Goal: Task Accomplishment & Management: Use online tool/utility

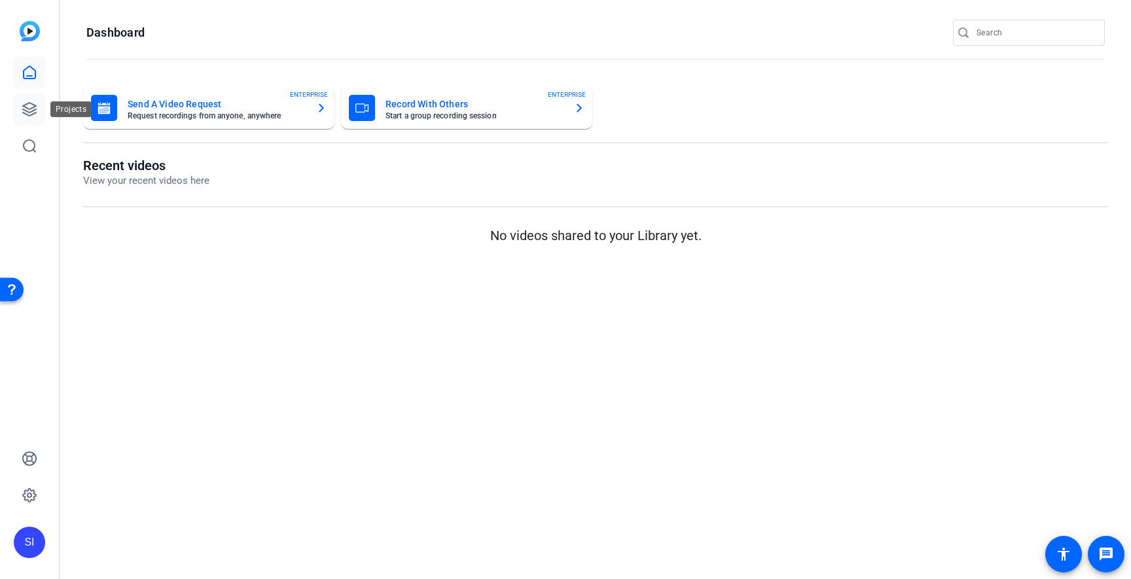
click at [29, 112] on icon at bounding box center [29, 109] width 13 height 13
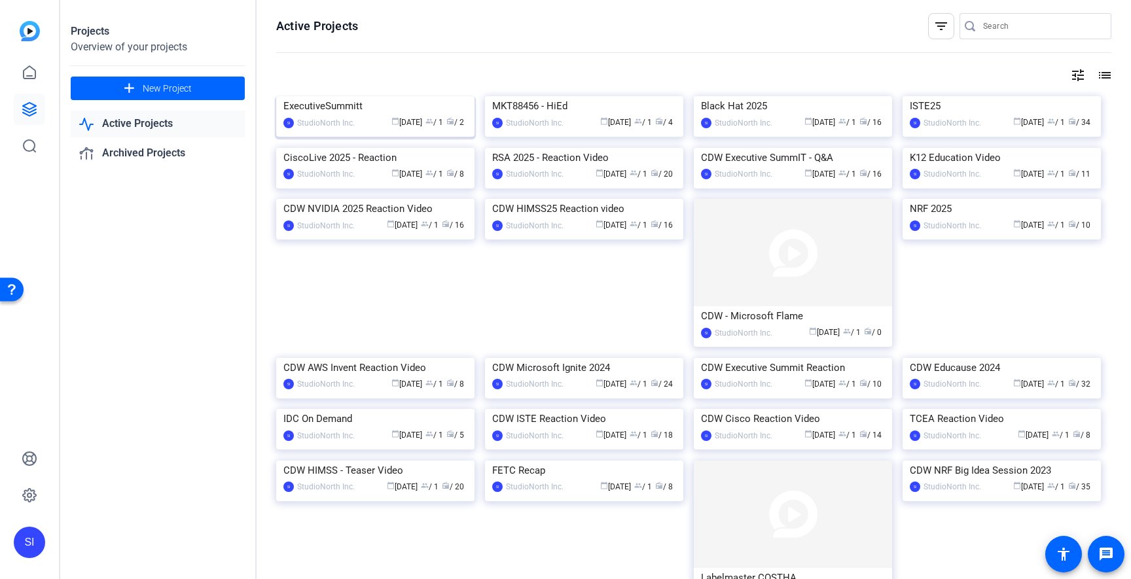
click at [341, 116] on div "ExecutiveSummitt" at bounding box center [376, 106] width 184 height 20
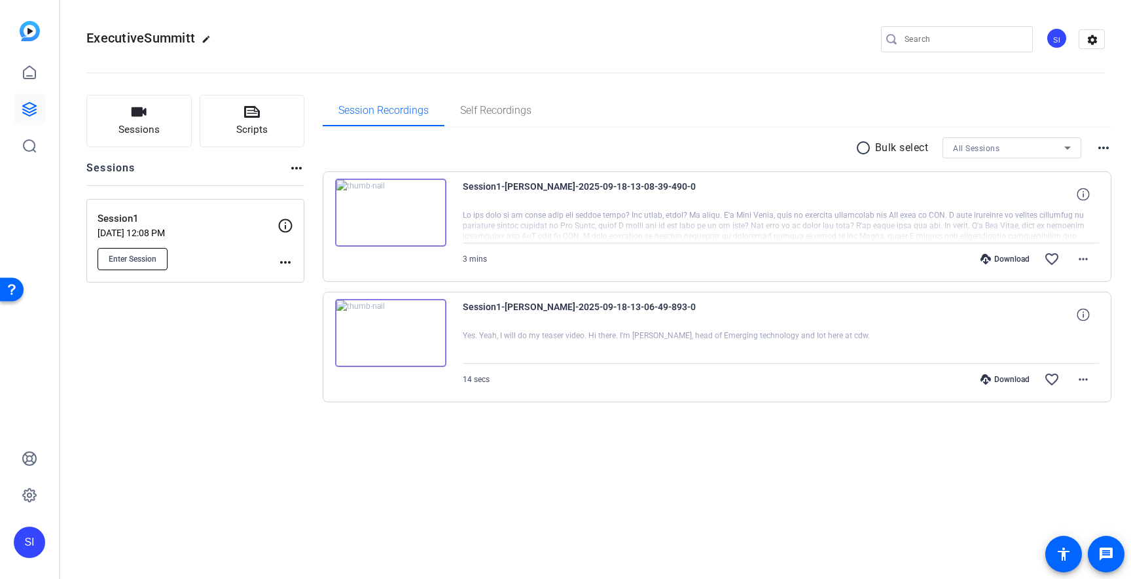
click at [143, 257] on span "Enter Session" at bounding box center [133, 259] width 48 height 10
click at [202, 416] on div "Sessions Scripts Sessions more_horiz Session1 Sep 18, 2025 @ 12:08 PM Enter Ses…" at bounding box center [195, 270] width 218 height 350
click at [294, 170] on mat-icon "more_horiz" at bounding box center [297, 168] width 16 height 16
click at [152, 133] on div at bounding box center [565, 289] width 1131 height 579
click at [150, 133] on span "Sessions" at bounding box center [139, 129] width 41 height 15
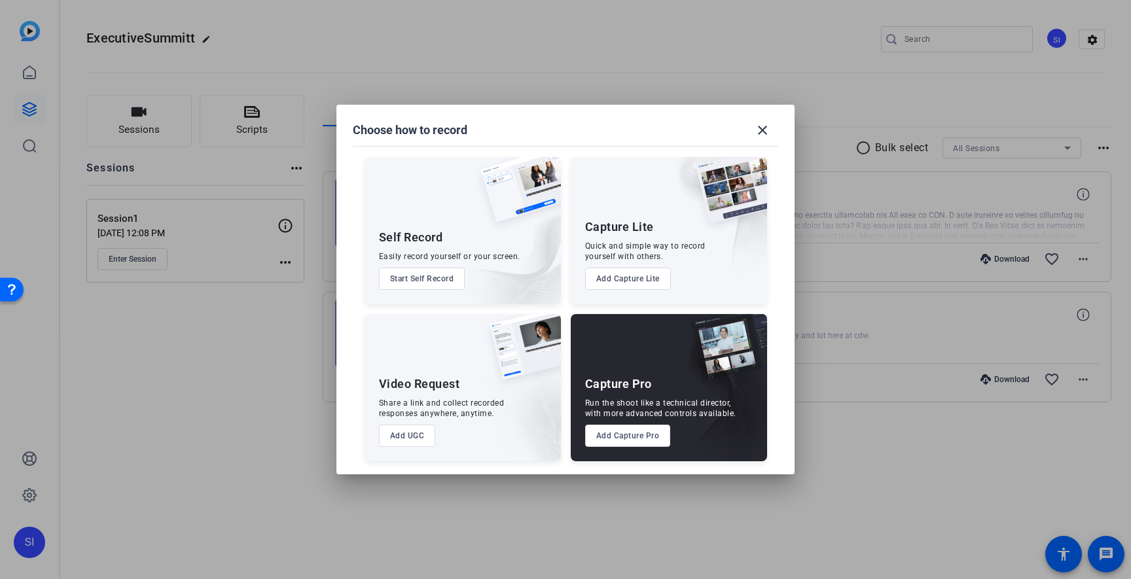
click at [622, 439] on button "Add Capture Pro" at bounding box center [628, 436] width 86 height 22
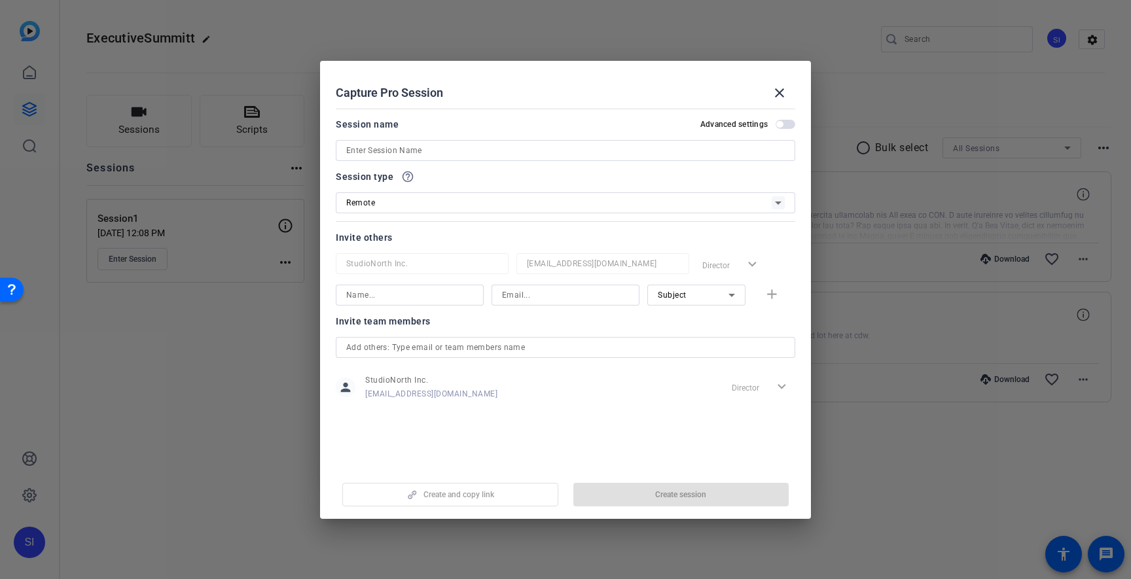
click at [471, 150] on input at bounding box center [565, 151] width 439 height 16
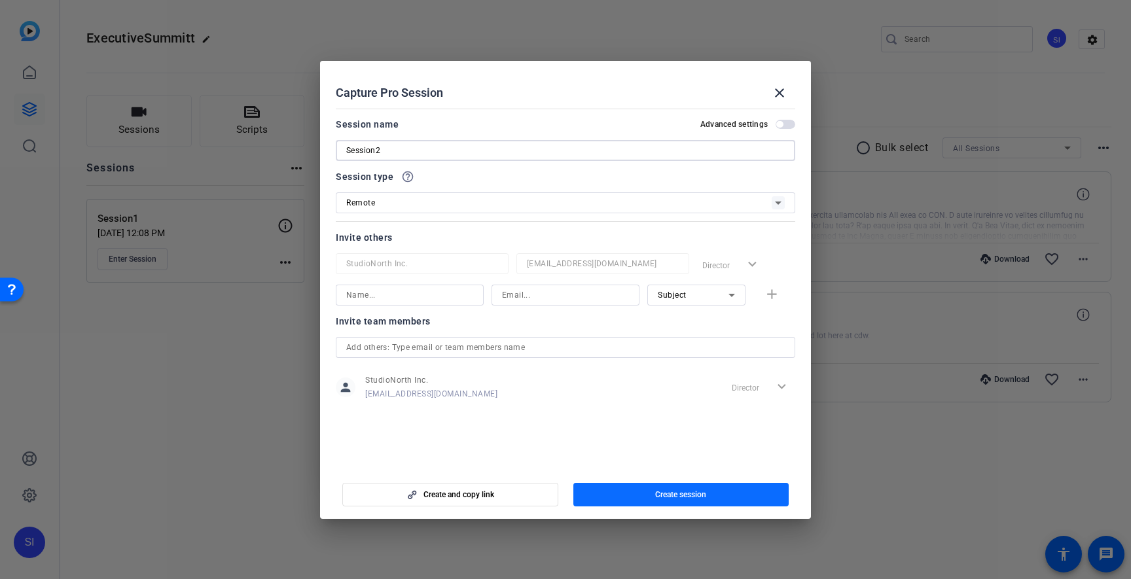
type input "Session2"
click at [686, 498] on span "Create session" at bounding box center [680, 495] width 51 height 10
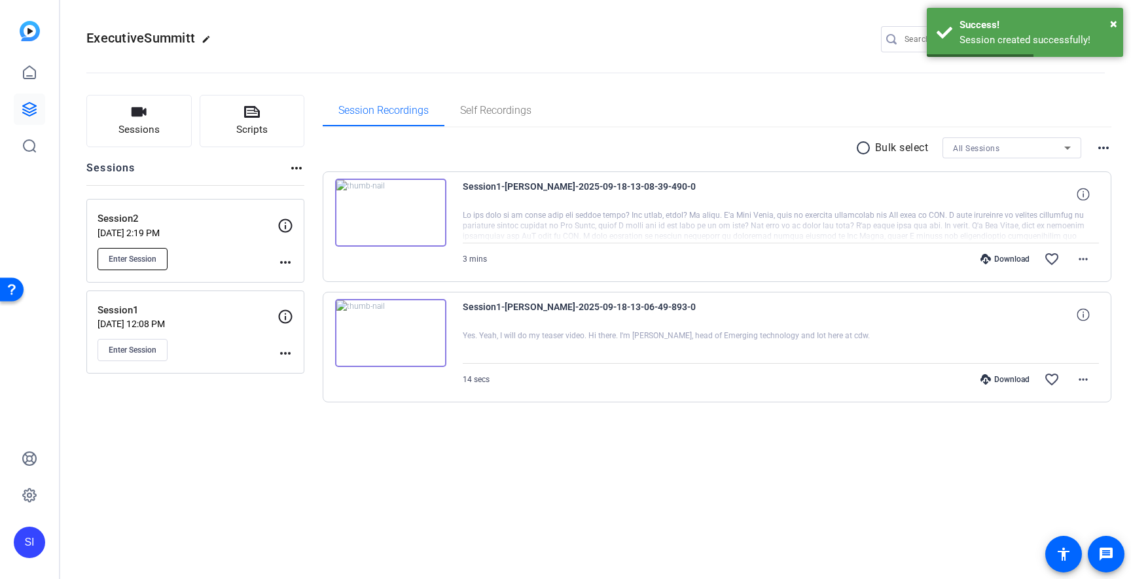
click at [148, 258] on span "Enter Session" at bounding box center [133, 259] width 48 height 10
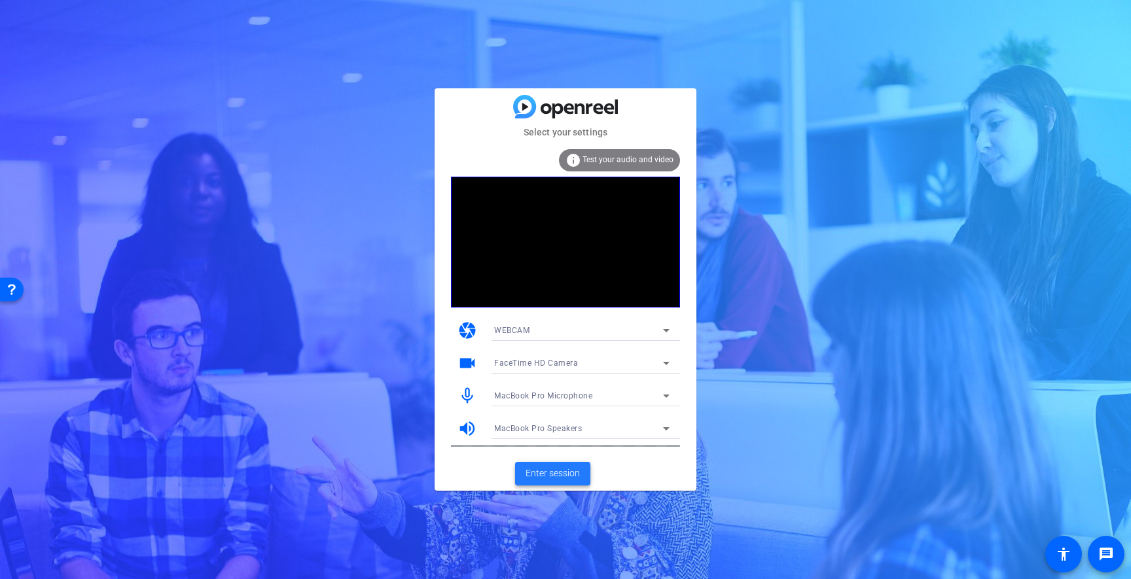
click at [552, 475] on span "Enter session" at bounding box center [553, 474] width 54 height 14
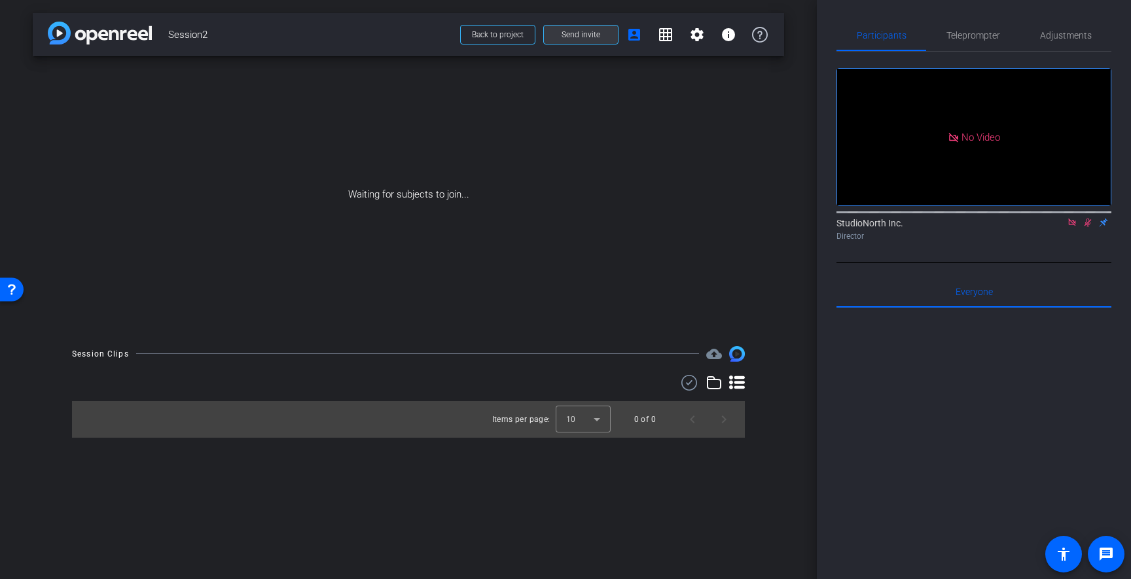
click at [587, 37] on span "Send invite" at bounding box center [581, 34] width 39 height 10
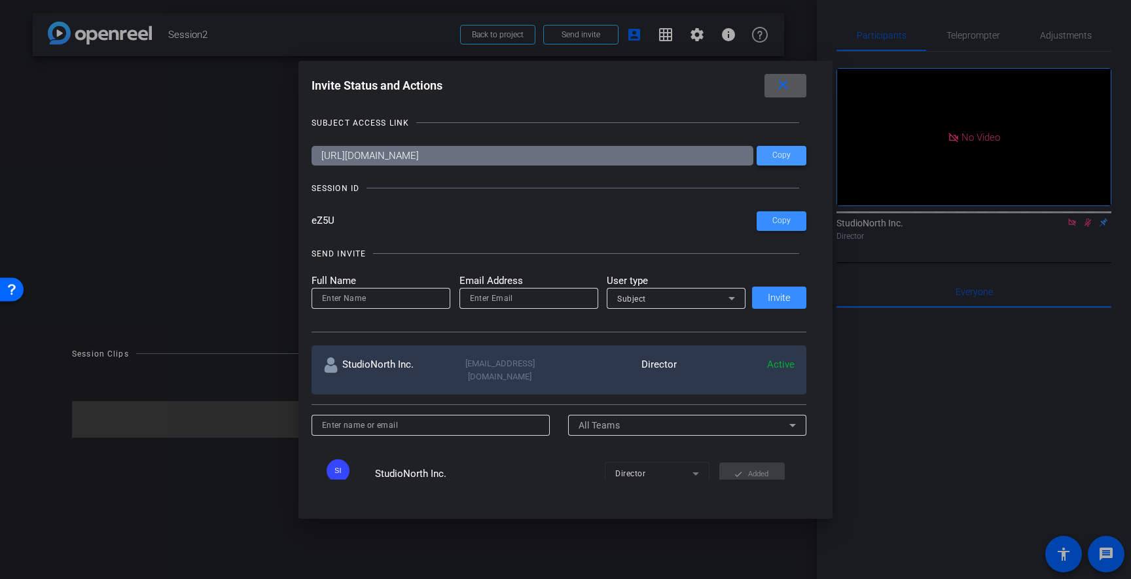
click at [783, 156] on span "Copy" at bounding box center [782, 156] width 18 height 10
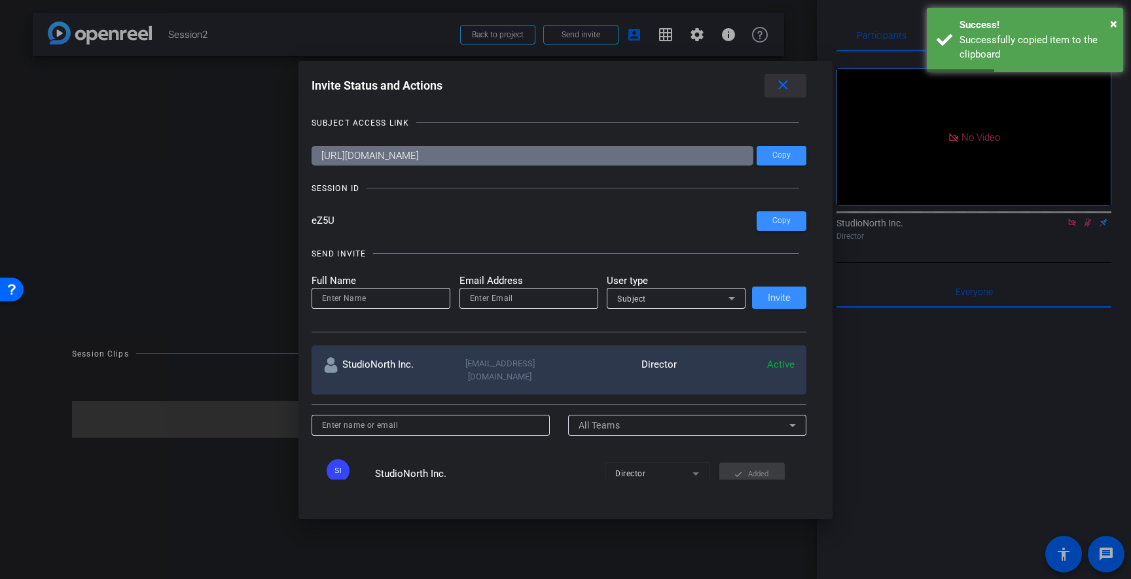
click at [785, 89] on mat-icon "close" at bounding box center [783, 85] width 16 height 16
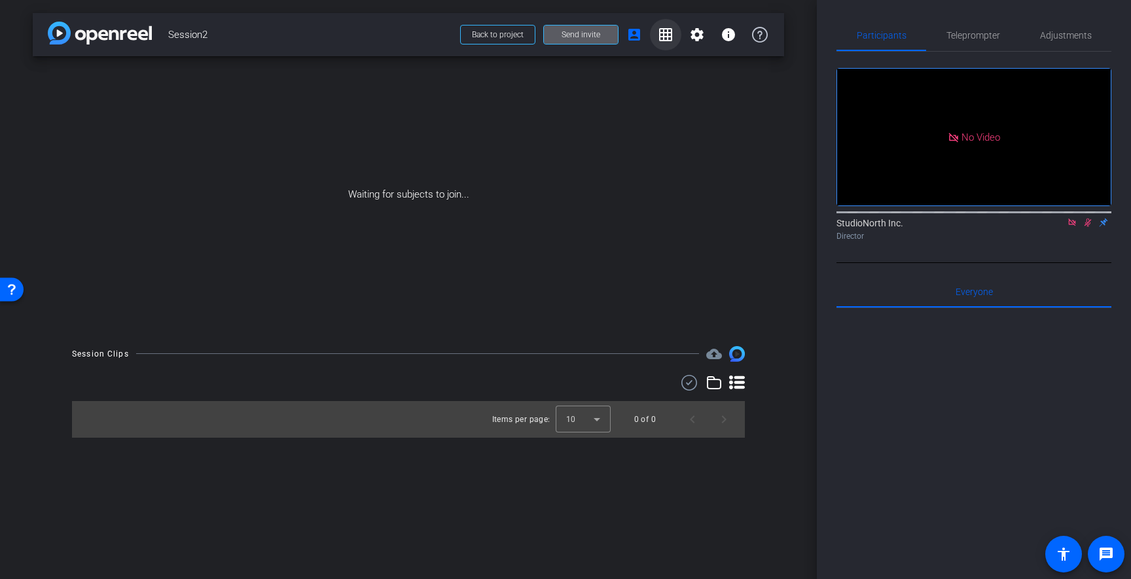
click at [670, 33] on mat-icon "grid_on" at bounding box center [666, 35] width 16 height 16
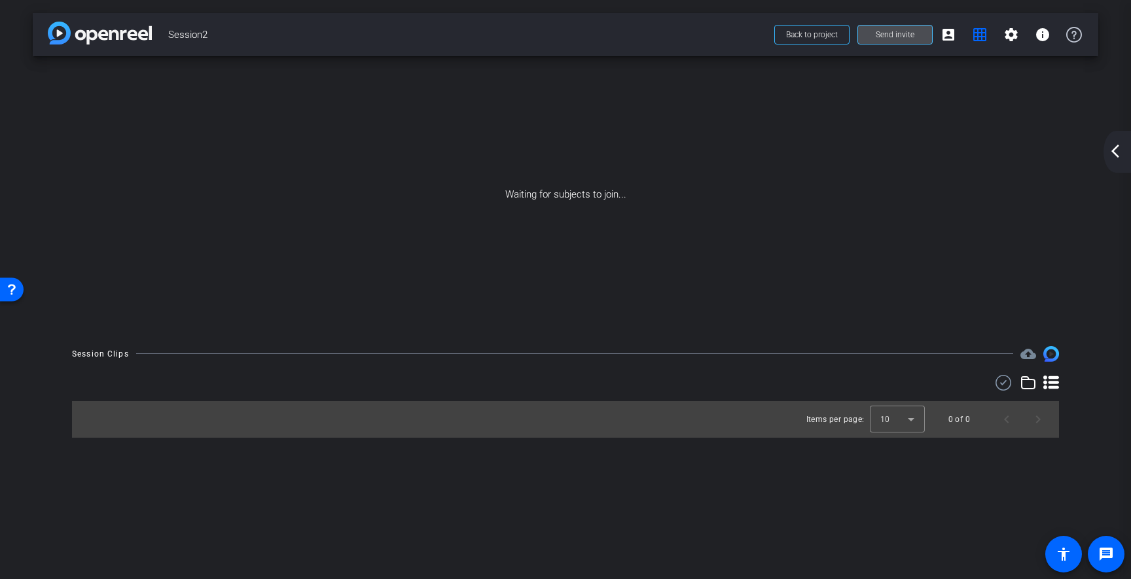
click at [906, 33] on span "Send invite" at bounding box center [895, 34] width 39 height 10
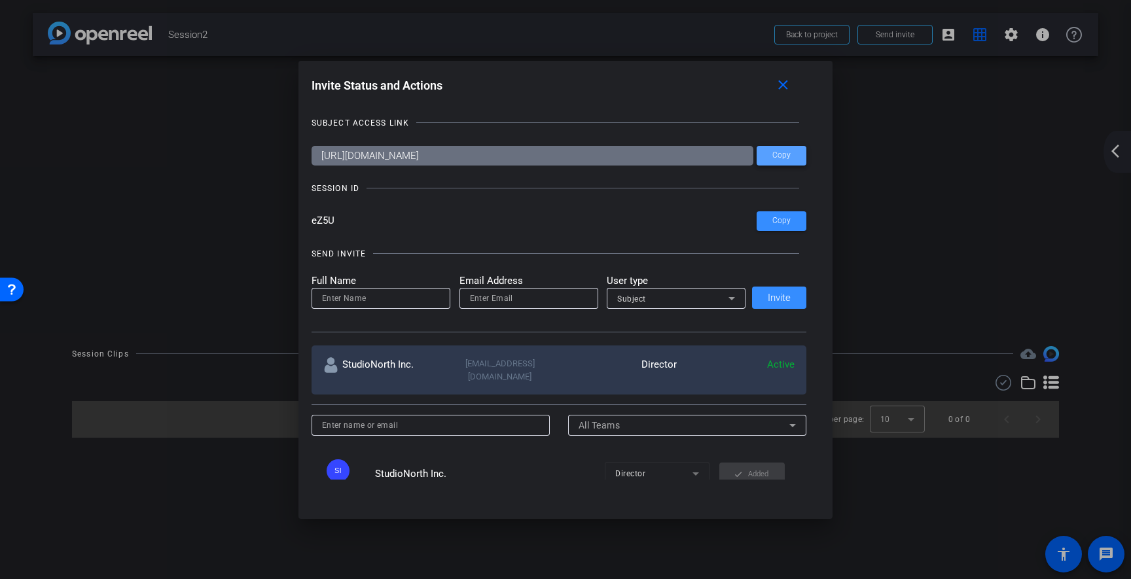
click at [781, 155] on span "Copy" at bounding box center [782, 156] width 18 height 10
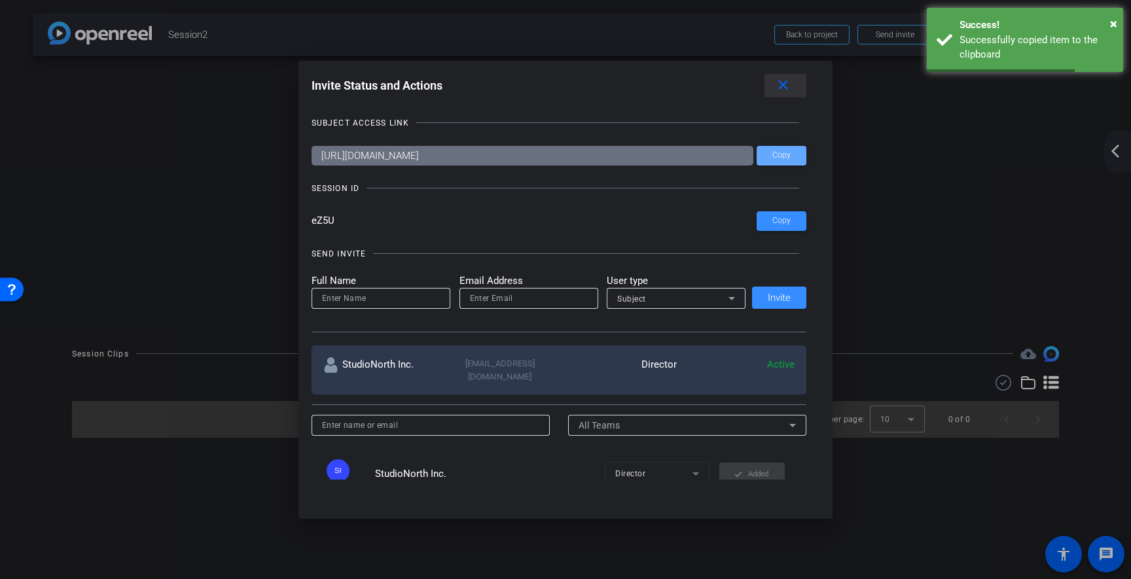
click at [783, 83] on mat-icon "close" at bounding box center [783, 85] width 16 height 16
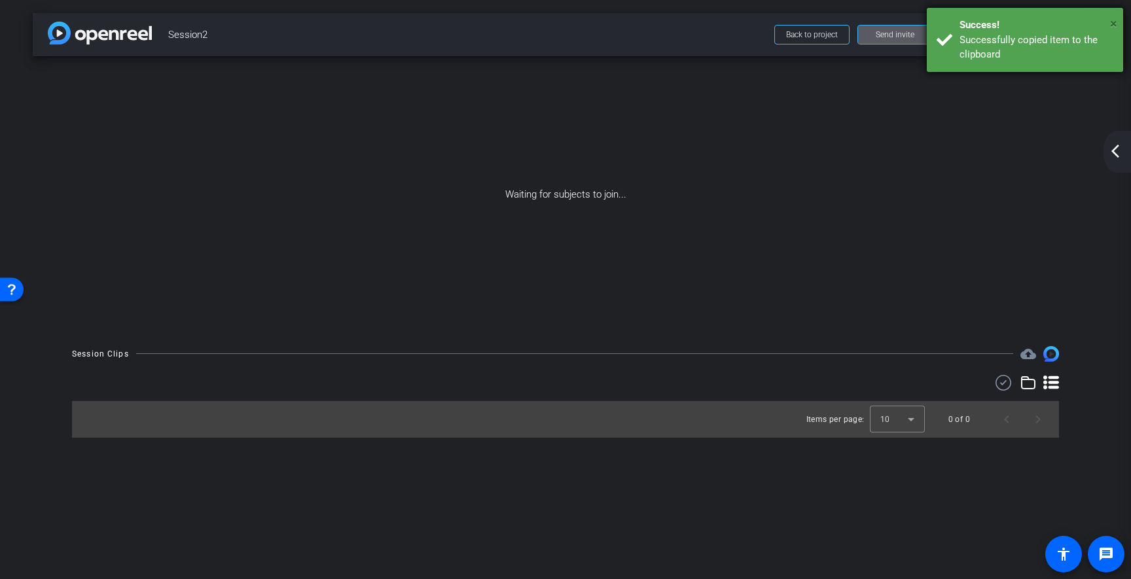
click at [1114, 21] on span "×" at bounding box center [1113, 24] width 7 height 16
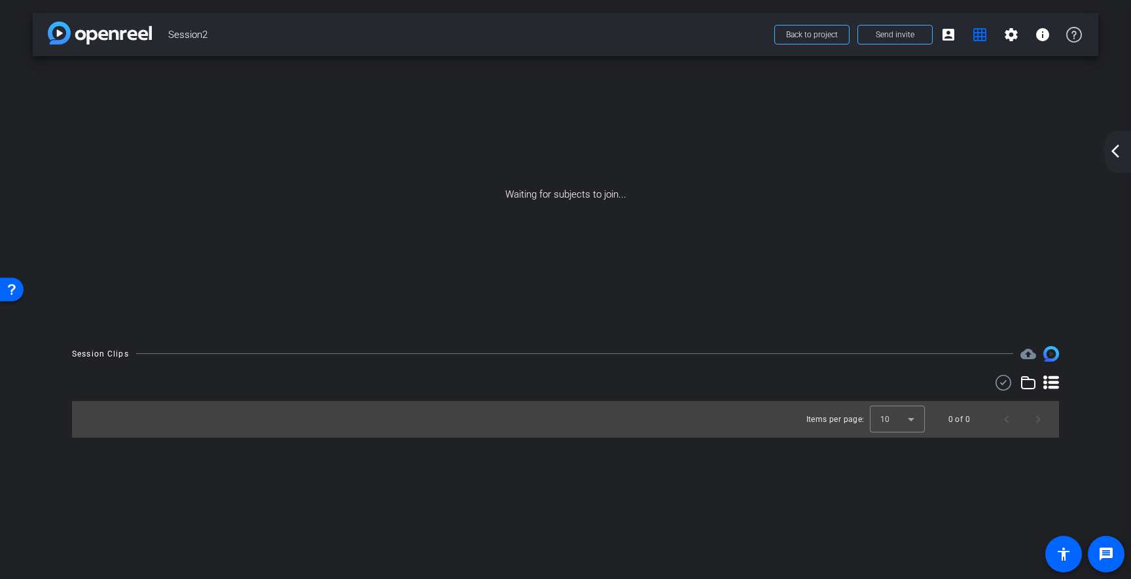
click at [1114, 157] on mat-icon "arrow_back_ios_new" at bounding box center [1116, 151] width 16 height 16
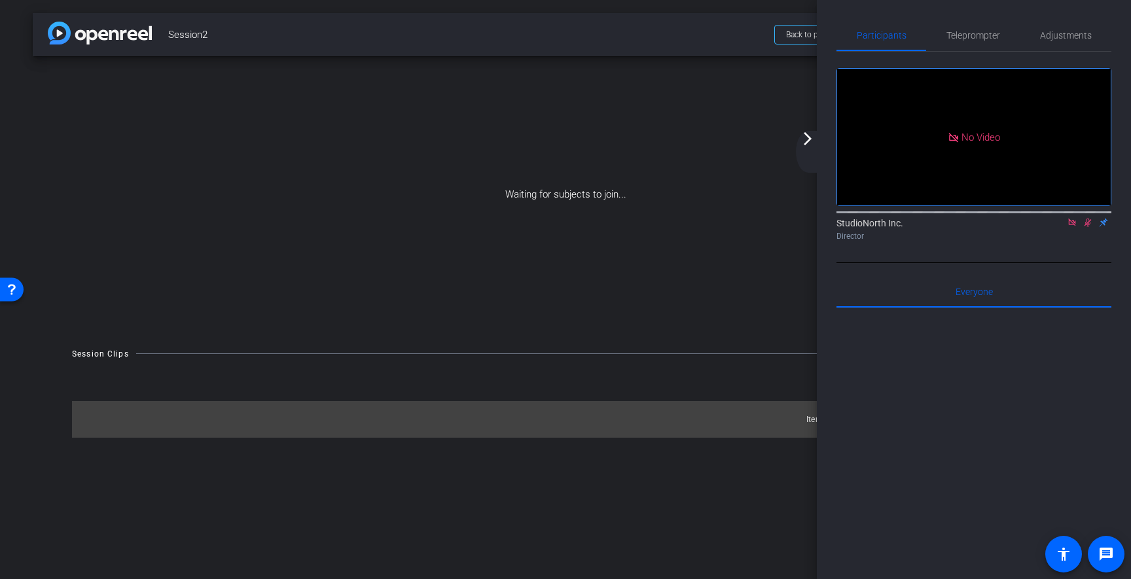
click at [1088, 227] on icon at bounding box center [1088, 223] width 7 height 9
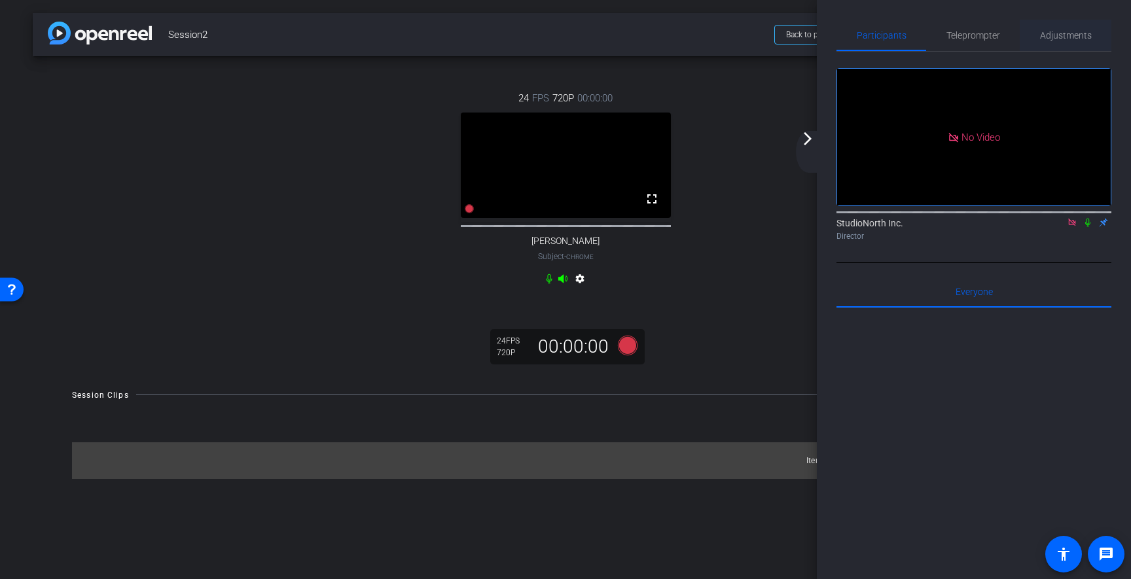
click at [1062, 38] on span "Adjustments" at bounding box center [1066, 35] width 52 height 9
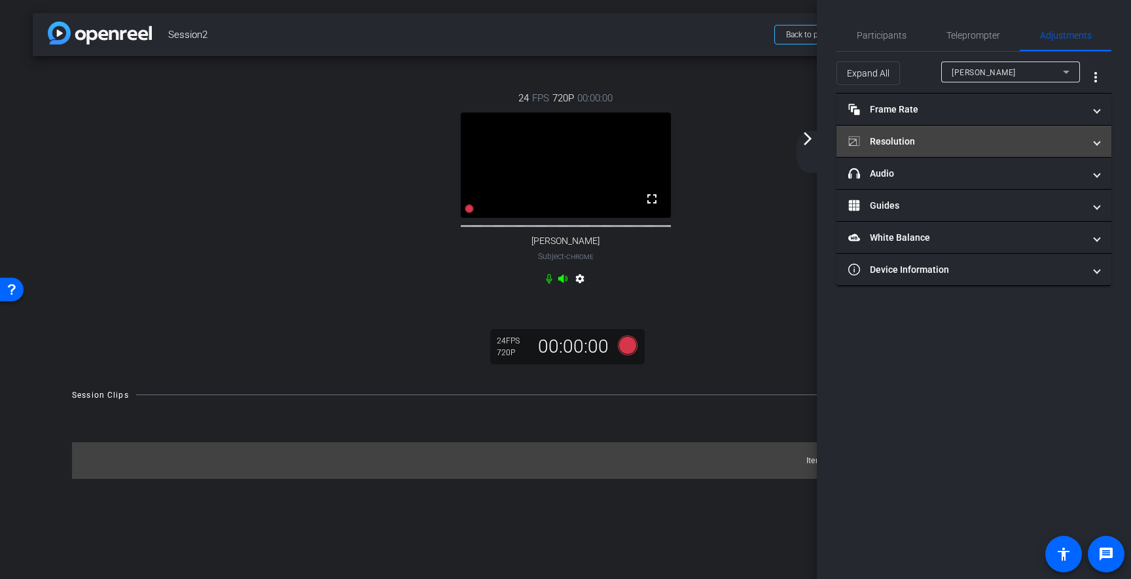
click at [1090, 141] on span "Resolution" at bounding box center [972, 142] width 246 height 14
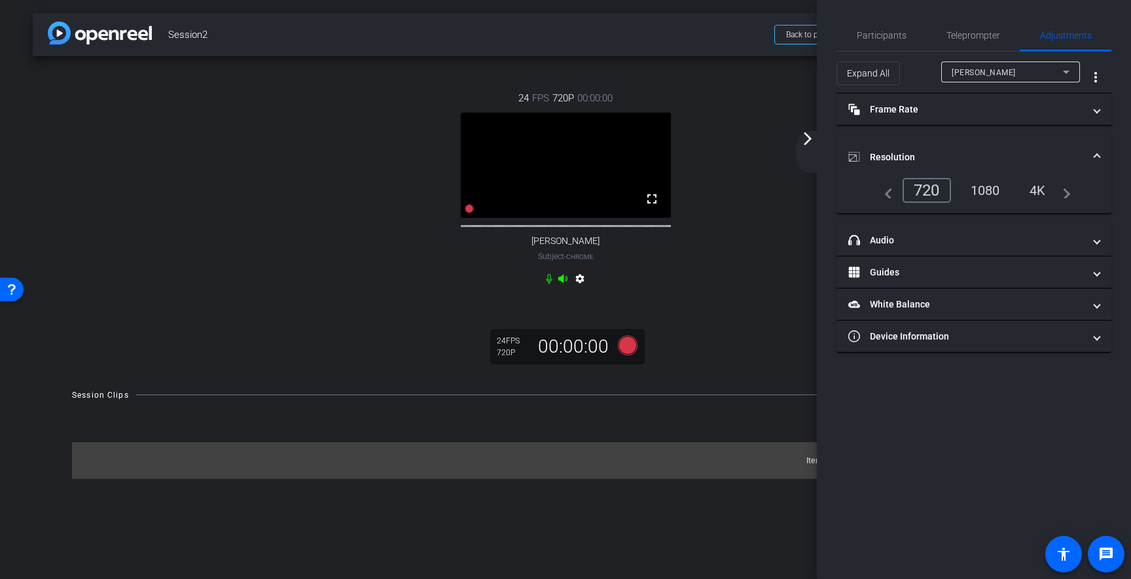
click at [991, 189] on div "1080" at bounding box center [985, 190] width 49 height 22
click at [748, 253] on div "24 FPS 1080P 00:00:00 fullscreen Peggy Subject - Chrome settings" at bounding box center [566, 190] width 1014 height 242
click at [810, 144] on mat-icon "arrow_forward_ios" at bounding box center [808, 139] width 16 height 16
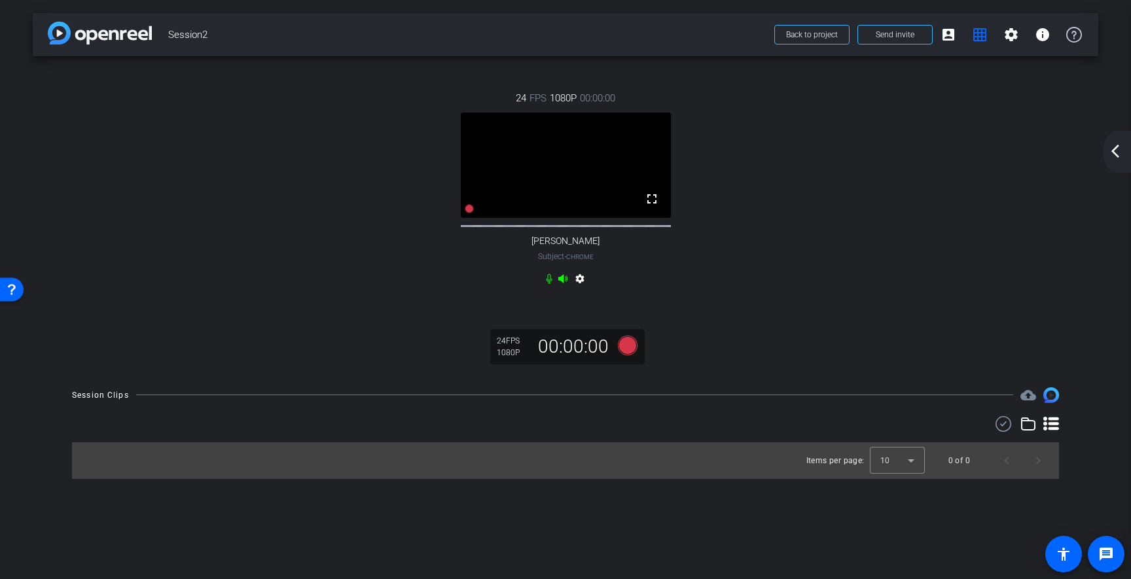
click at [740, 293] on div "24 FPS 1080P 00:00:00 fullscreen Peggy Subject - Chrome settings" at bounding box center [566, 190] width 1014 height 242
click at [630, 355] on icon at bounding box center [628, 345] width 20 height 20
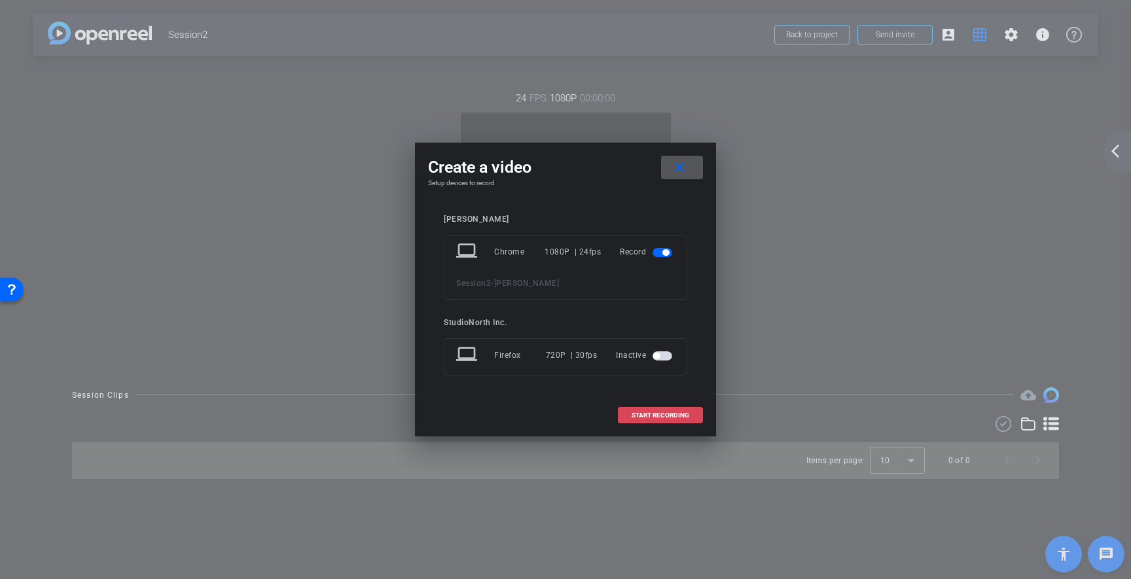
click at [663, 419] on span "START RECORDING" at bounding box center [661, 416] width 58 height 7
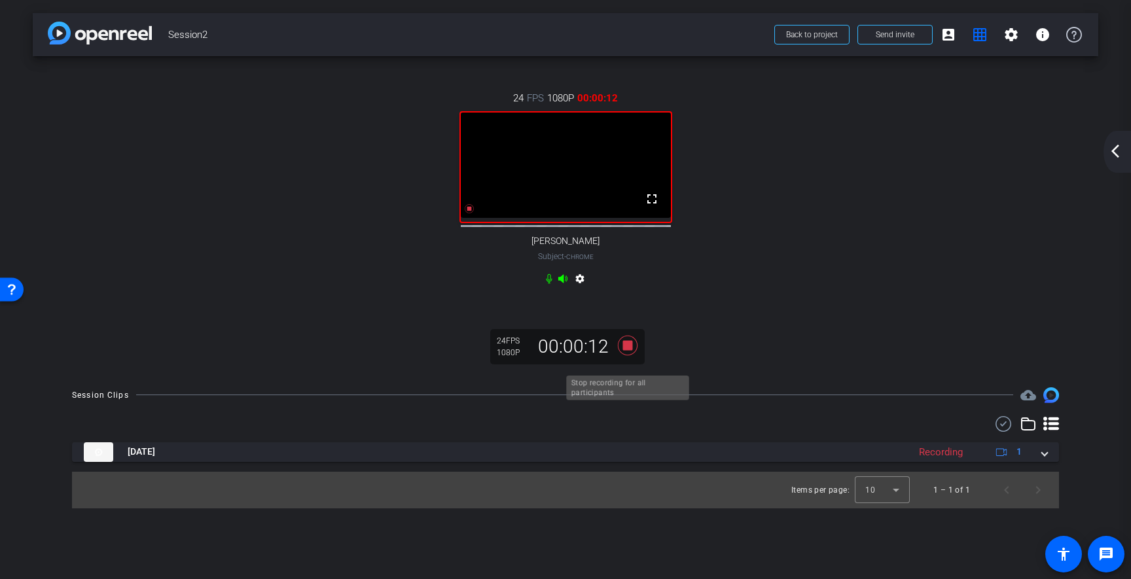
click at [629, 355] on icon at bounding box center [628, 345] width 20 height 20
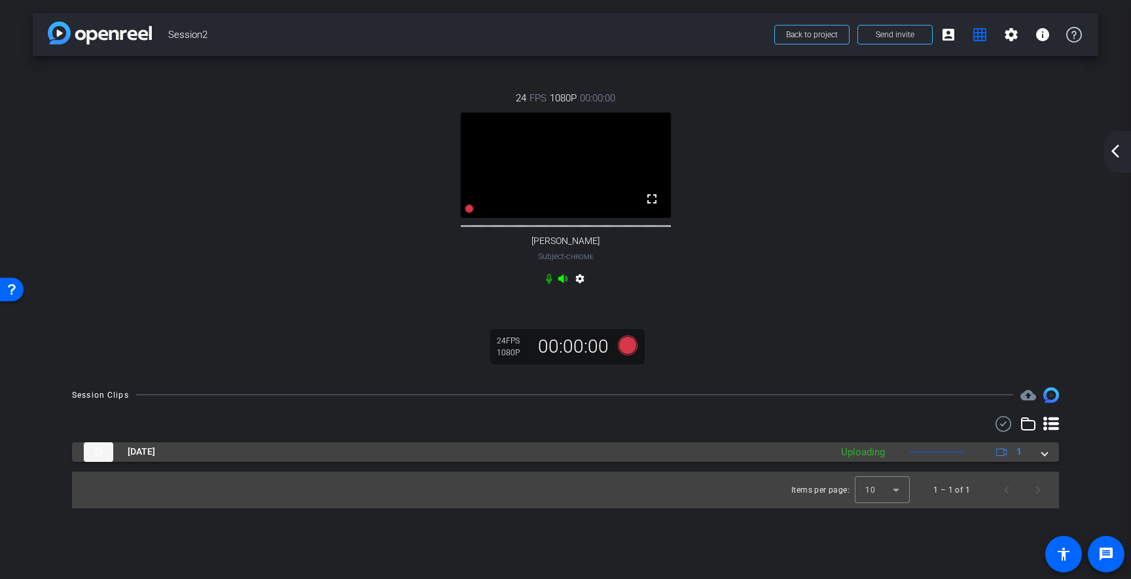
click at [1046, 459] on span at bounding box center [1044, 452] width 5 height 14
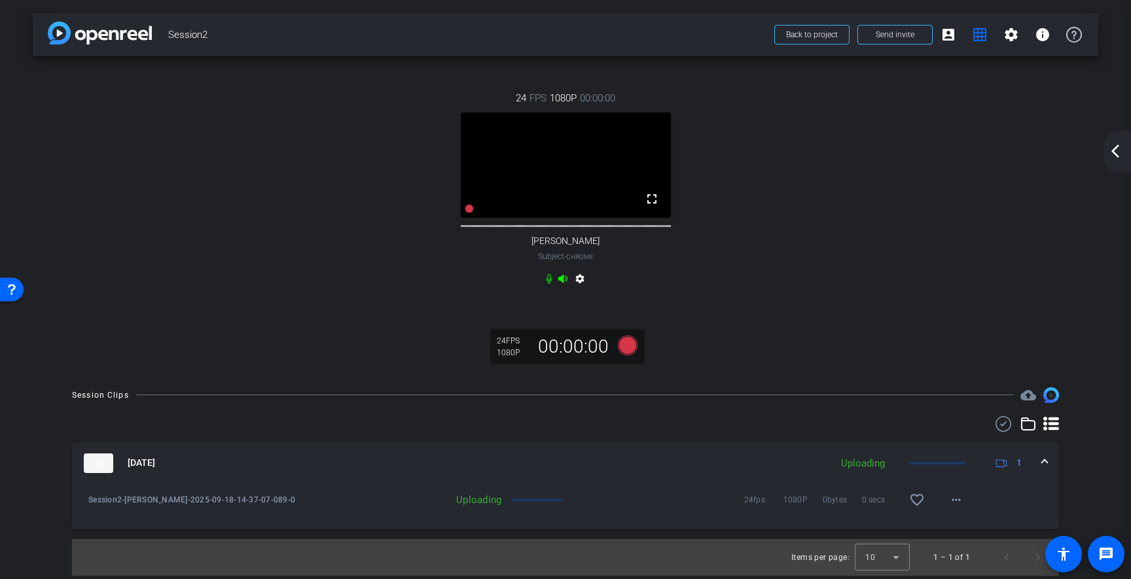
scroll to position [10, 0]
click at [88, 505] on mat-icon "play_circle_outline" at bounding box center [88, 500] width 13 height 13
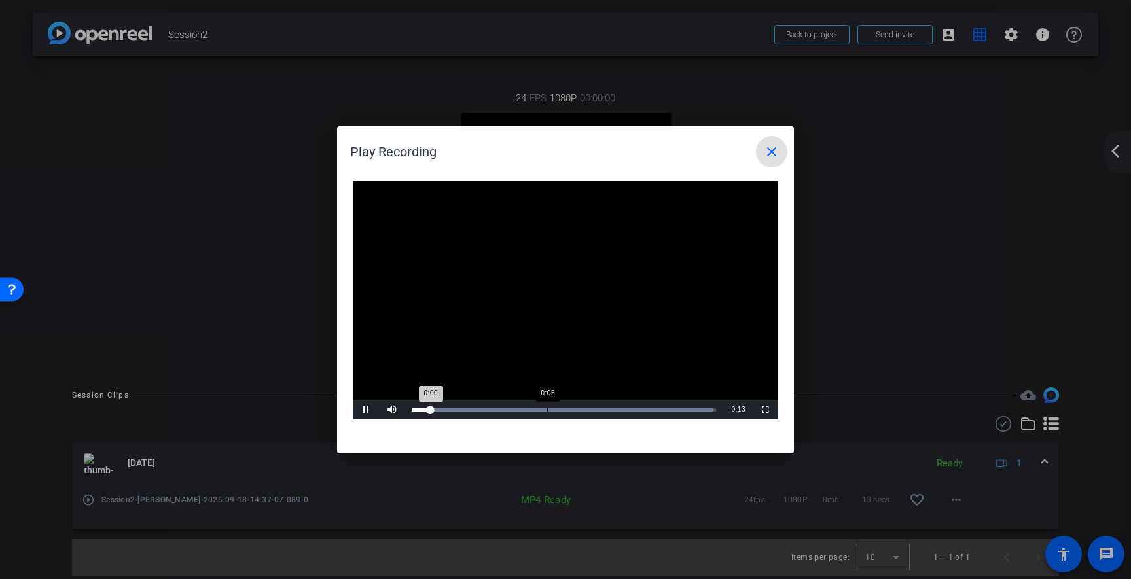
click at [547, 413] on div "Loaded : 99.26% 0:05 0:00" at bounding box center [564, 410] width 318 height 20
click at [770, 154] on mat-icon "close" at bounding box center [772, 152] width 16 height 16
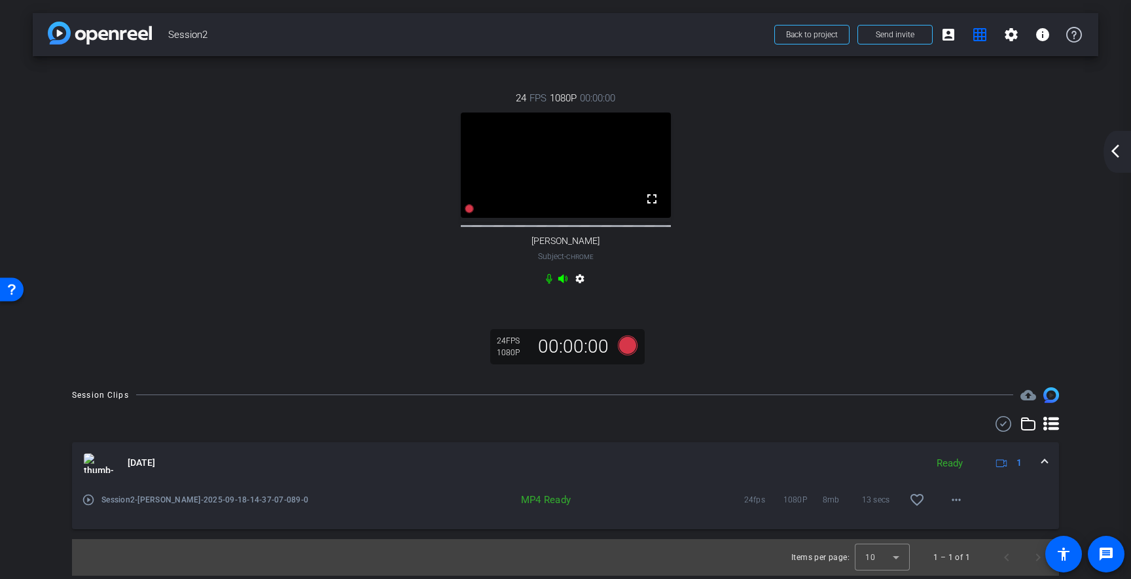
click at [872, 254] on div "24 FPS 1080P 00:00:00 fullscreen Peggy Subject - Chrome settings" at bounding box center [566, 190] width 1014 height 242
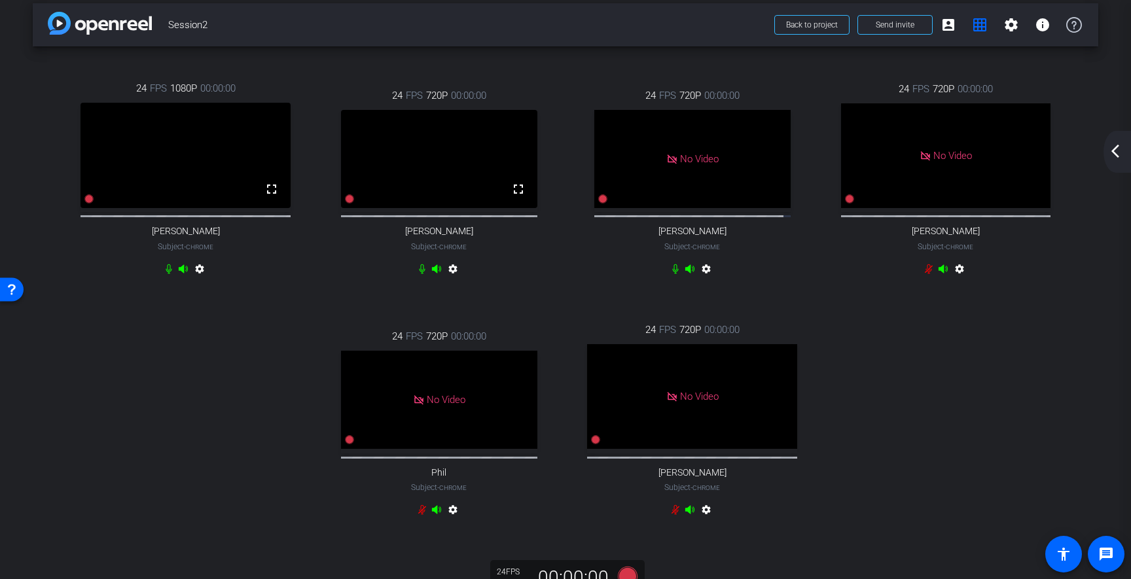
drag, startPoint x: 419, startPoint y: 564, endPoint x: 335, endPoint y: 173, distance: 399.9
click at [1118, 155] on mat-icon "arrow_back_ios_new" at bounding box center [1116, 151] width 16 height 16
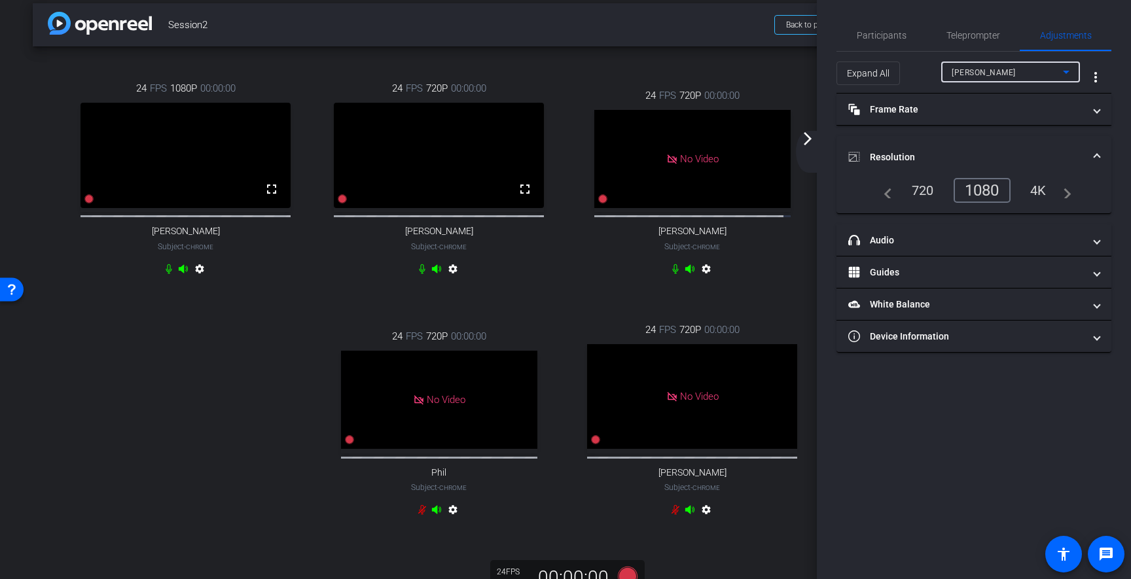
click at [987, 75] on div "Peggy" at bounding box center [1007, 72] width 111 height 16
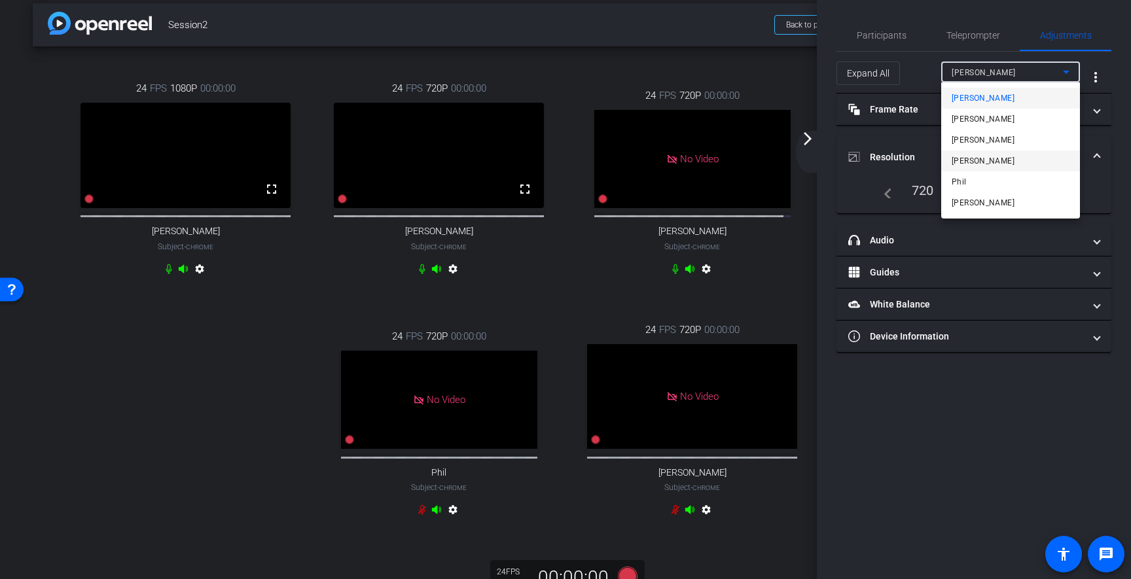
click at [981, 162] on span "Aaron William McCray" at bounding box center [983, 161] width 63 height 16
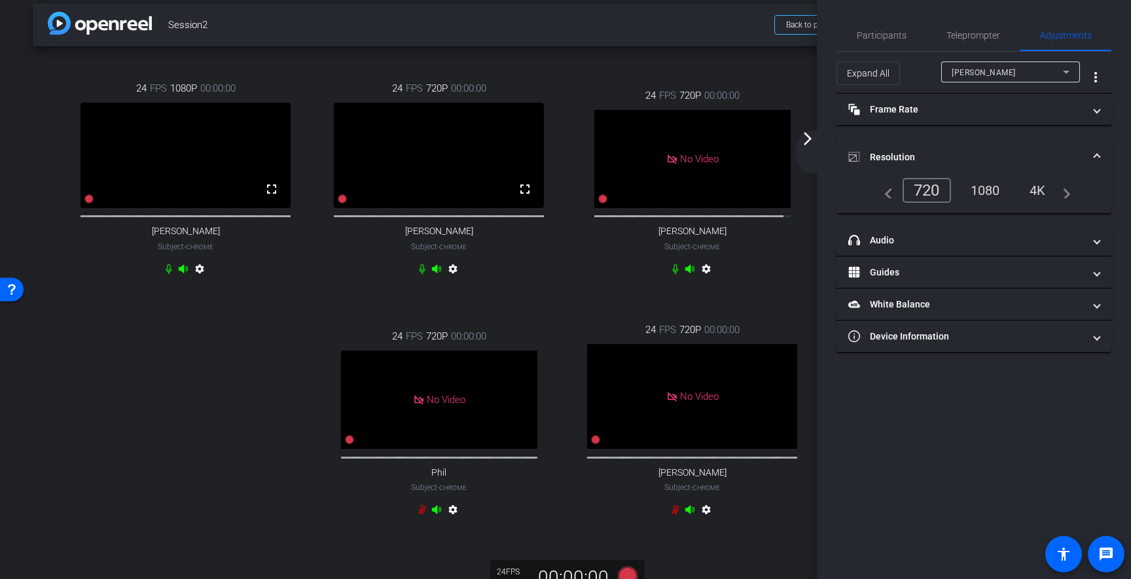
click at [992, 193] on div "1080" at bounding box center [985, 190] width 49 height 22
click at [808, 142] on mat-icon "arrow_forward_ios" at bounding box center [808, 139] width 16 height 16
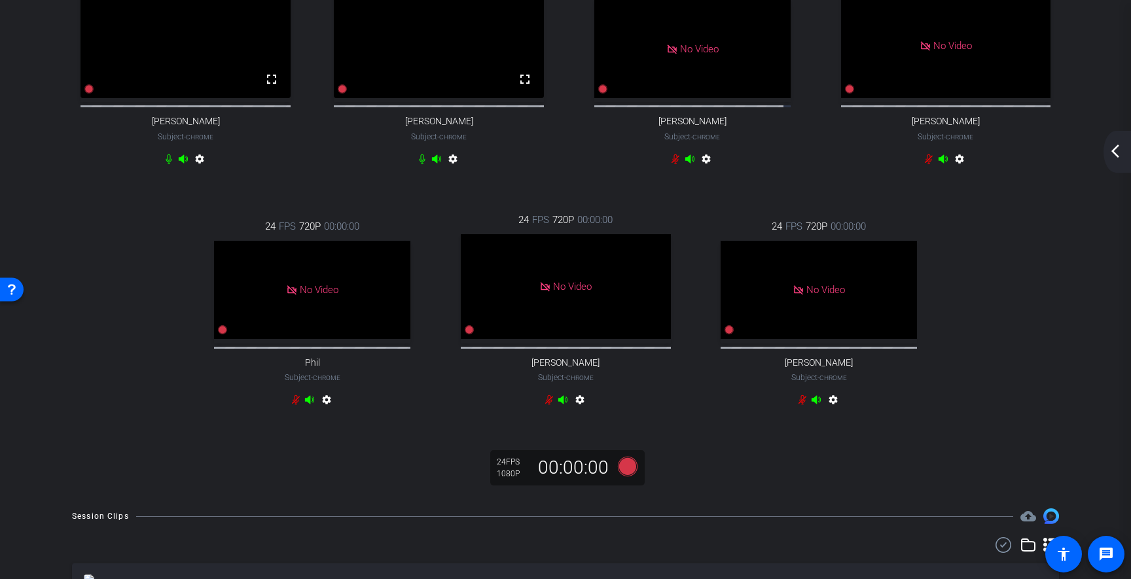
scroll to position [54, 0]
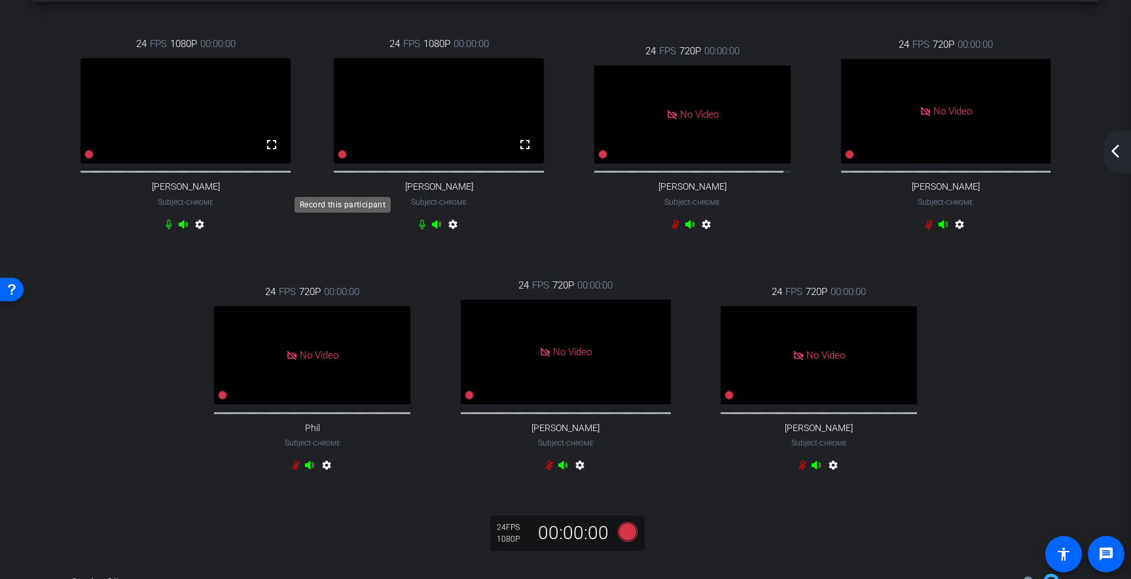
click at [345, 159] on icon at bounding box center [342, 154] width 9 height 9
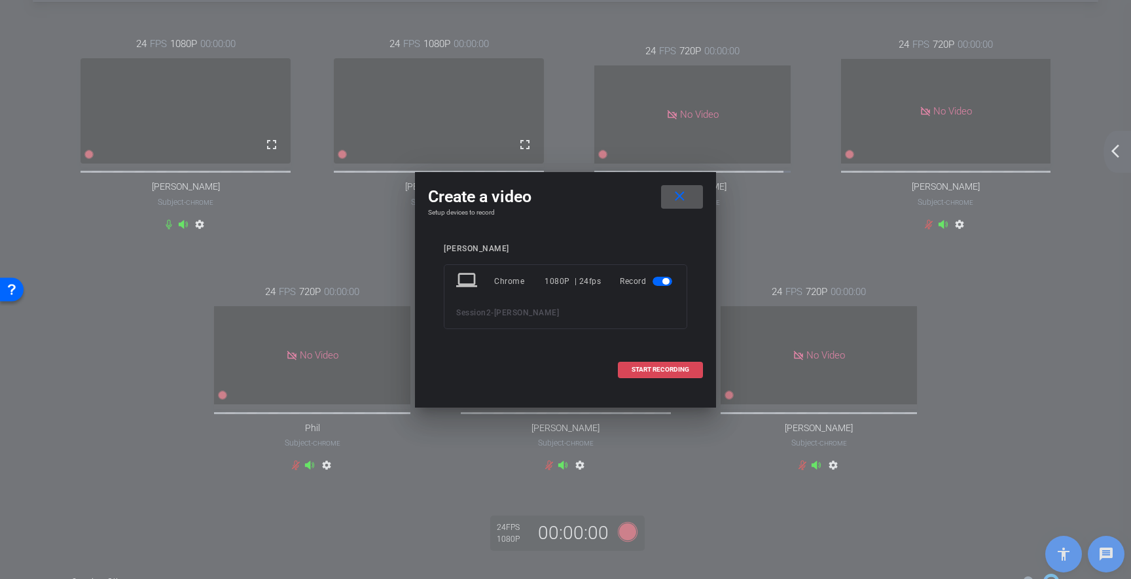
click at [659, 370] on span "START RECORDING" at bounding box center [661, 370] width 58 height 7
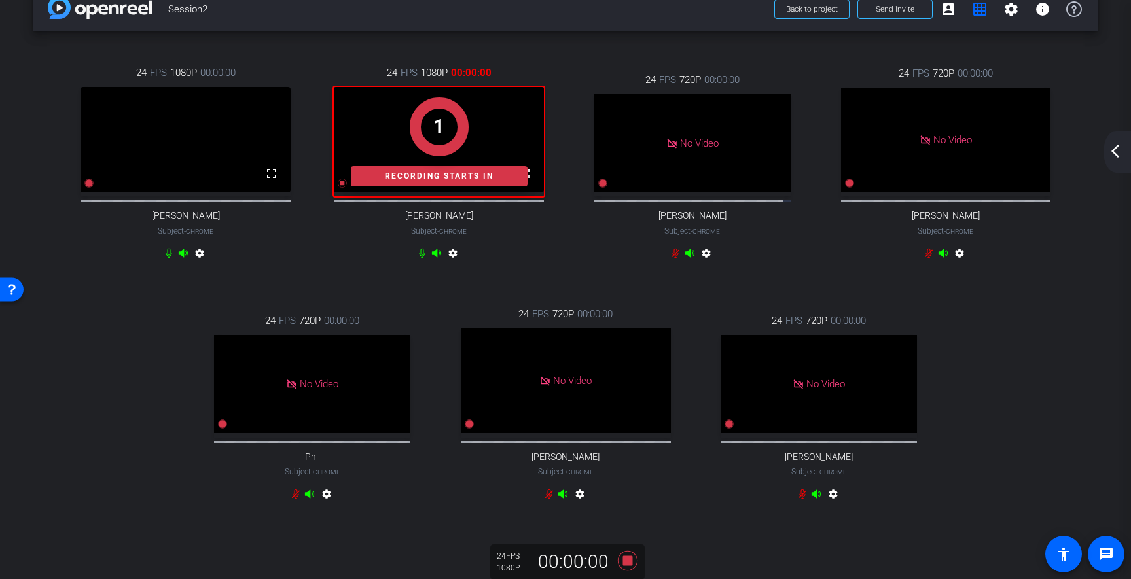
scroll to position [28, 0]
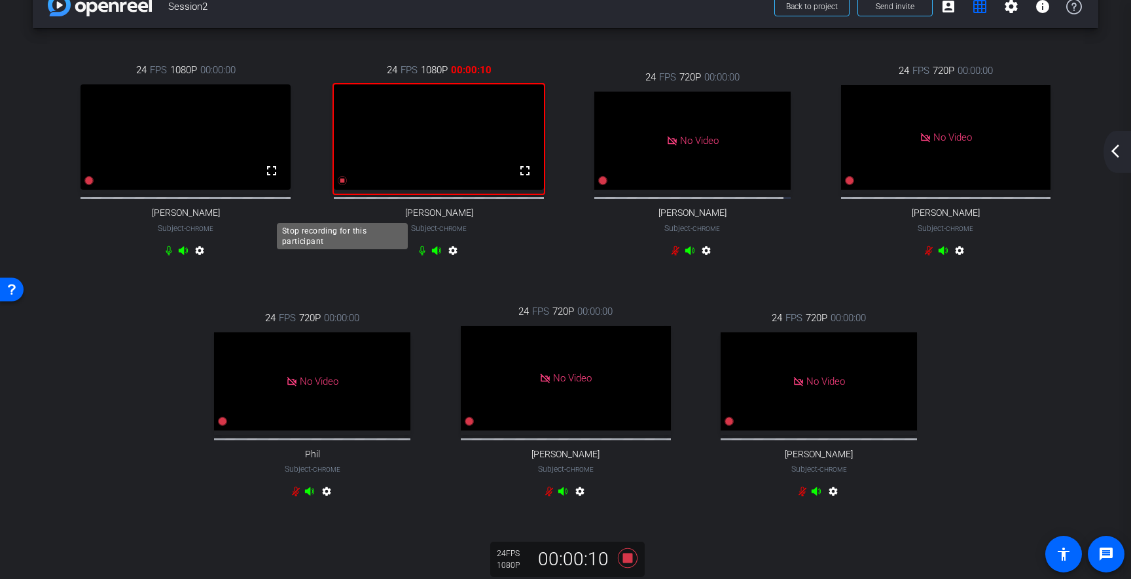
click at [342, 185] on icon at bounding box center [342, 180] width 9 height 9
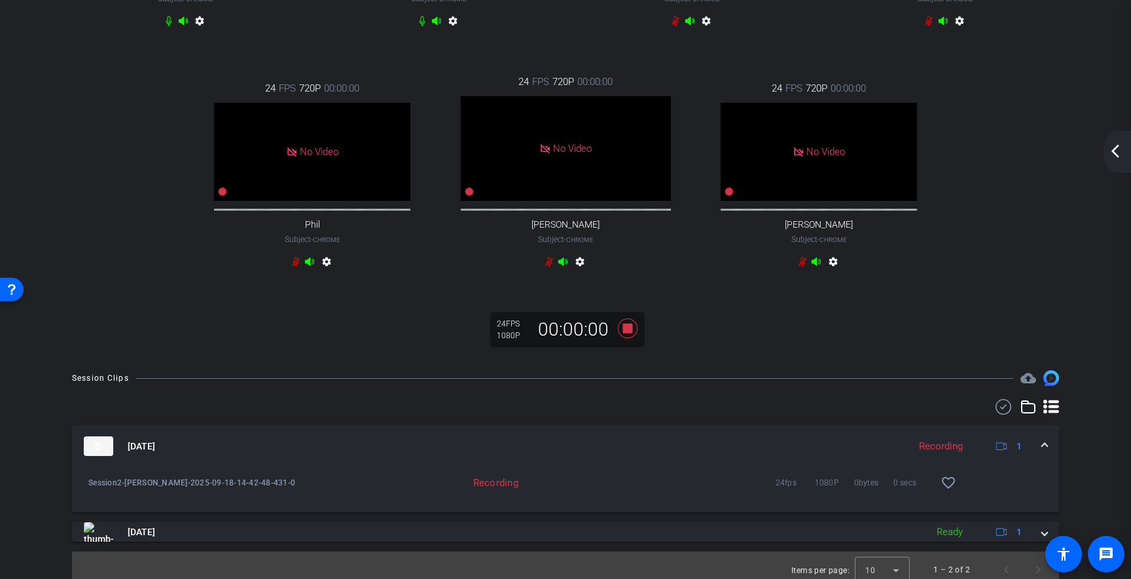
scroll to position [333, 0]
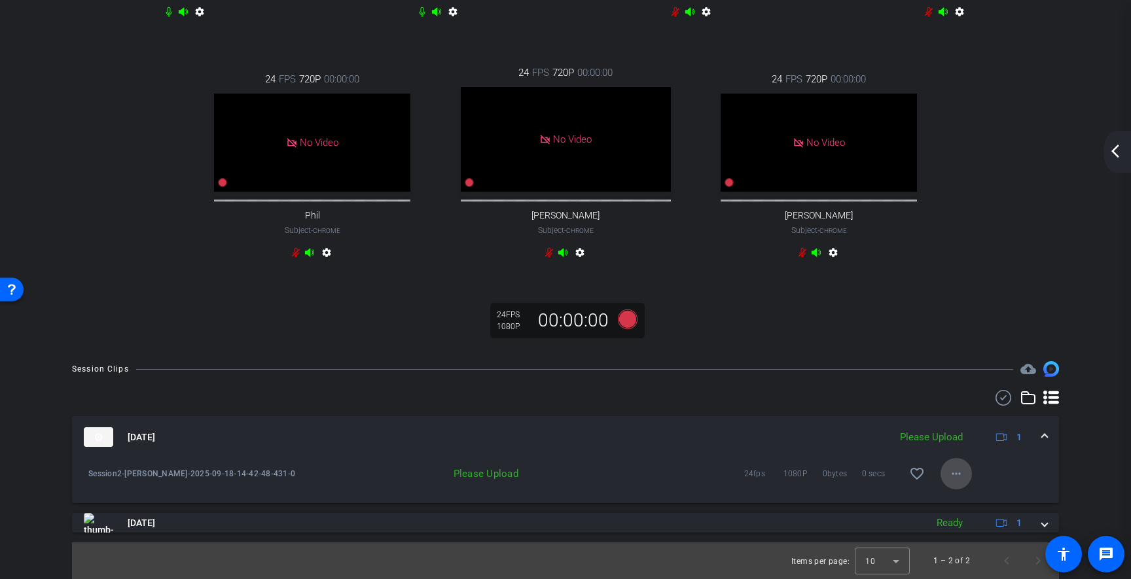
click at [961, 477] on mat-icon "more_horiz" at bounding box center [957, 474] width 16 height 16
click at [963, 502] on span "Upload" at bounding box center [977, 501] width 52 height 16
click at [985, 312] on div "24 FPS 1080P 00:00:00 fullscreen Peggy Subject - Chrome settings 24 FPS 1080P 0…" at bounding box center [566, 68] width 1066 height 559
click at [88, 477] on mat-icon "play_circle_outline" at bounding box center [88, 474] width 13 height 13
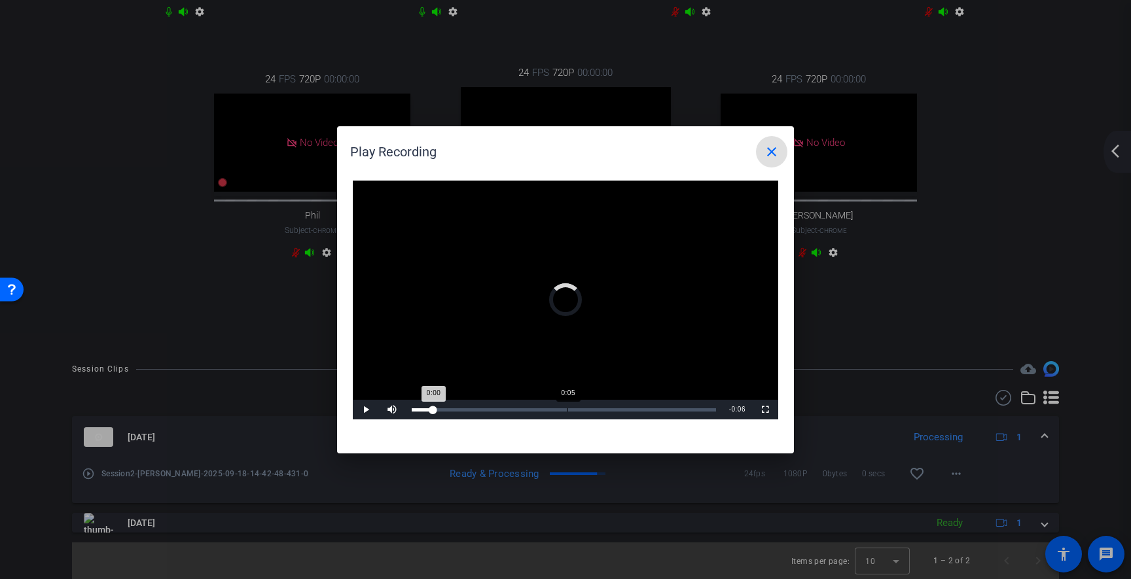
click at [568, 408] on div "Loaded : 0.00% 0:05 0:00" at bounding box center [564, 410] width 318 height 20
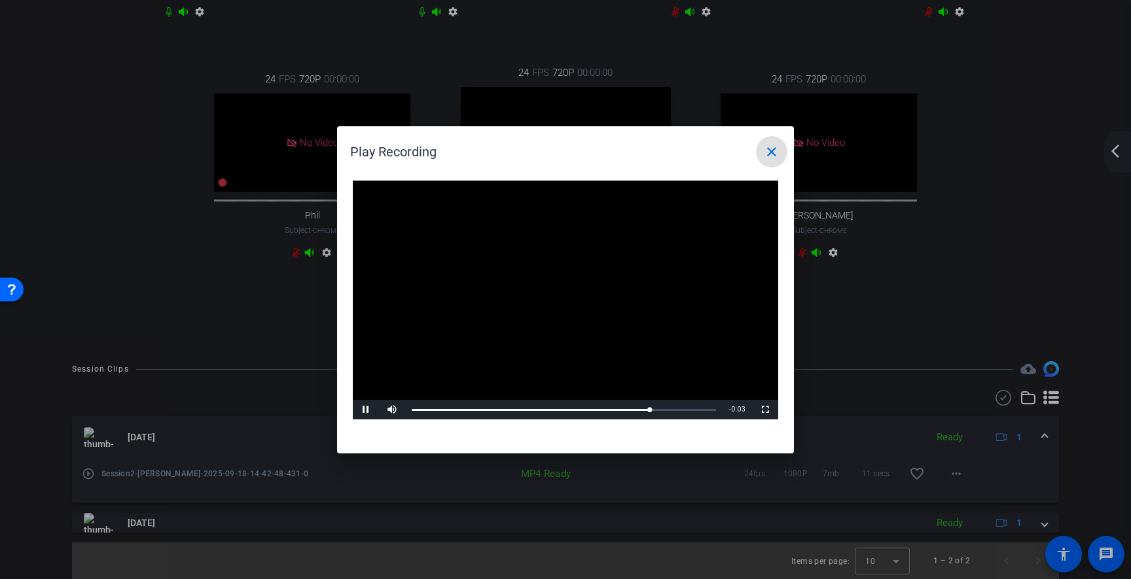
click at [773, 154] on mat-icon "close" at bounding box center [772, 152] width 16 height 16
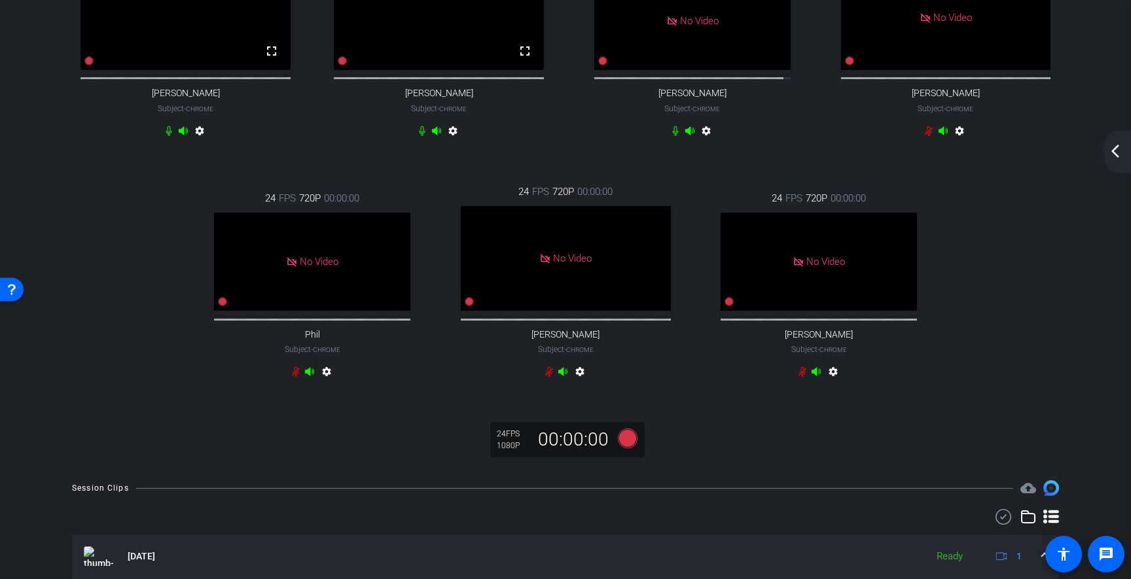
scroll to position [134, 0]
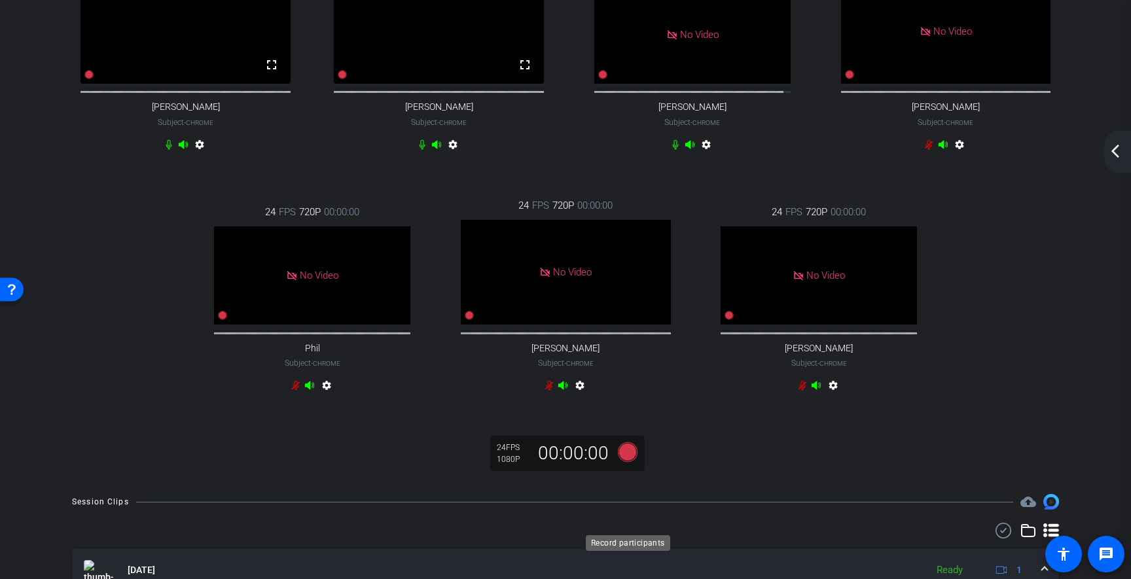
click at [627, 462] on icon at bounding box center [628, 453] width 20 height 20
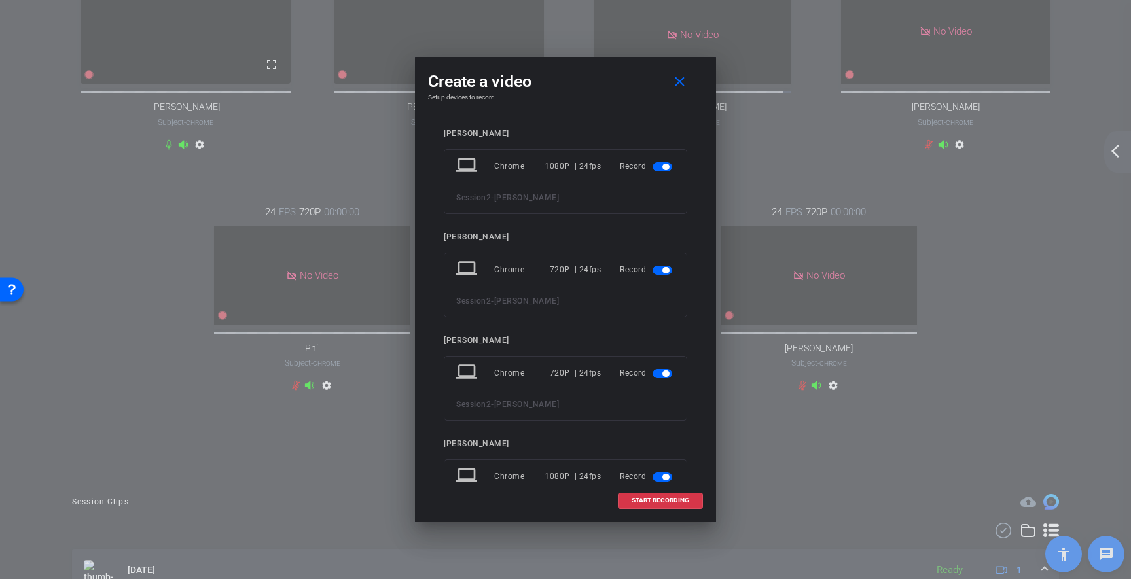
click at [659, 274] on span "button" at bounding box center [663, 270] width 20 height 9
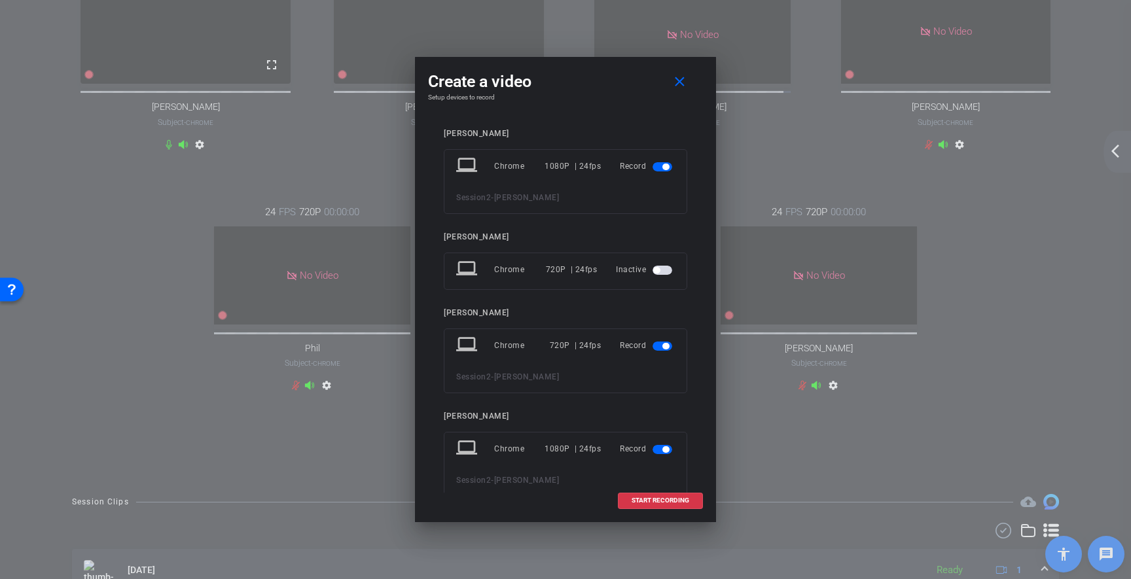
click at [663, 345] on span "button" at bounding box center [663, 346] width 20 height 9
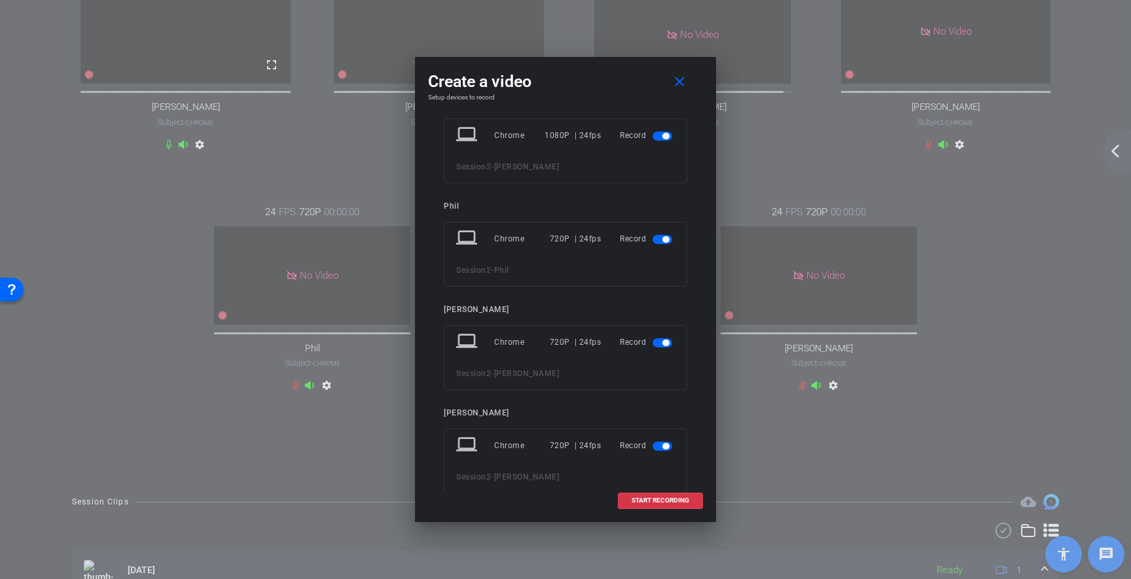
scroll to position [294, 0]
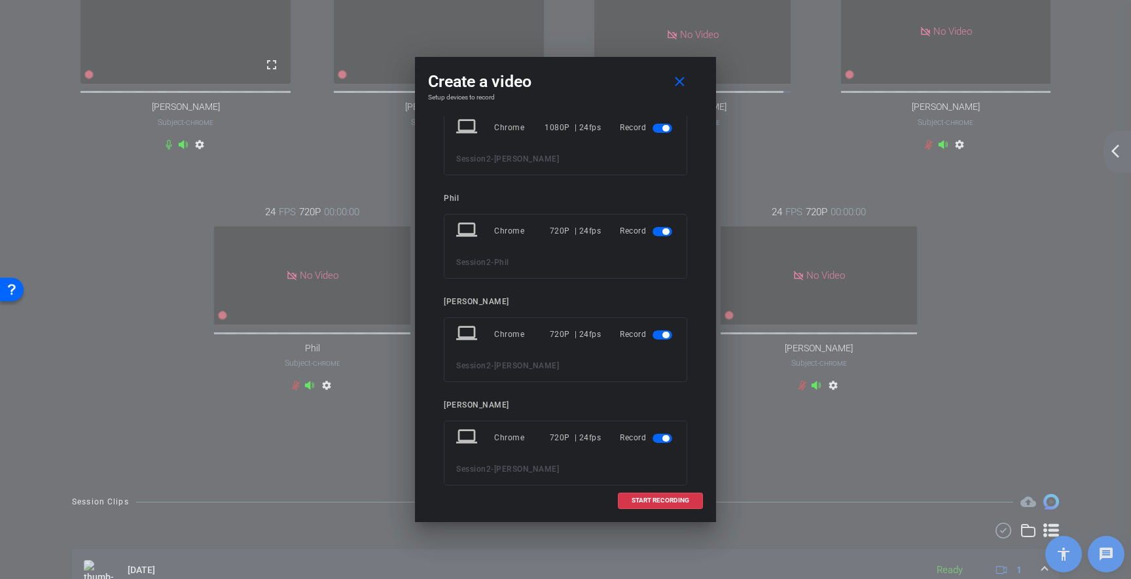
click at [663, 233] on span "button" at bounding box center [663, 231] width 20 height 9
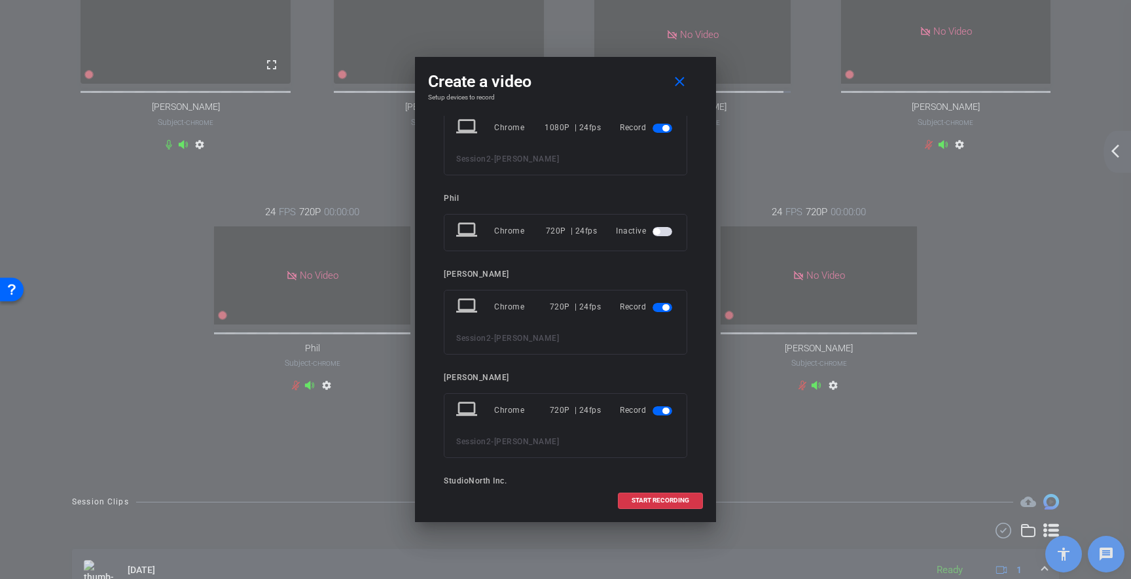
click at [663, 309] on span "button" at bounding box center [666, 307] width 7 height 7
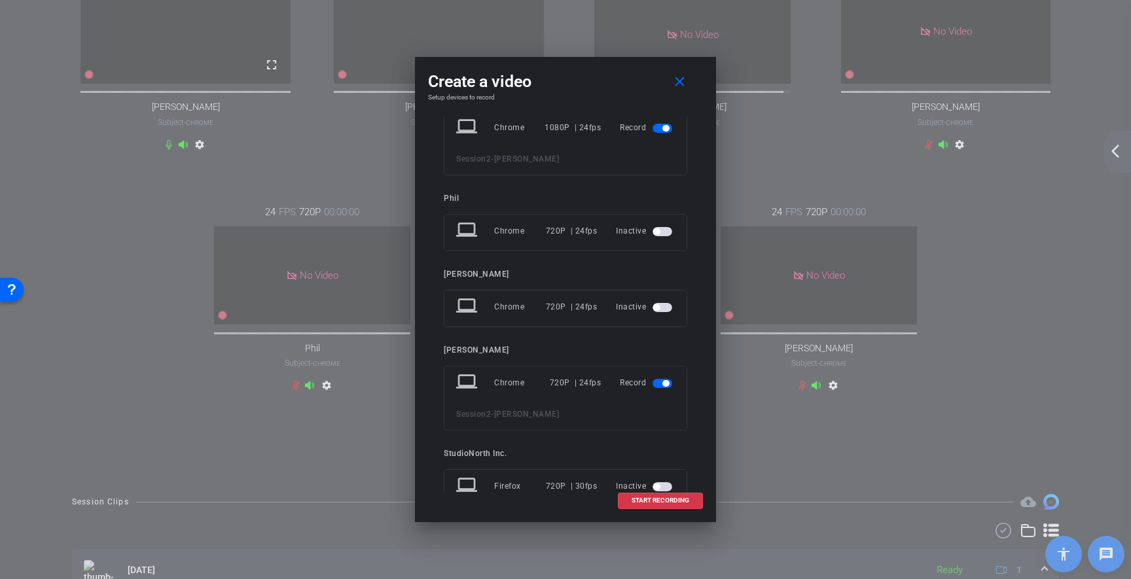
click at [659, 386] on span "button" at bounding box center [663, 383] width 20 height 9
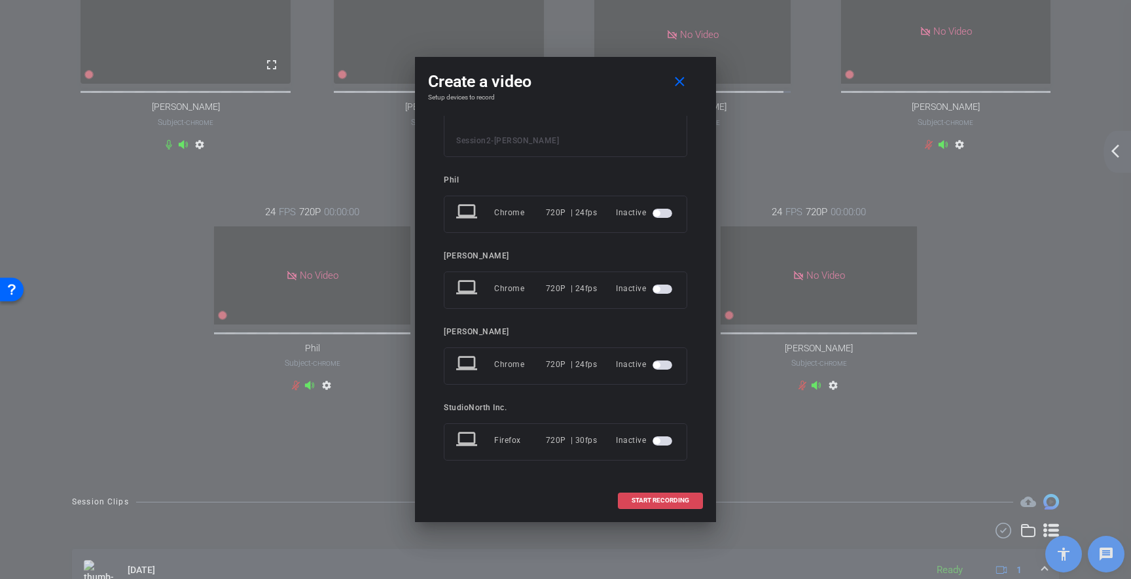
click at [657, 502] on span "START RECORDING" at bounding box center [661, 501] width 58 height 7
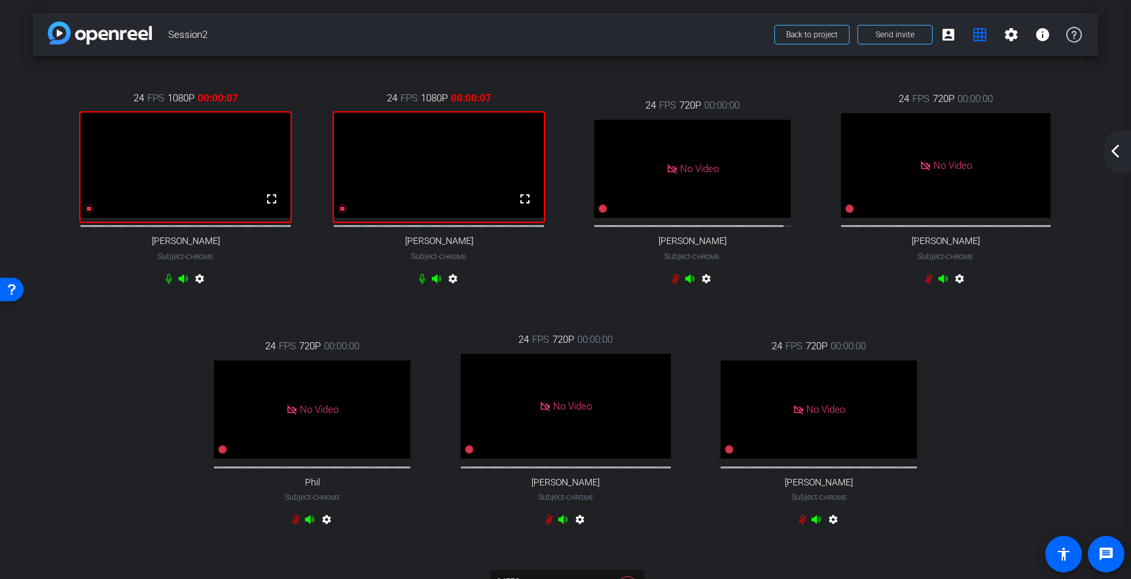
scroll to position [0, 0]
click at [1122, 149] on mat-icon "arrow_back_ios_new" at bounding box center [1116, 151] width 16 height 16
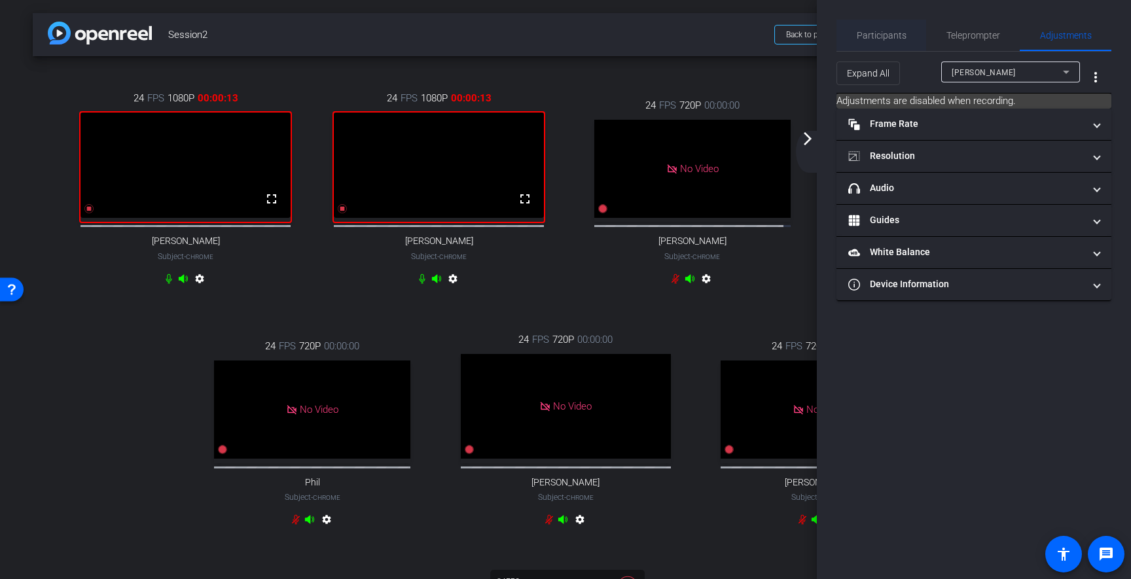
click at [892, 37] on span "Participants" at bounding box center [882, 35] width 50 height 9
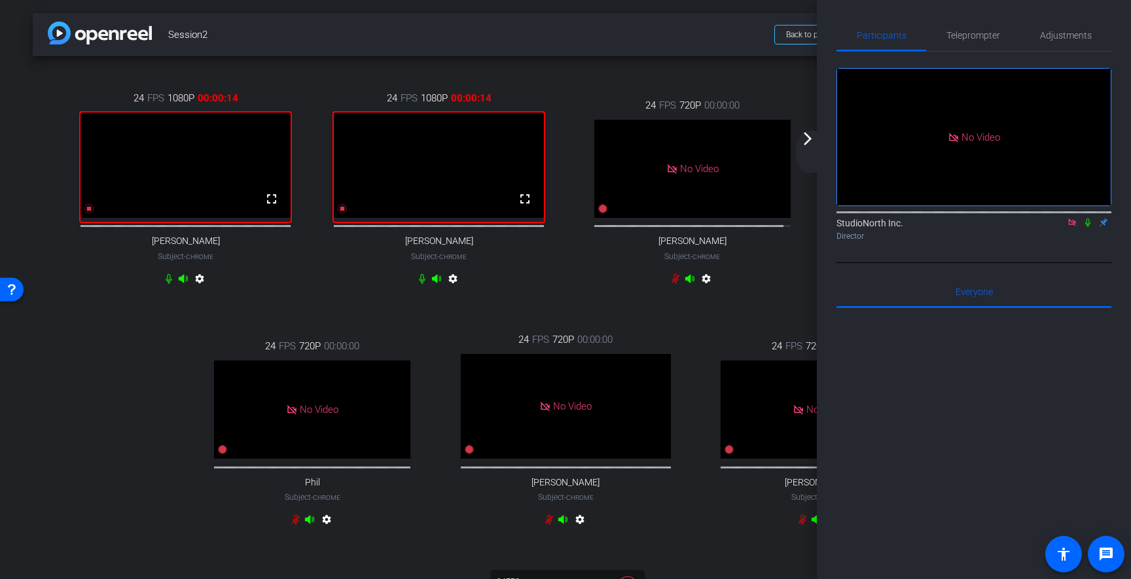
click at [1089, 224] on icon at bounding box center [1088, 223] width 5 height 9
click at [806, 145] on mat-icon "arrow_forward_ios" at bounding box center [808, 139] width 16 height 16
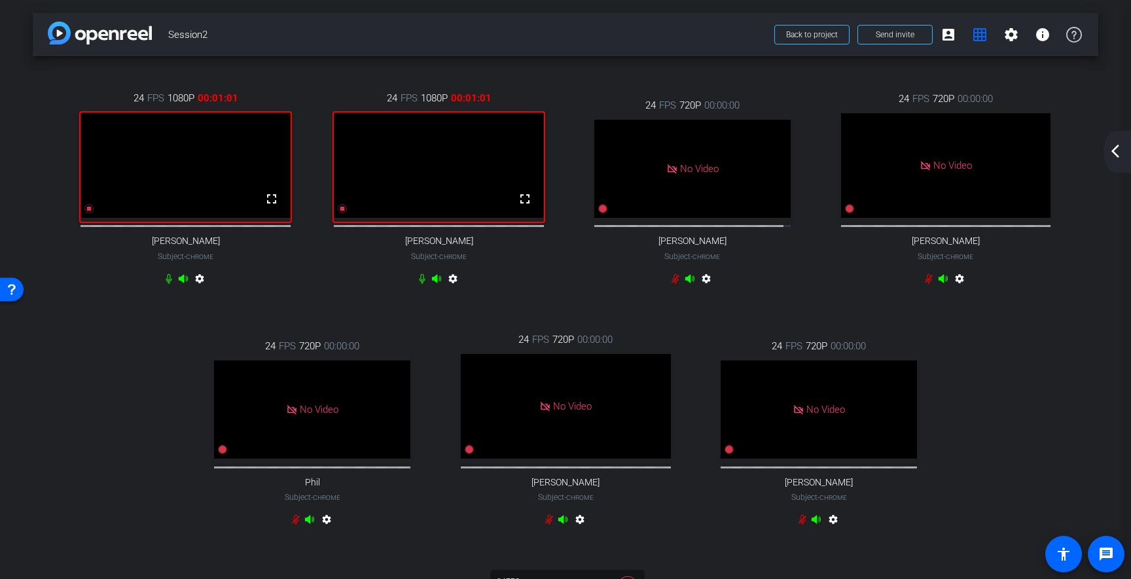
click at [1116, 156] on mat-icon "arrow_back_ios_new" at bounding box center [1116, 151] width 16 height 16
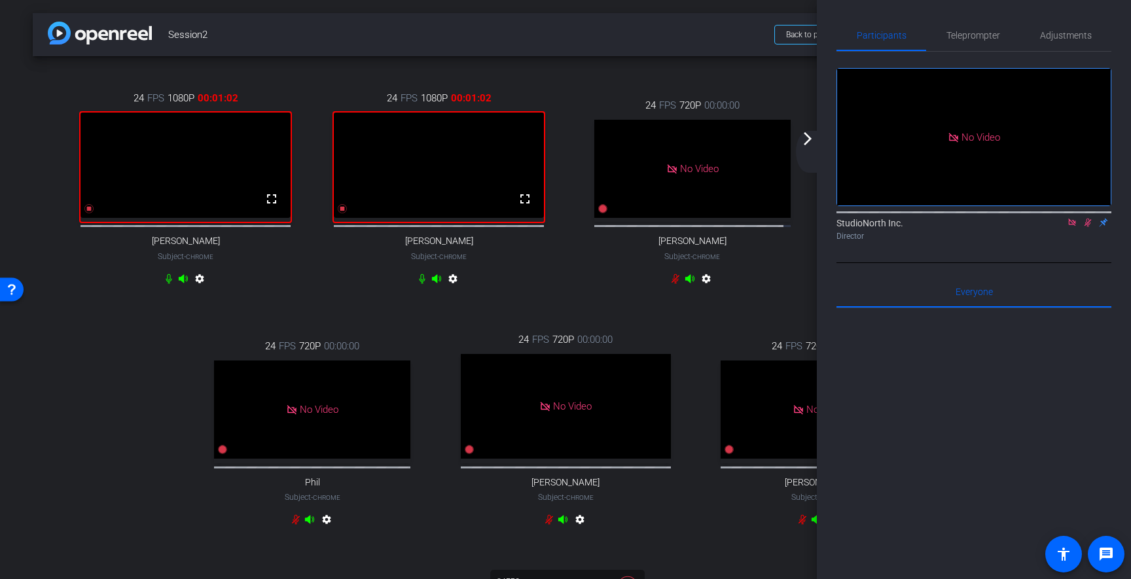
click at [1090, 230] on div "StudioNorth Inc. Director" at bounding box center [974, 230] width 275 height 26
click at [1089, 227] on icon at bounding box center [1088, 222] width 10 height 9
click at [1090, 225] on icon at bounding box center [1088, 223] width 5 height 9
click at [1088, 223] on icon at bounding box center [1088, 223] width 7 height 9
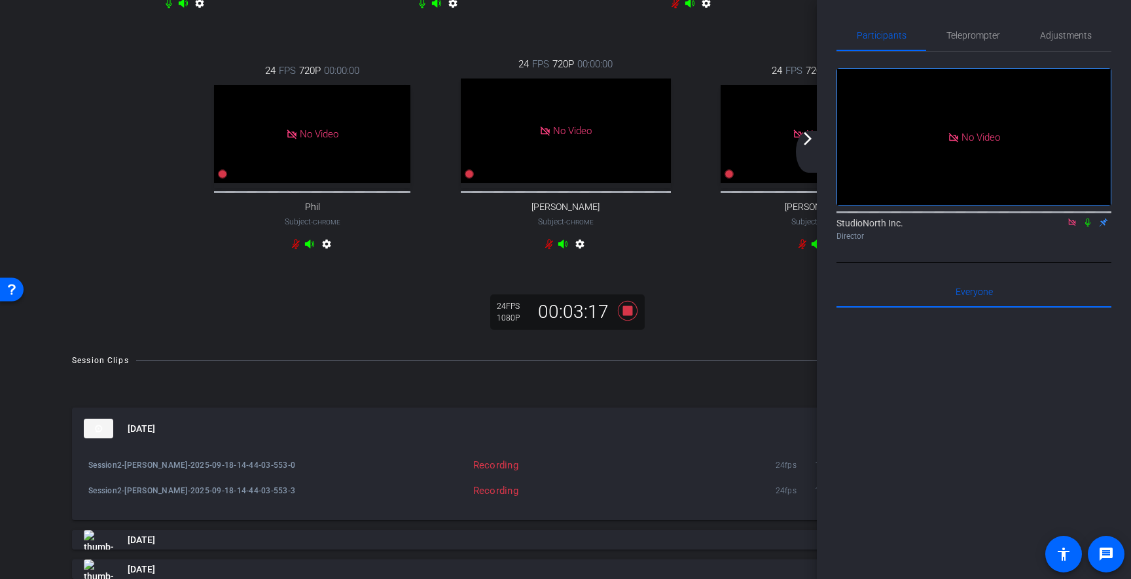
scroll to position [388, 0]
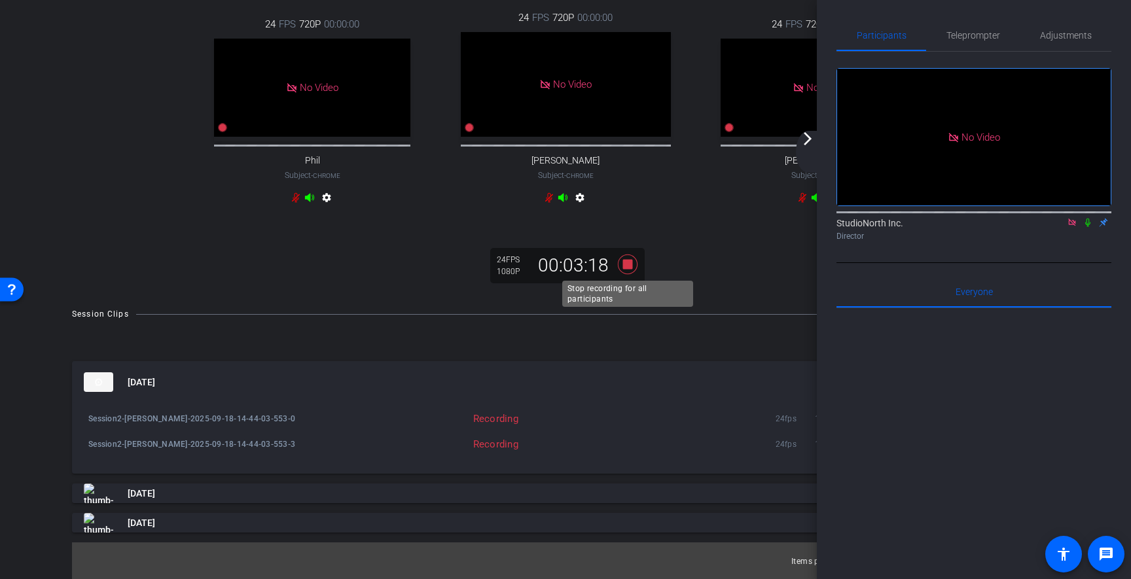
click at [629, 263] on icon at bounding box center [628, 265] width 20 height 20
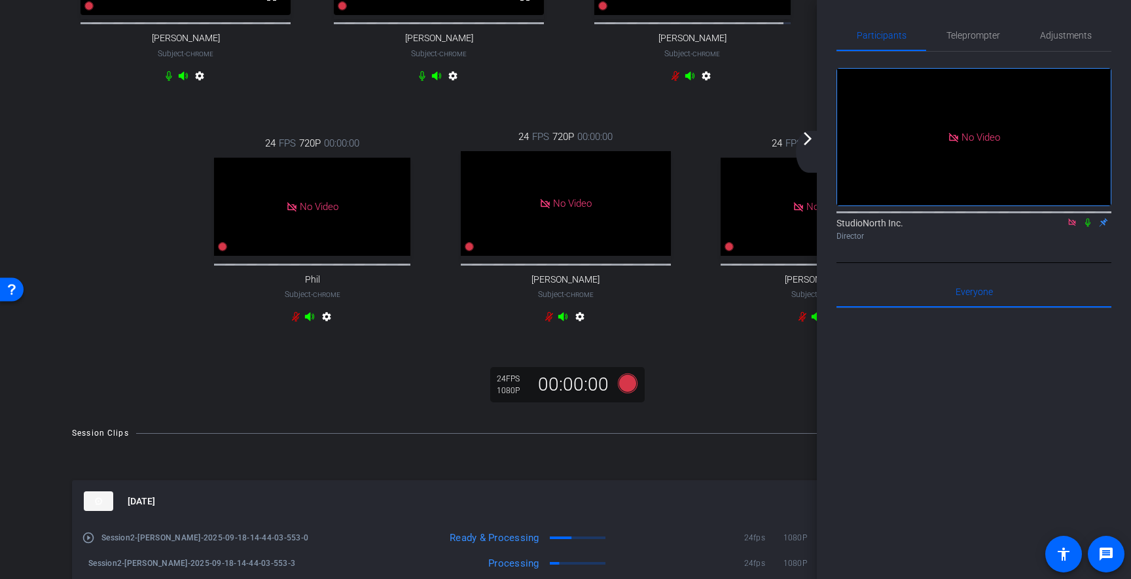
scroll to position [204, 0]
click at [633, 392] on icon at bounding box center [628, 383] width 20 height 20
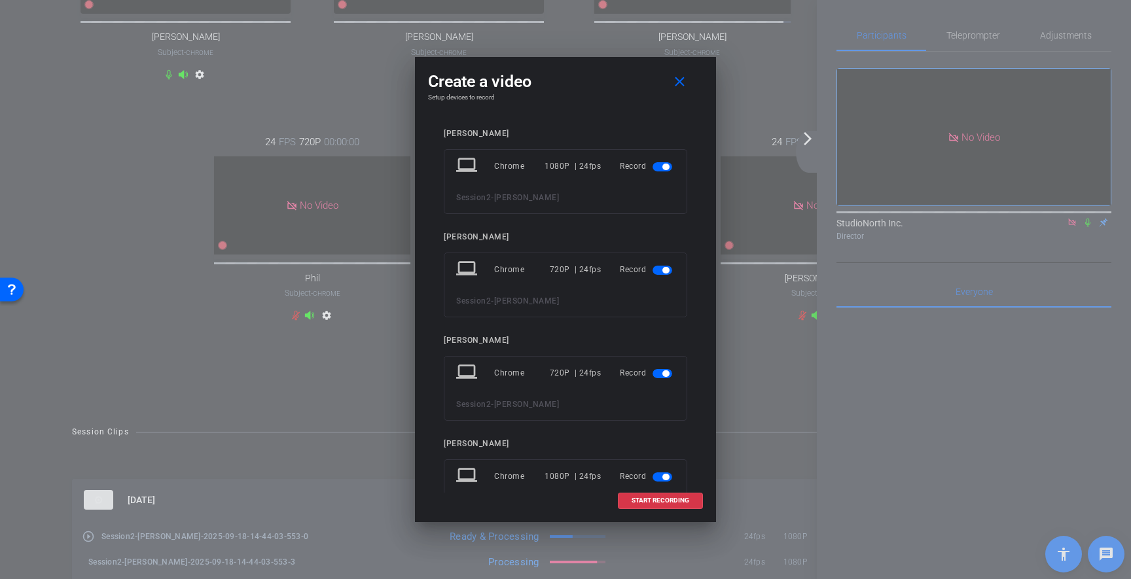
click at [660, 272] on span "button" at bounding box center [663, 270] width 20 height 9
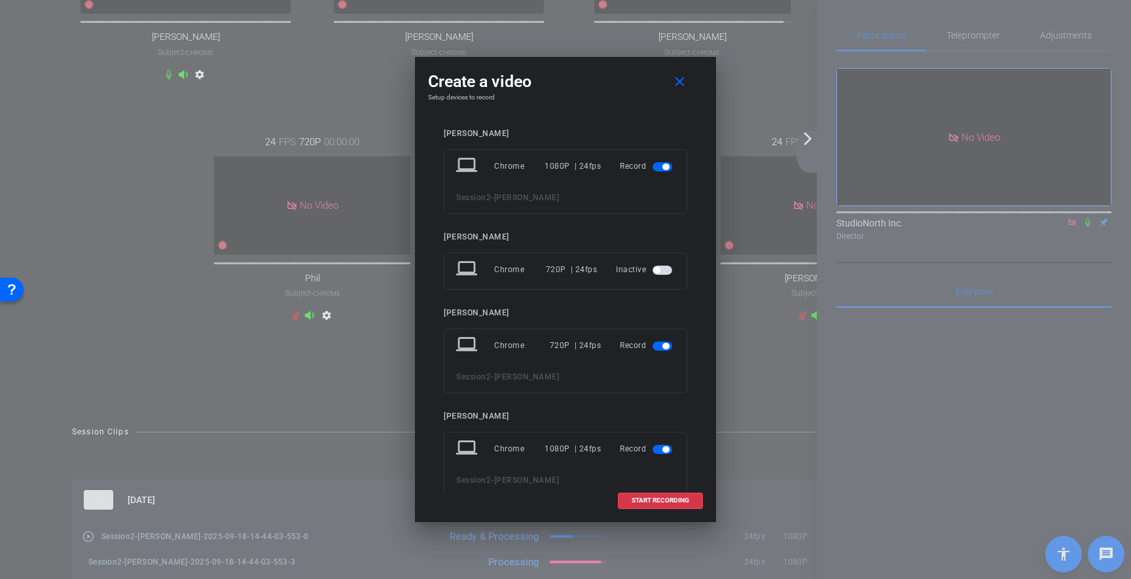
click at [660, 344] on span "button" at bounding box center [663, 346] width 20 height 9
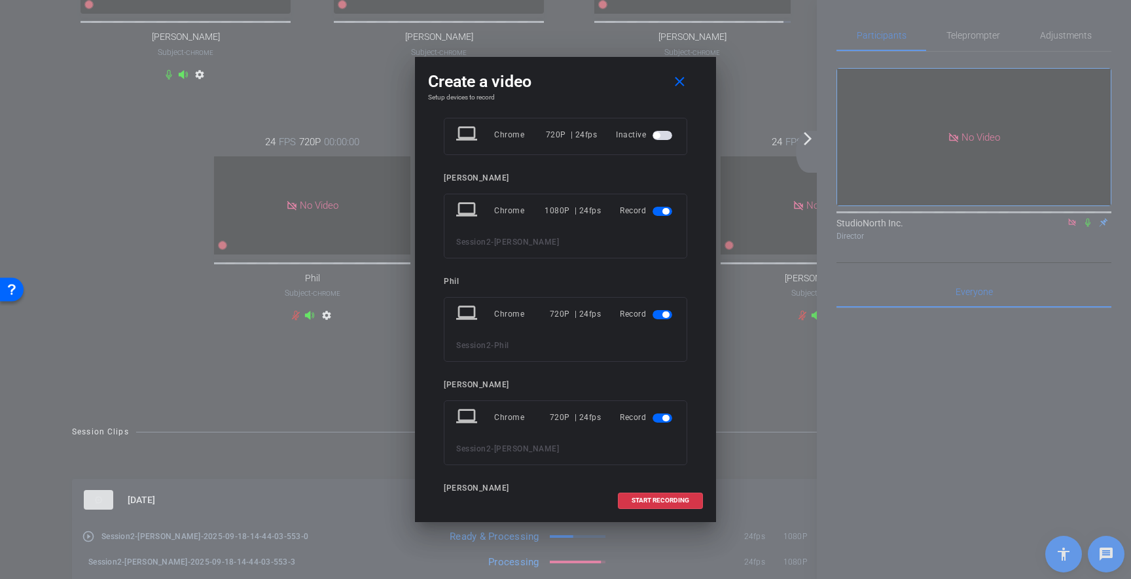
click at [658, 319] on span "button" at bounding box center [663, 314] width 20 height 9
click at [659, 386] on mat-slide-toggle at bounding box center [664, 390] width 22 height 16
click at [663, 394] on span "button" at bounding box center [663, 390] width 20 height 9
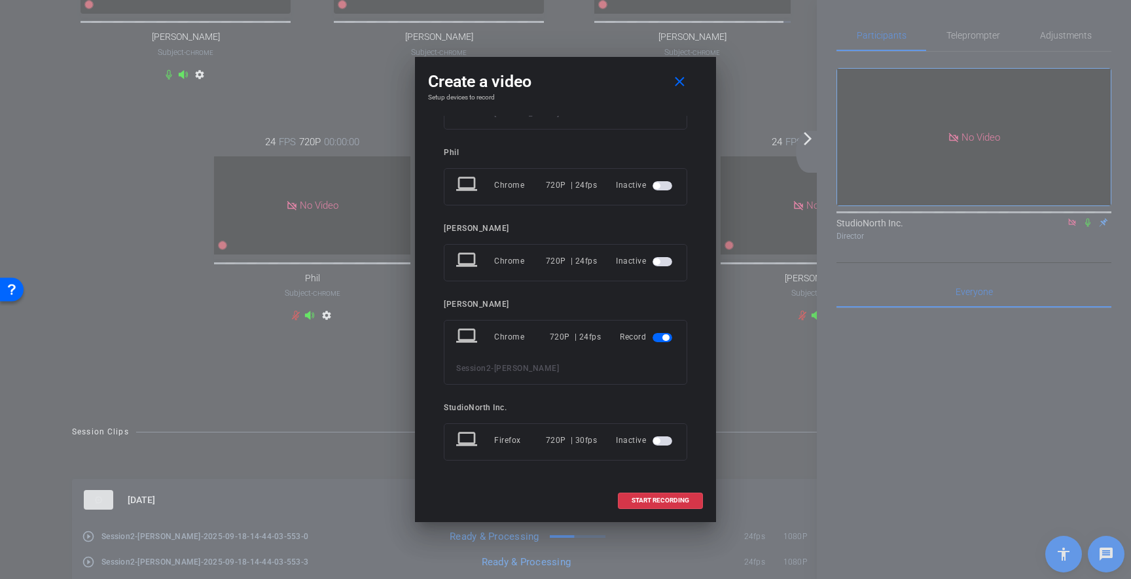
click at [664, 340] on span "button" at bounding box center [666, 338] width 7 height 7
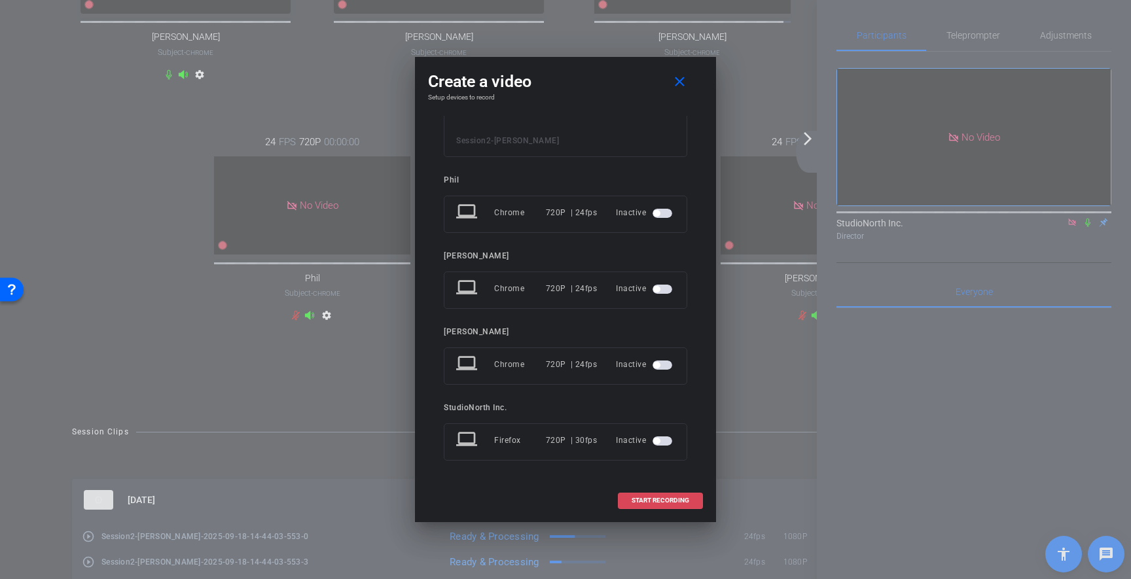
click at [645, 498] on span "START RECORDING" at bounding box center [661, 501] width 58 height 7
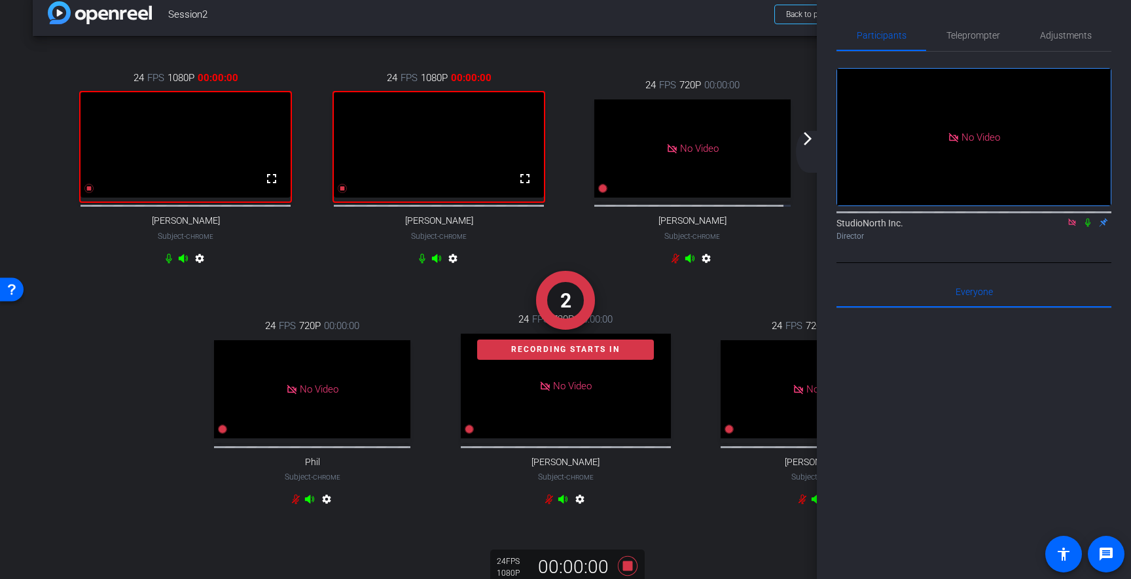
scroll to position [24, 0]
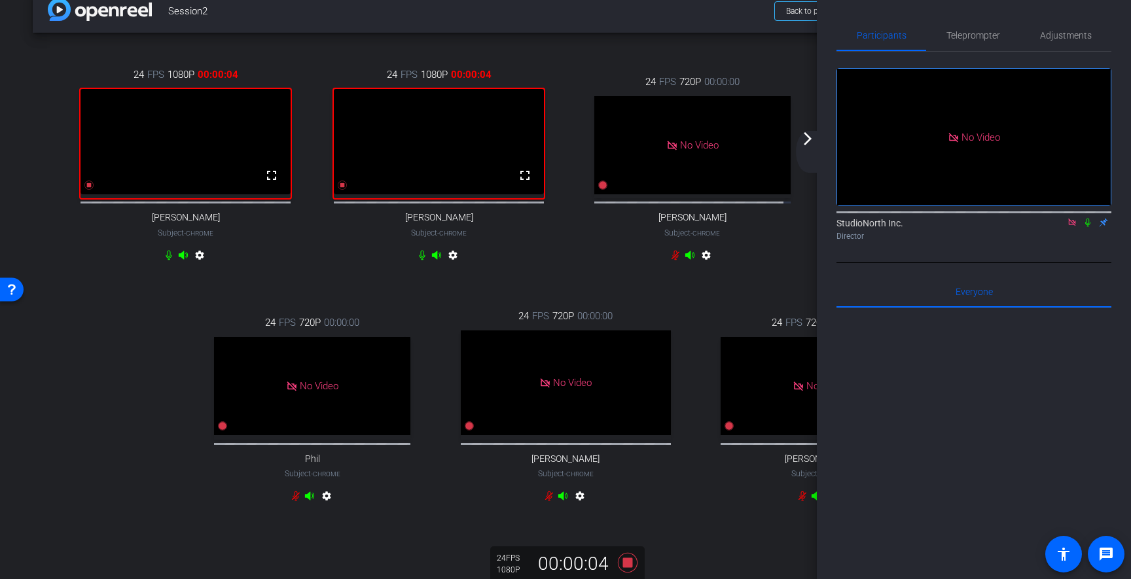
click at [1077, 251] on div "No Video StudioNorth Inc. Director" at bounding box center [974, 157] width 275 height 211
click at [1089, 224] on icon at bounding box center [1088, 223] width 5 height 9
click at [1067, 407] on div at bounding box center [974, 470] width 275 height 324
click at [1089, 223] on icon at bounding box center [1088, 223] width 7 height 9
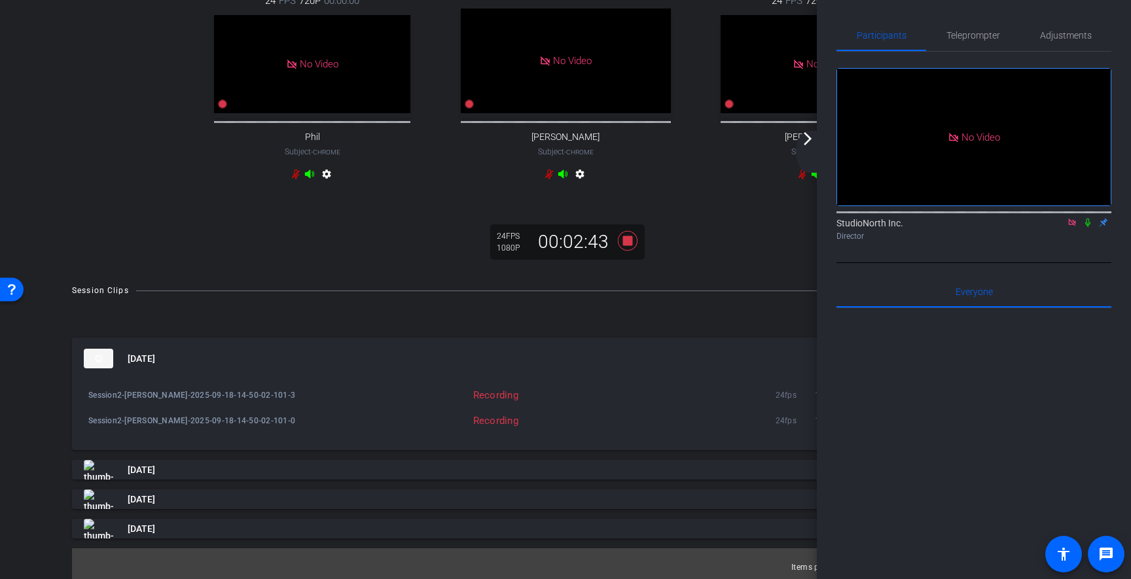
scroll to position [418, 0]
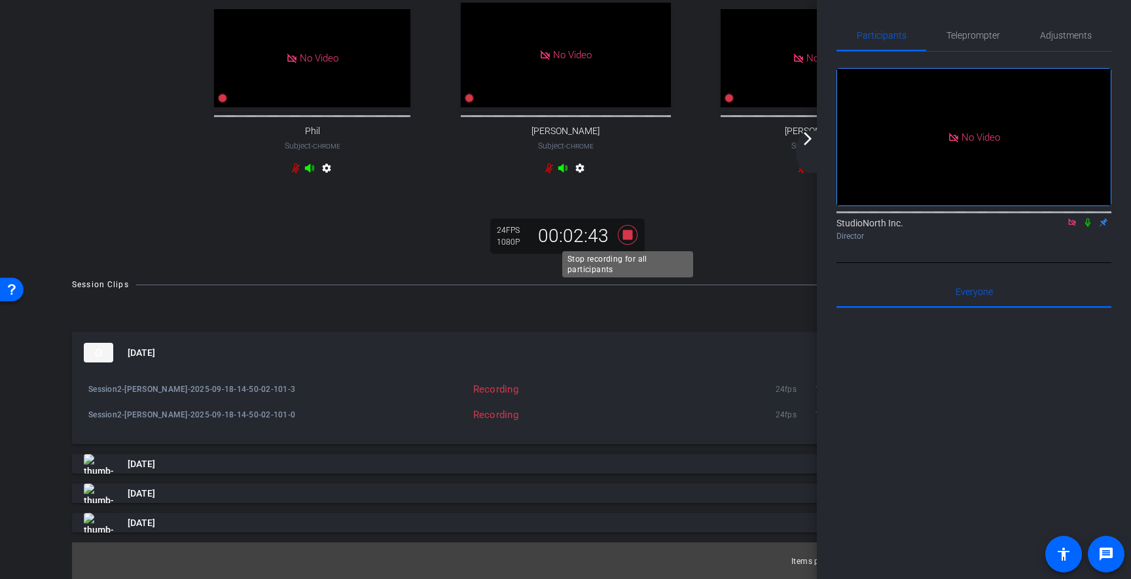
click at [629, 233] on icon at bounding box center [628, 235] width 20 height 20
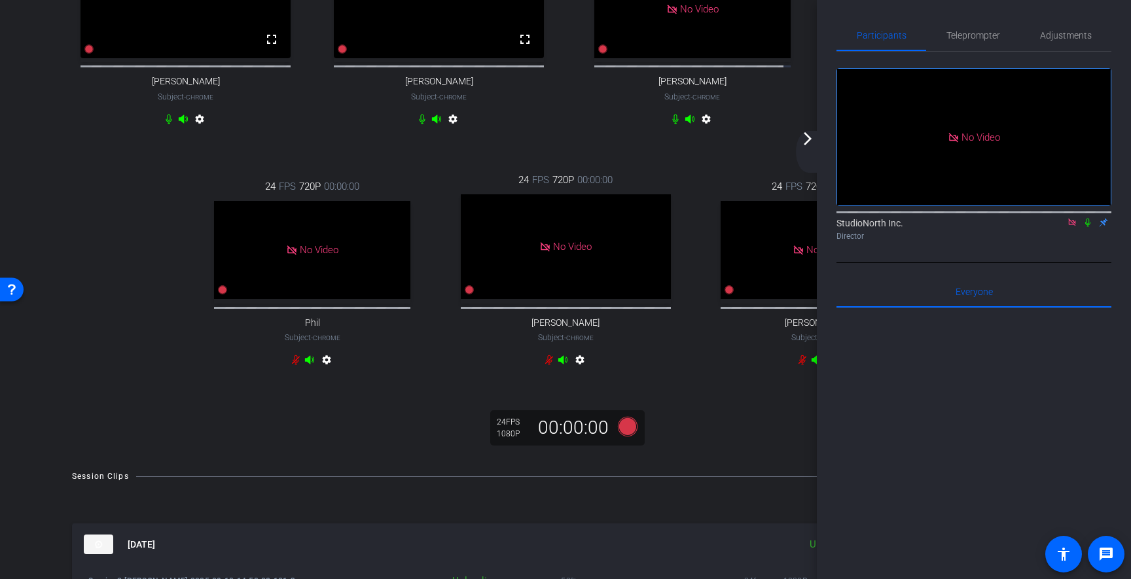
scroll to position [160, 0]
click at [625, 436] on icon at bounding box center [628, 426] width 20 height 20
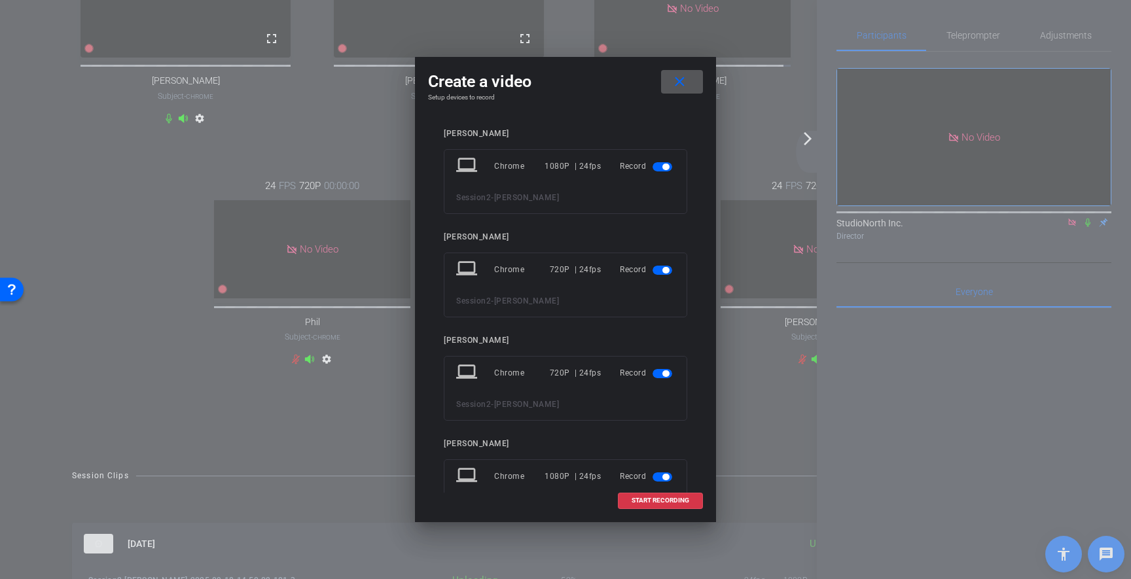
click at [661, 272] on span "button" at bounding box center [663, 270] width 20 height 9
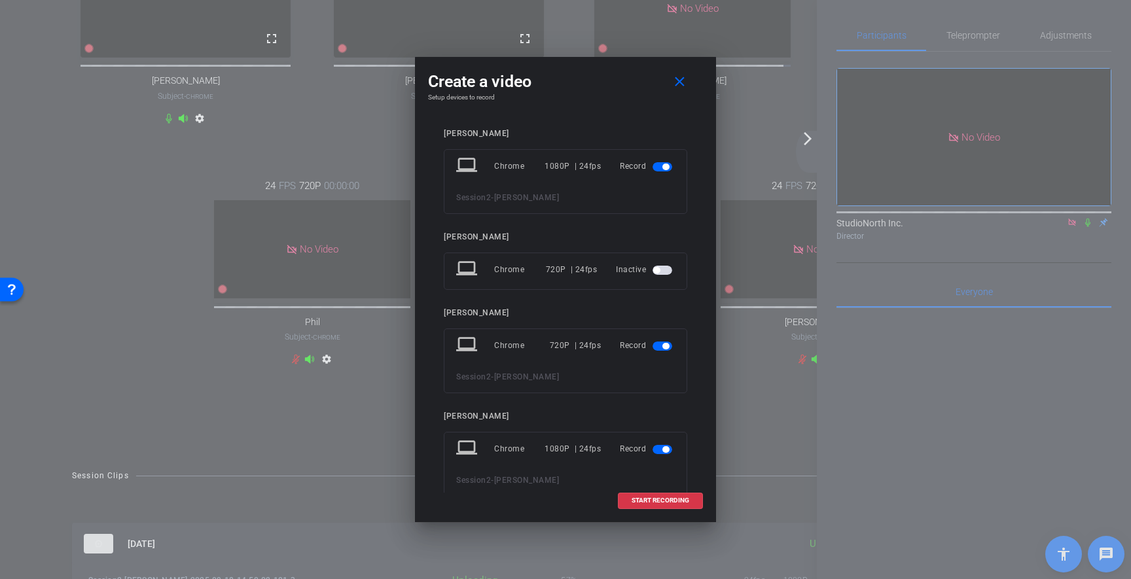
click at [661, 344] on span "button" at bounding box center [663, 346] width 20 height 9
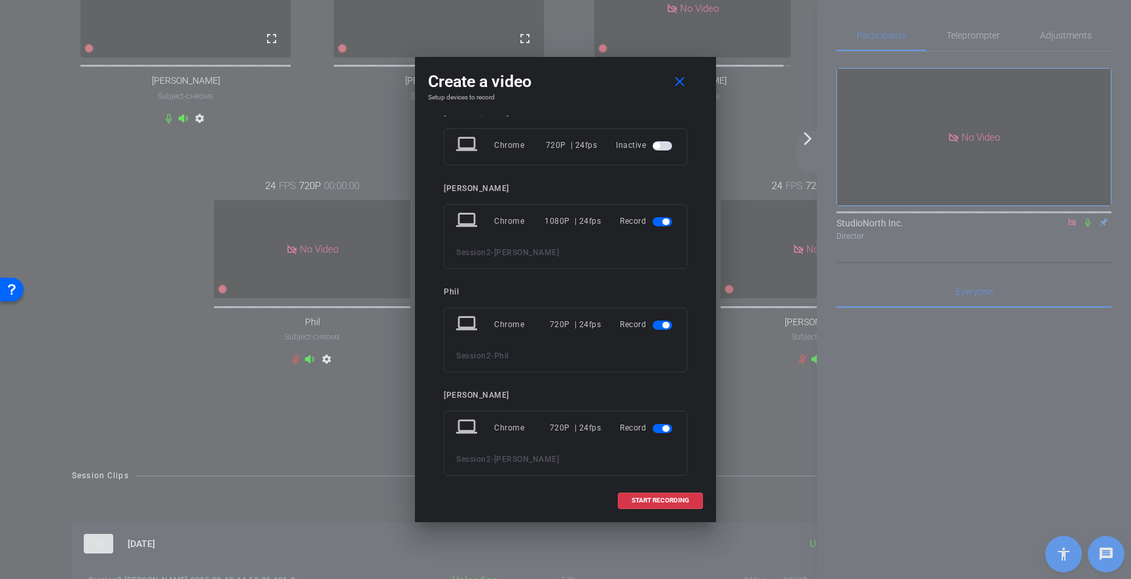
scroll to position [218, 0]
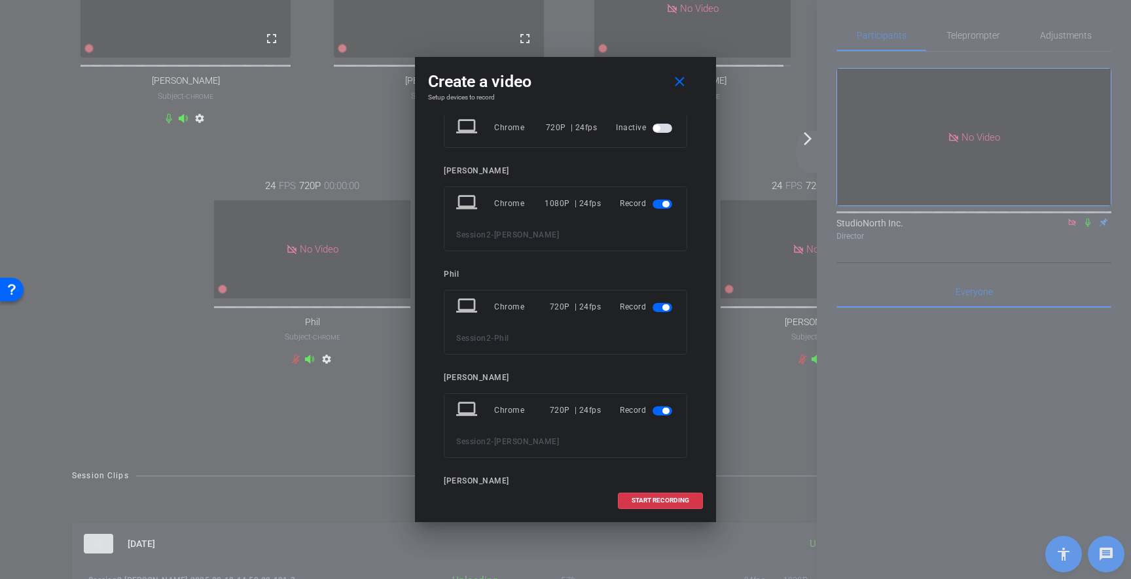
click at [667, 304] on span "button" at bounding box center [663, 307] width 20 height 9
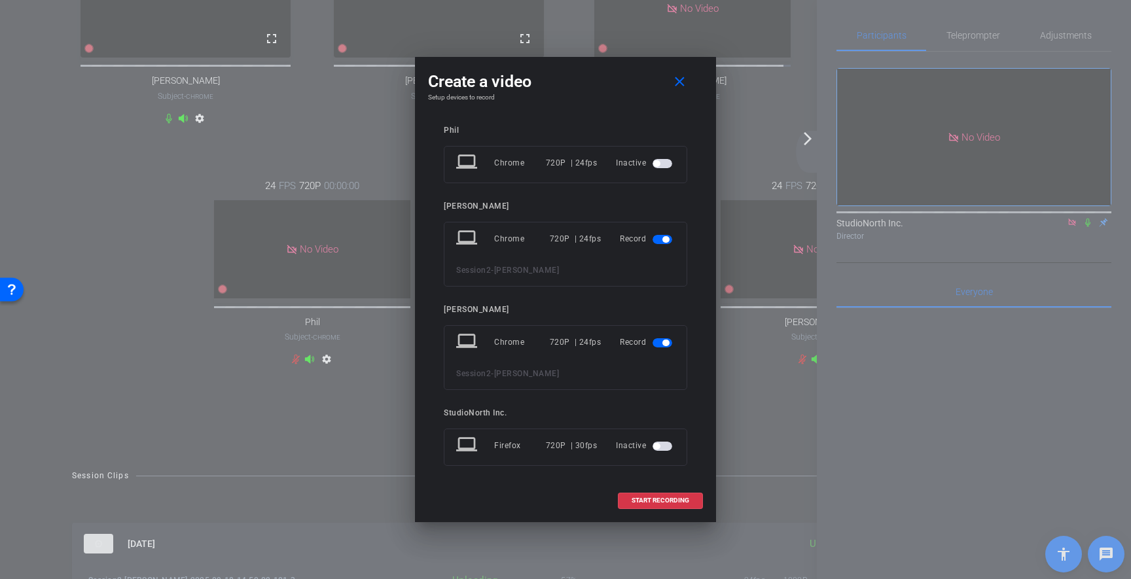
click at [664, 238] on span "button" at bounding box center [663, 239] width 20 height 9
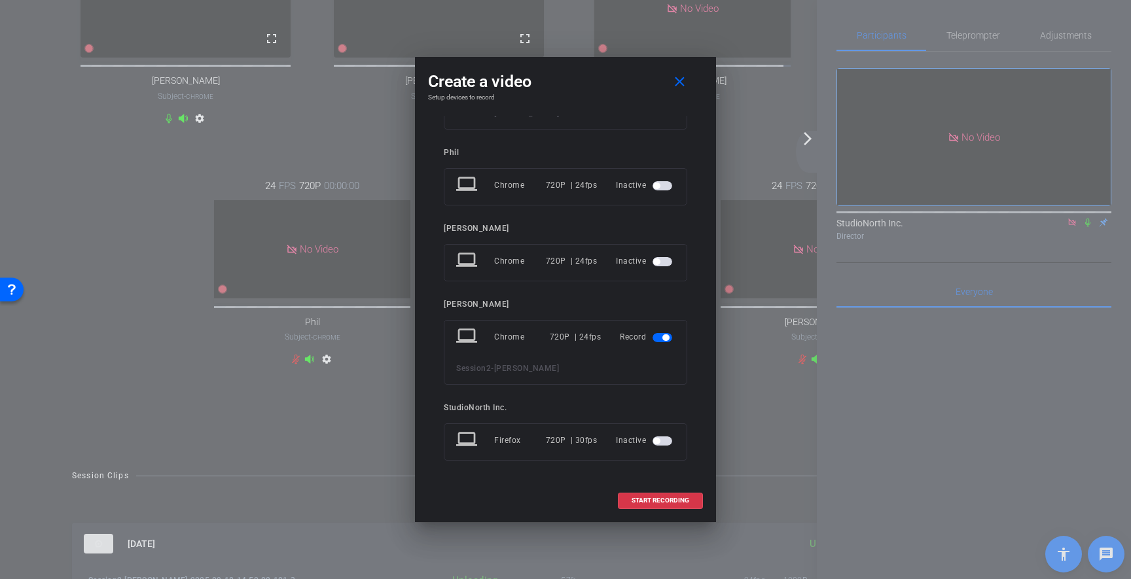
scroll to position [340, 0]
click at [662, 337] on span "button" at bounding box center [663, 337] width 20 height 9
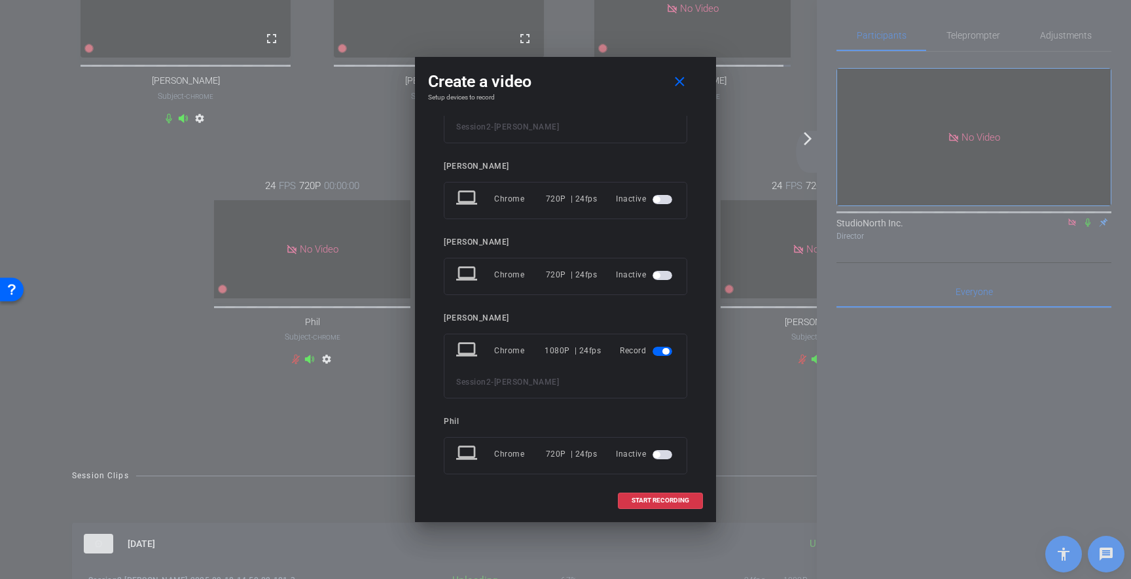
scroll to position [0, 0]
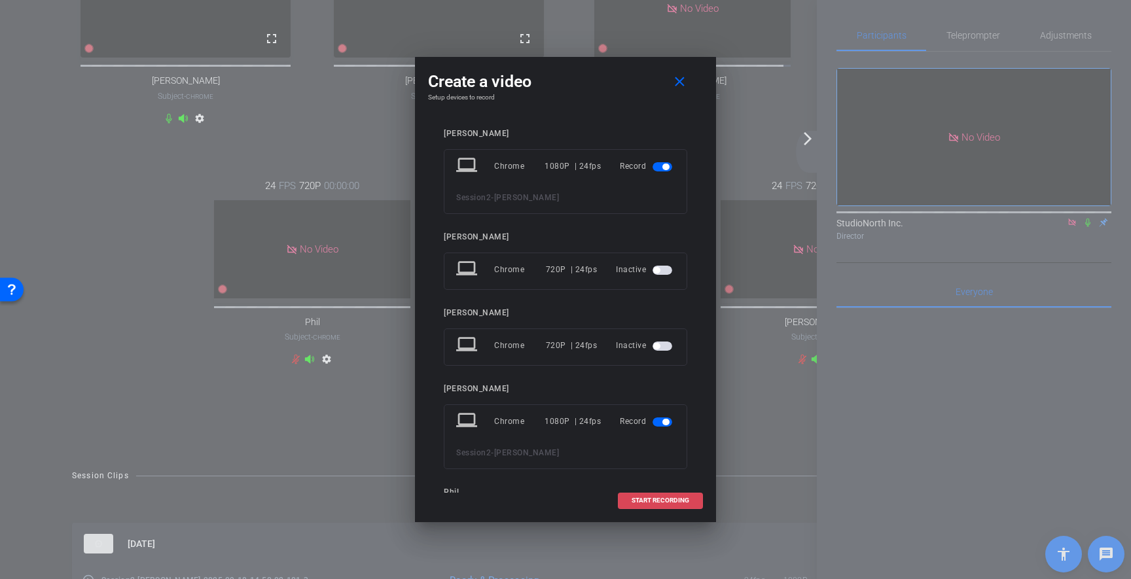
click at [670, 500] on span "START RECORDING" at bounding box center [661, 501] width 58 height 7
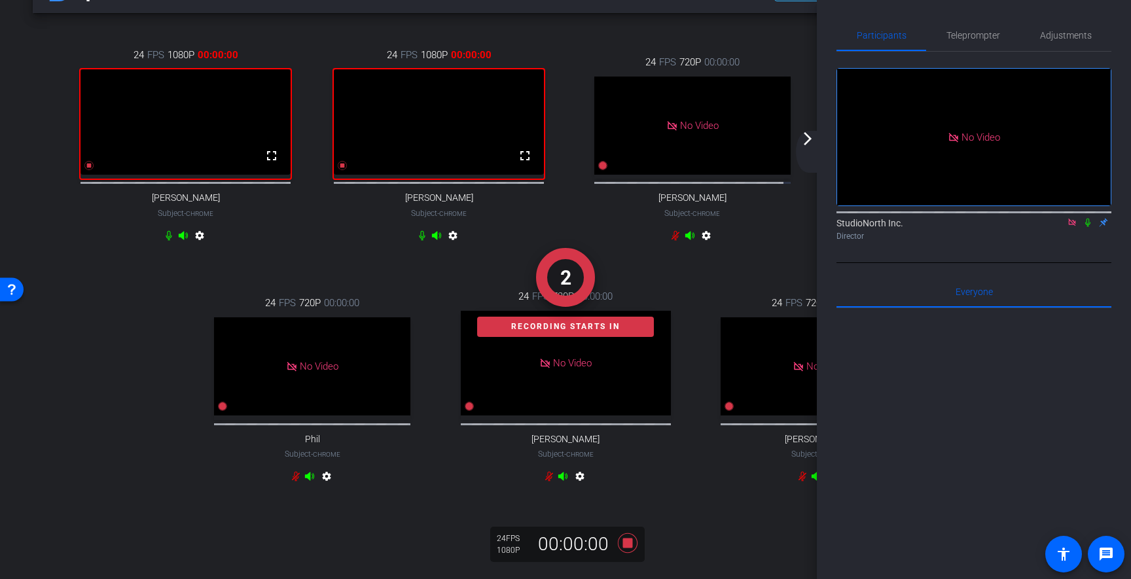
scroll to position [45, 0]
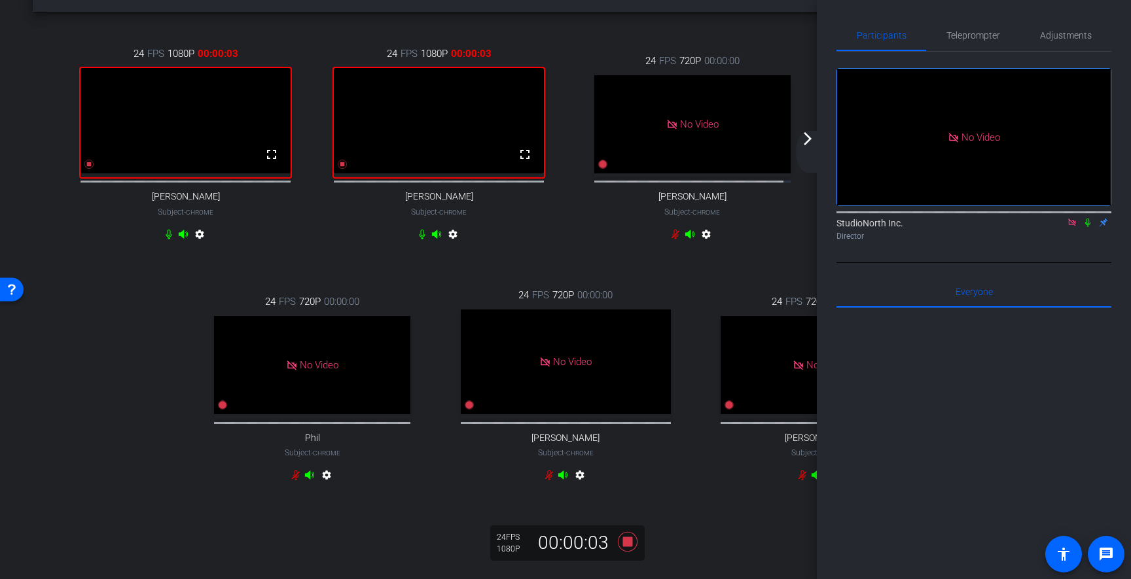
click at [1089, 225] on icon at bounding box center [1088, 222] width 10 height 9
click at [1091, 225] on icon at bounding box center [1088, 222] width 10 height 9
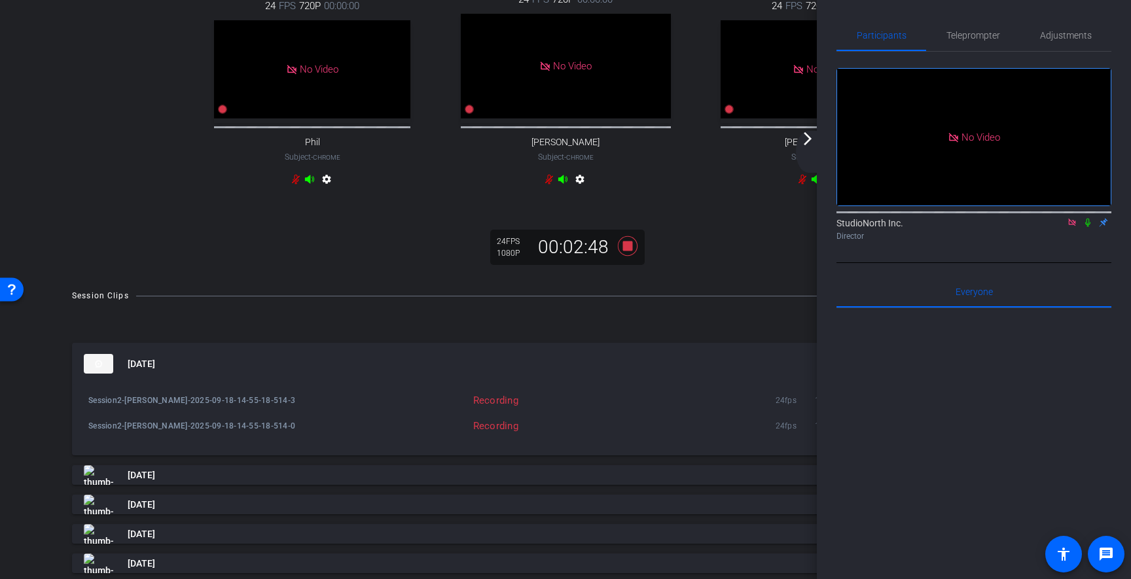
scroll to position [447, 0]
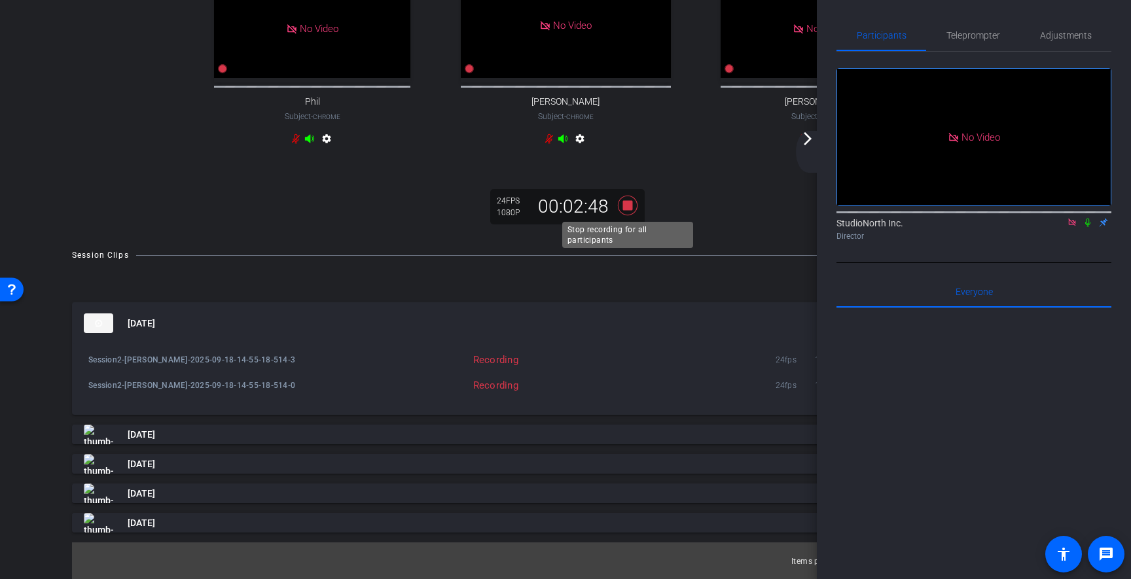
click at [625, 208] on icon at bounding box center [628, 206] width 20 height 20
click at [808, 145] on mat-icon "arrow_forward_ios" at bounding box center [808, 139] width 16 height 16
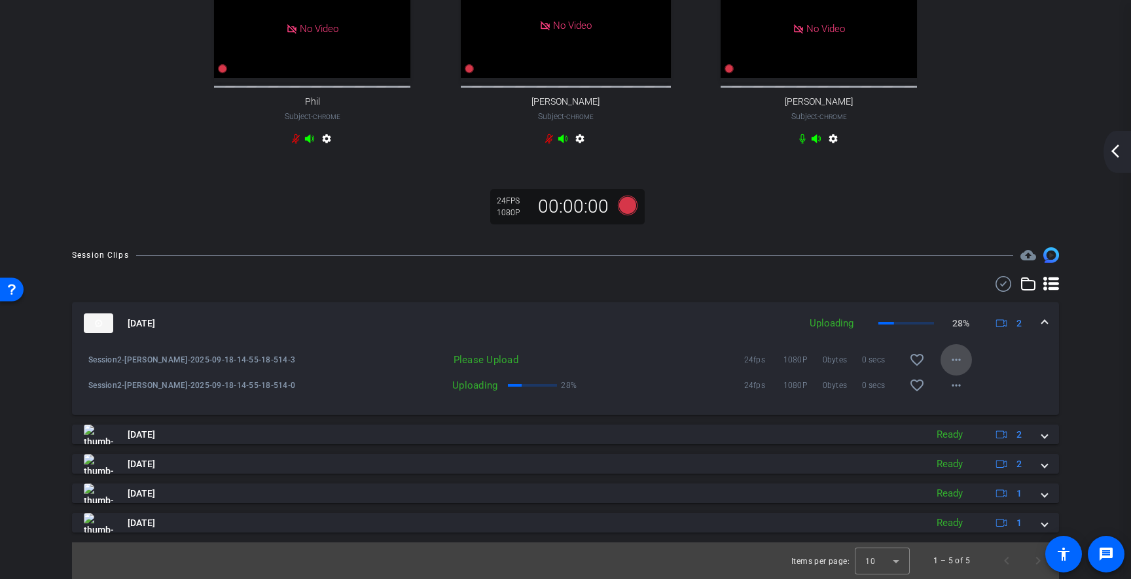
click at [954, 357] on mat-icon "more_horiz" at bounding box center [957, 360] width 16 height 16
click at [955, 198] on div at bounding box center [565, 289] width 1131 height 579
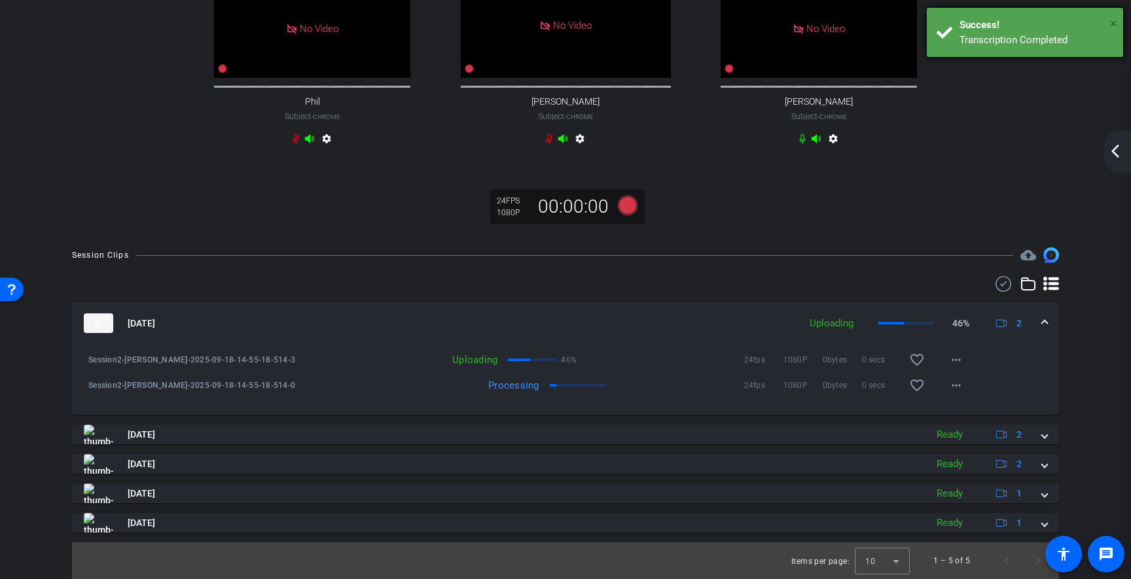
click at [1113, 22] on span "×" at bounding box center [1113, 24] width 7 height 16
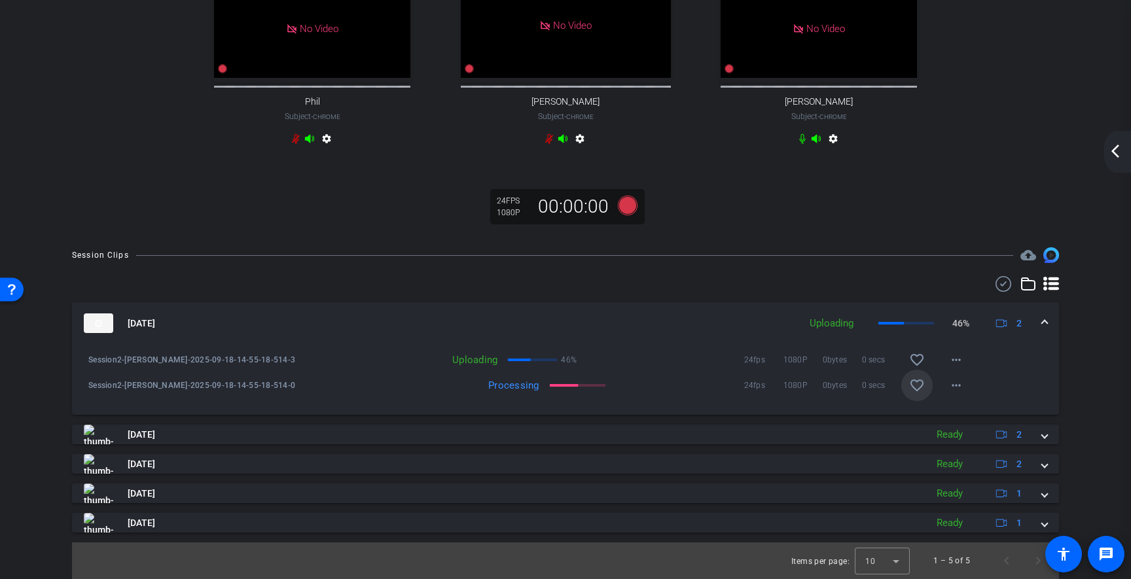
click at [919, 386] on mat-icon "favorite_border" at bounding box center [917, 386] width 16 height 16
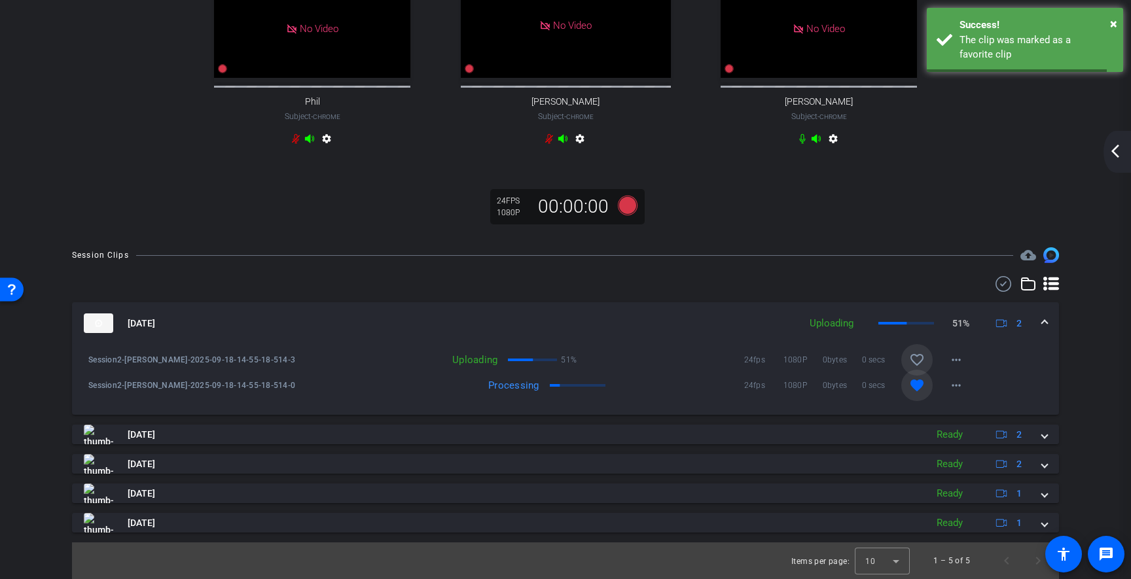
click at [915, 361] on mat-icon "favorite_border" at bounding box center [917, 360] width 16 height 16
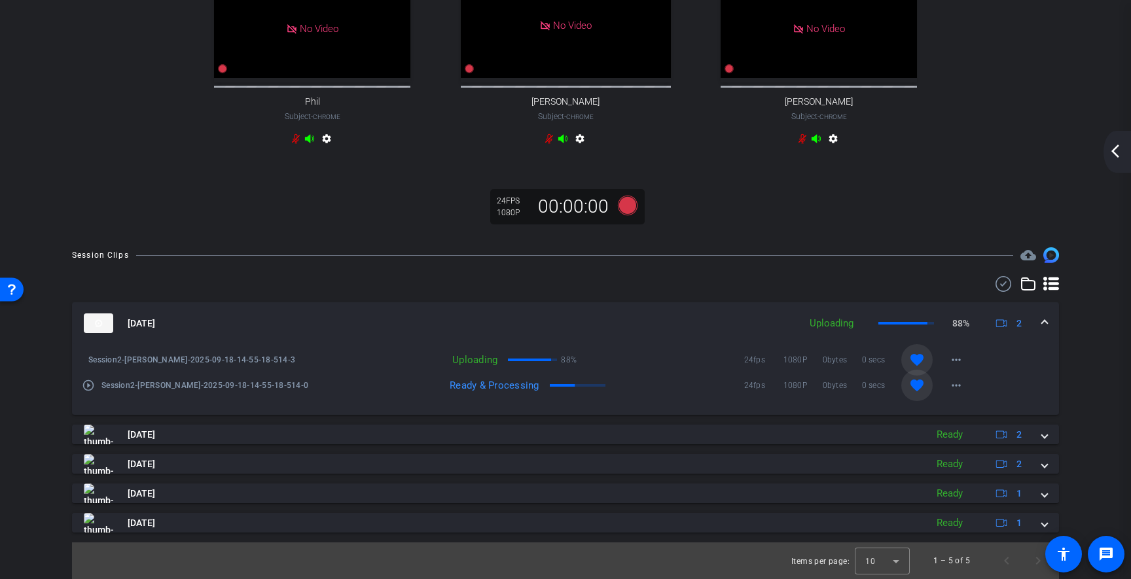
click at [1118, 145] on mat-icon "arrow_back_ios_new" at bounding box center [1116, 151] width 16 height 16
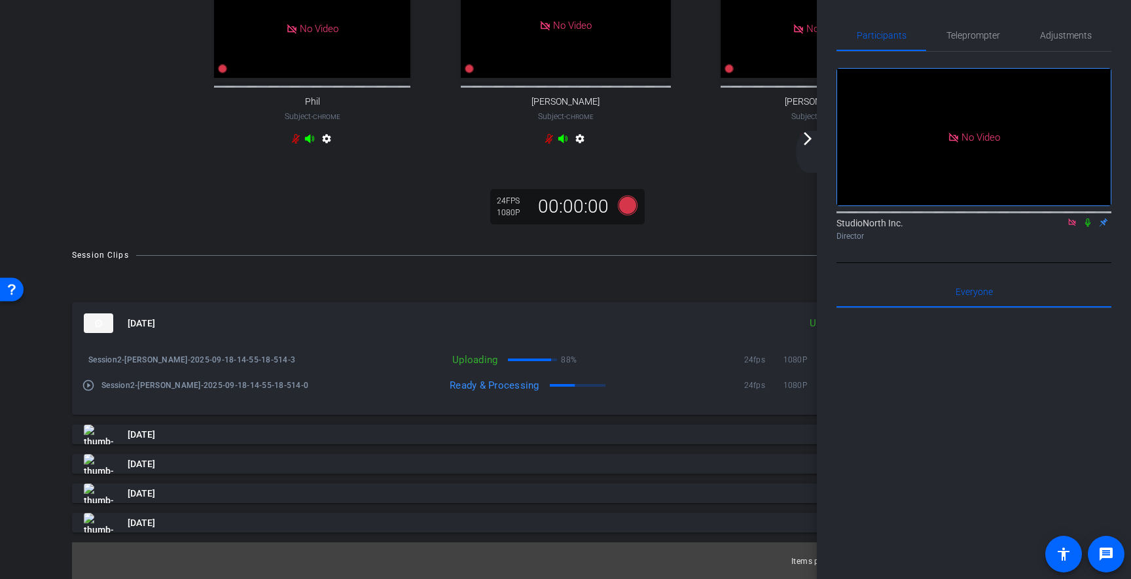
click at [1088, 225] on icon at bounding box center [1088, 223] width 5 height 9
click at [812, 147] on div "arrow_back_ios_new arrow_forward_ios" at bounding box center [810, 152] width 28 height 42
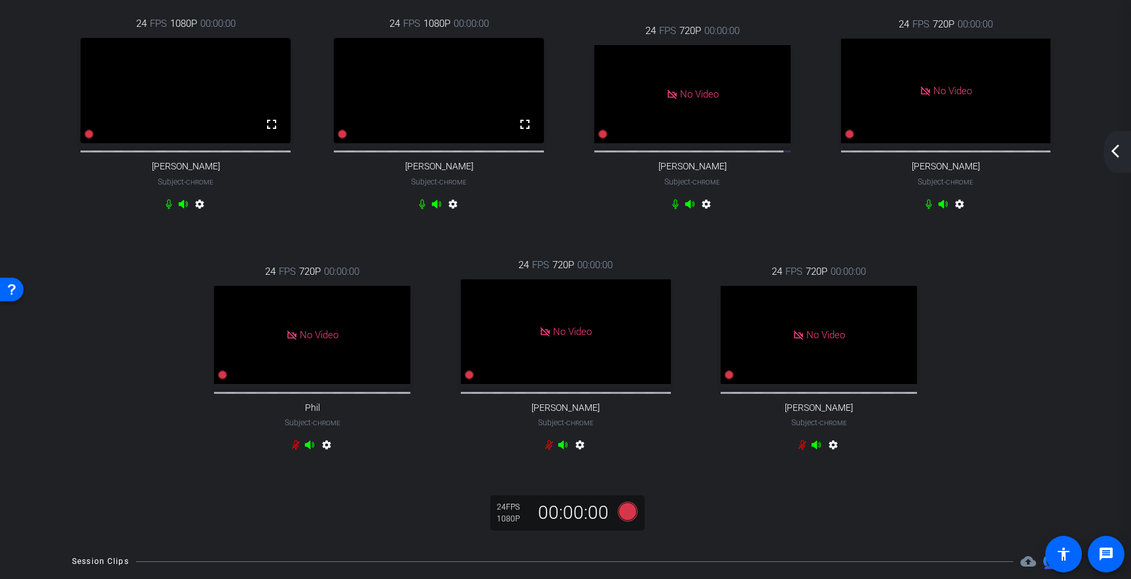
scroll to position [76, 0]
click at [1115, 162] on div "arrow_back_ios_new arrow_forward_ios" at bounding box center [1118, 152] width 28 height 42
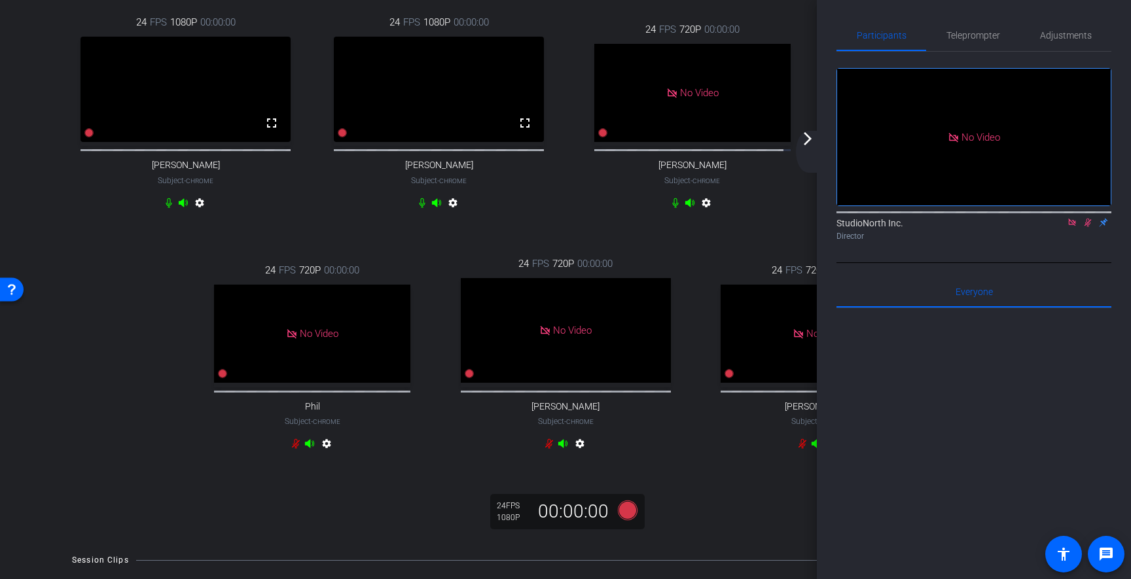
click at [1088, 223] on icon at bounding box center [1088, 222] width 10 height 9
click at [809, 144] on mat-icon "arrow_forward_ios" at bounding box center [808, 139] width 16 height 16
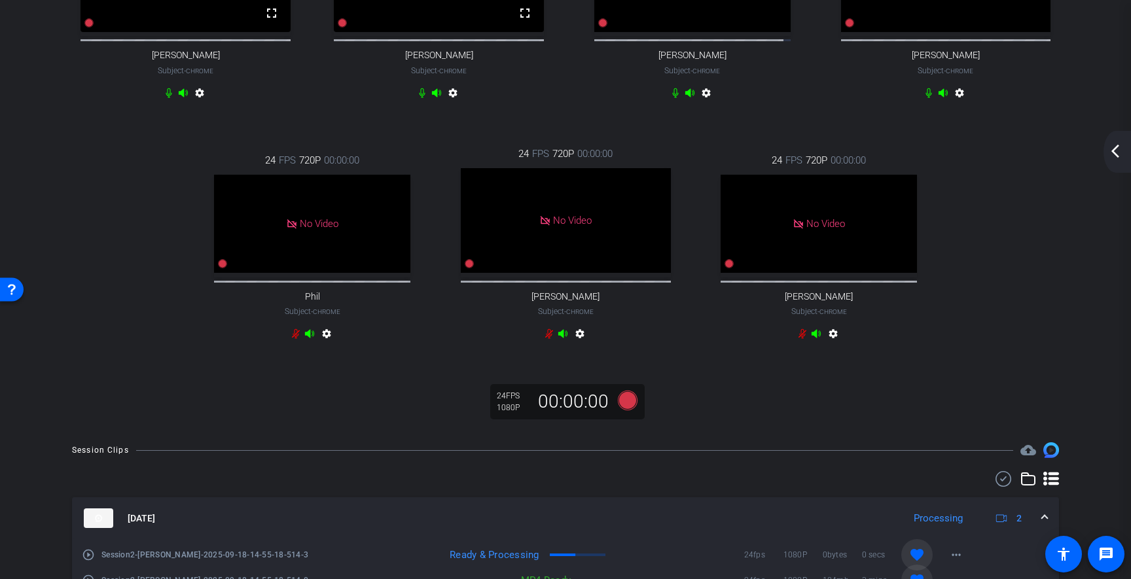
scroll to position [0, 0]
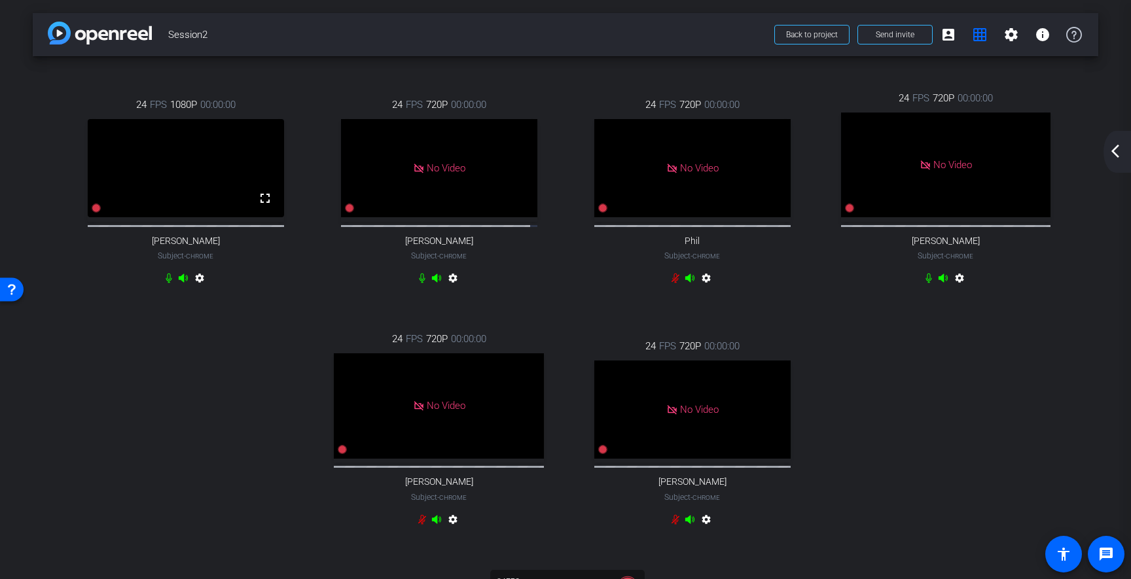
drag, startPoint x: 898, startPoint y: 172, endPoint x: 130, endPoint y: 160, distance: 768.8
drag, startPoint x: 911, startPoint y: 183, endPoint x: 484, endPoint y: 155, distance: 428.5
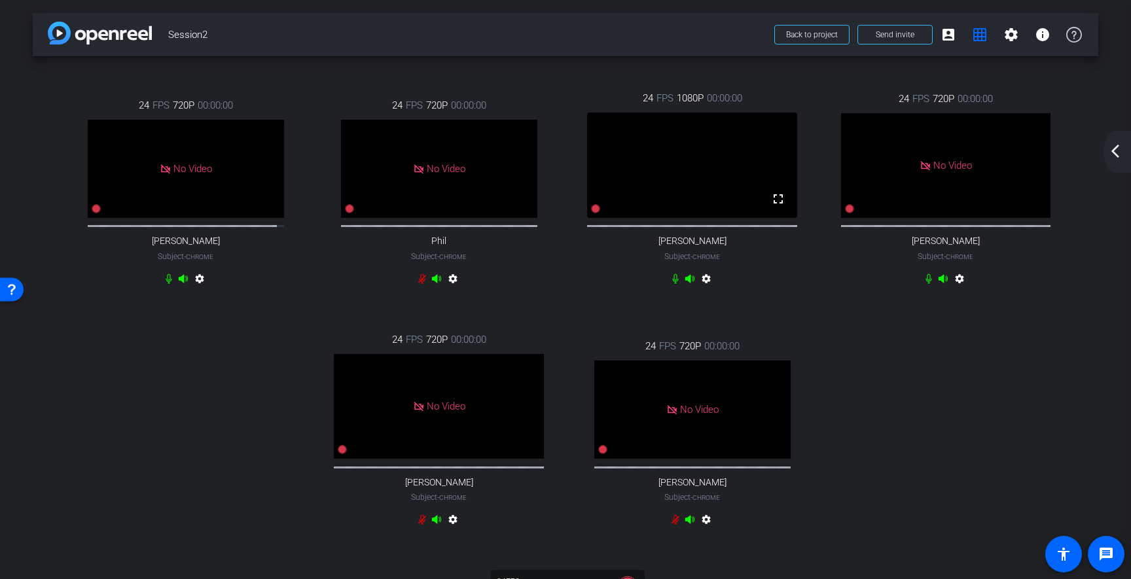
drag, startPoint x: 686, startPoint y: 211, endPoint x: 930, endPoint y: 205, distance: 244.3
click at [930, 205] on body "Accessibility Screen-Reader Guide, Feedback, and Issue Reporting | New window m…" at bounding box center [565, 289] width 1131 height 579
drag, startPoint x: 413, startPoint y: 191, endPoint x: 987, endPoint y: 191, distance: 574.2
click at [987, 191] on body "Accessibility Screen-Reader Guide, Feedback, and Issue Reporting | New window m…" at bounding box center [565, 289] width 1131 height 579
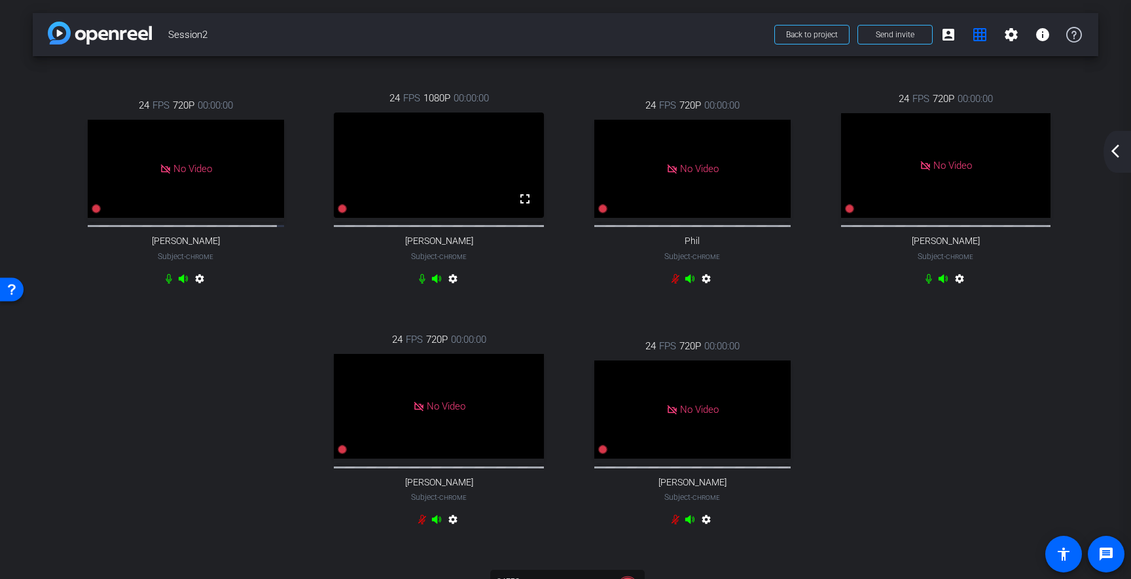
click at [1118, 155] on mat-icon "arrow_back_ios_new" at bounding box center [1116, 151] width 16 height 16
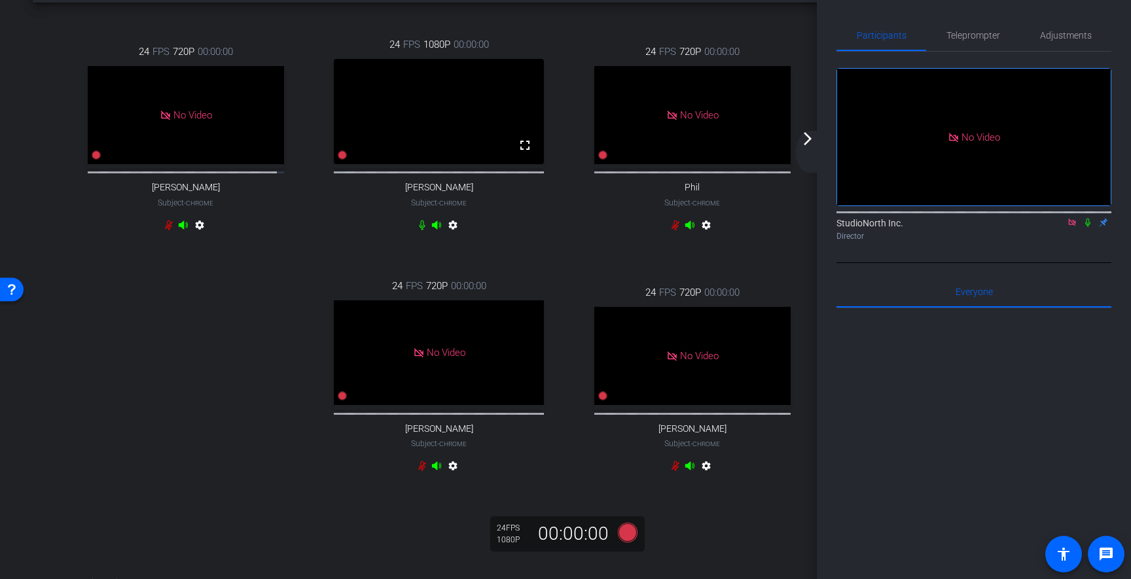
scroll to position [55, 0]
click at [1090, 224] on icon at bounding box center [1088, 222] width 10 height 9
click at [343, 158] on icon at bounding box center [342, 153] width 9 height 9
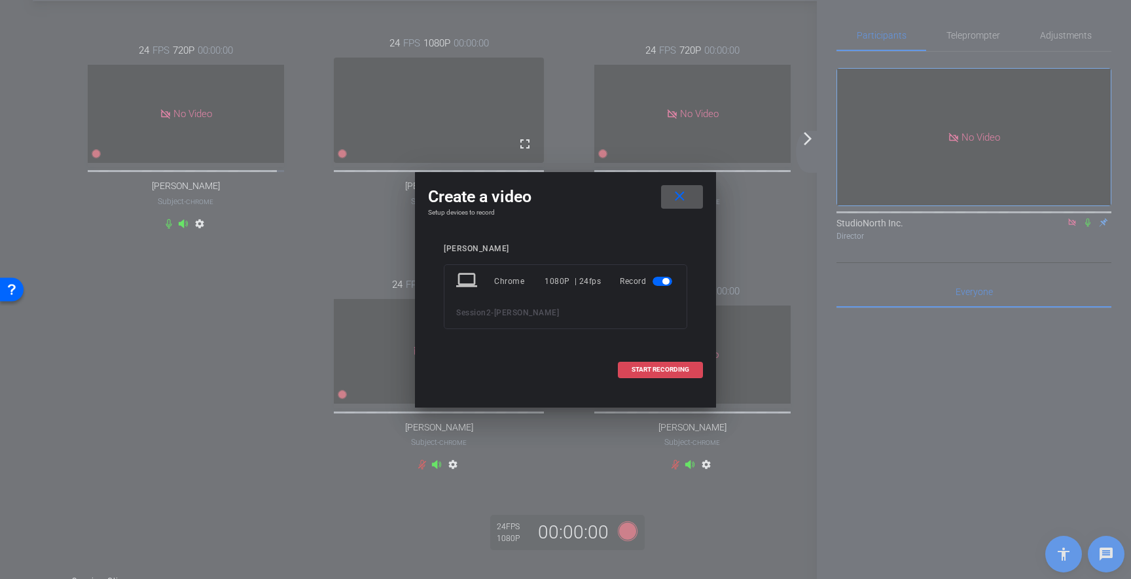
click at [659, 376] on span at bounding box center [661, 369] width 84 height 31
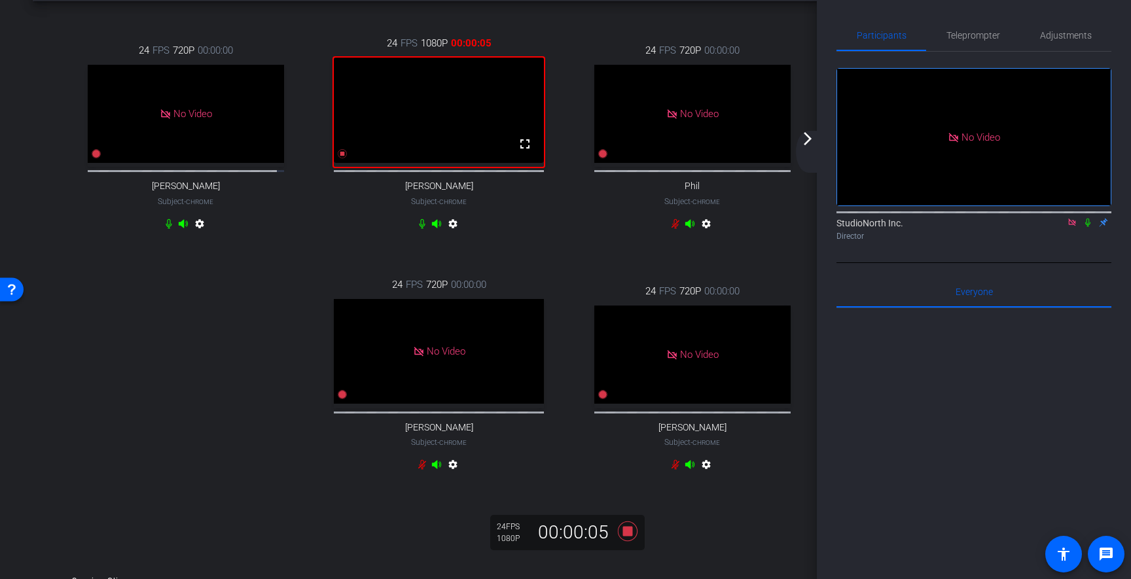
click at [1089, 222] on icon at bounding box center [1088, 222] width 10 height 9
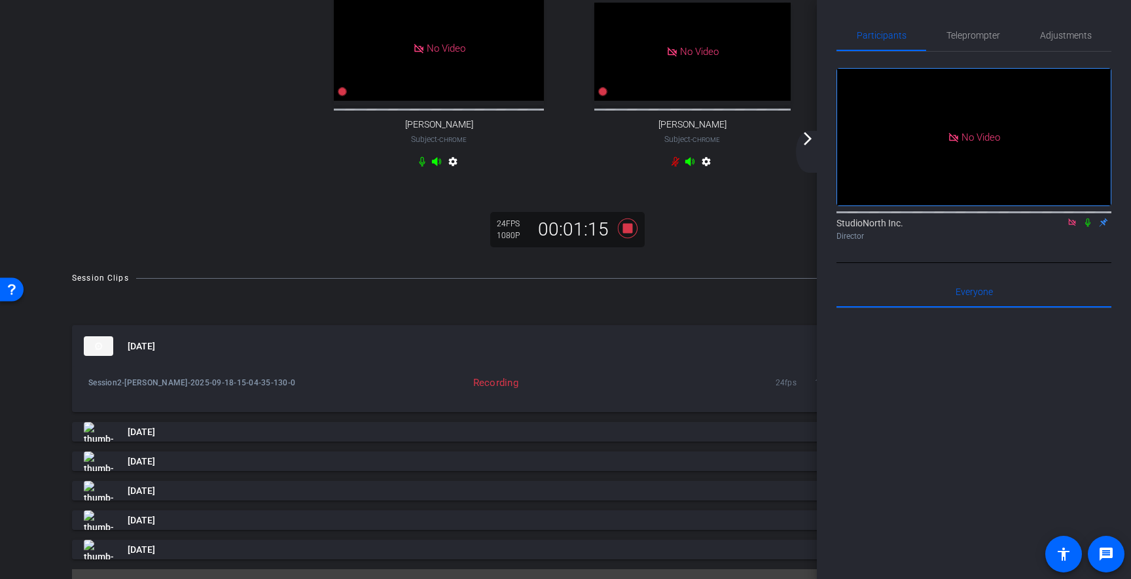
scroll to position [426, 0]
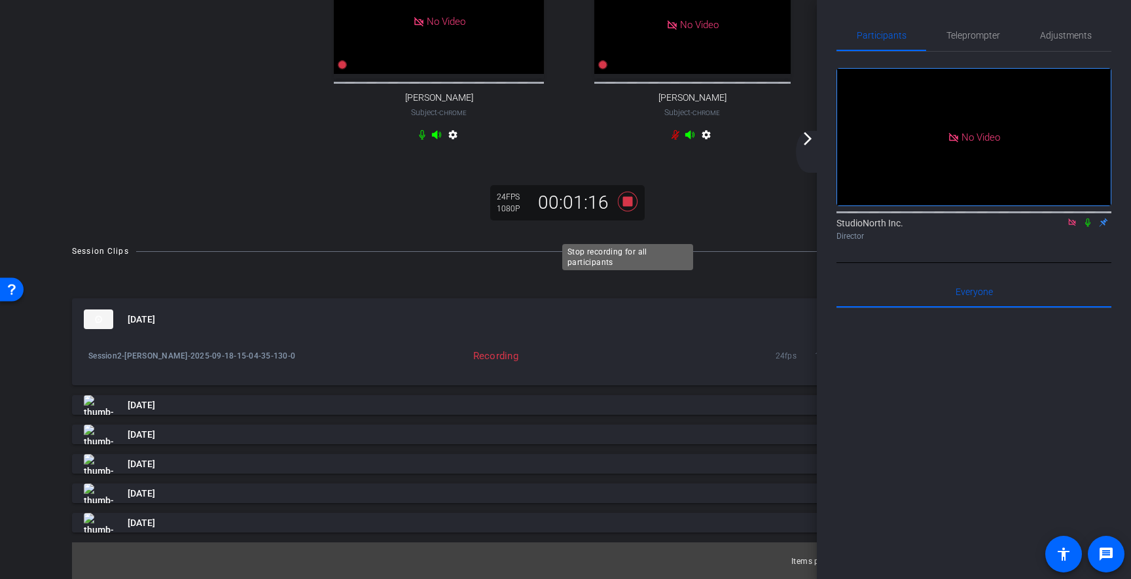
click at [625, 211] on icon at bounding box center [628, 202] width 20 height 20
click at [813, 139] on mat-icon "arrow_forward_ios" at bounding box center [808, 139] width 16 height 16
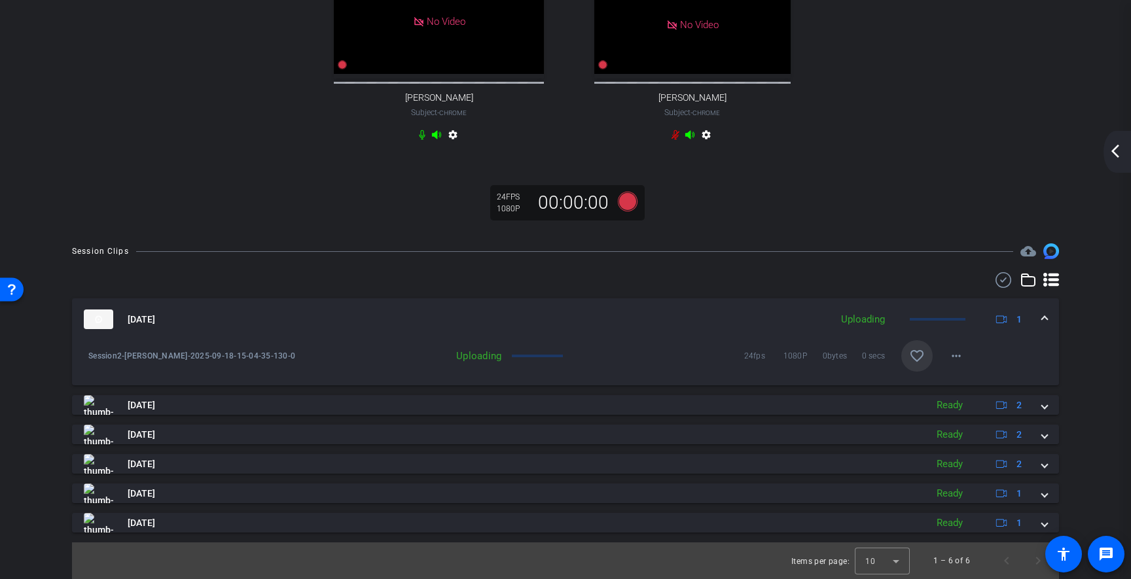
click at [1116, 152] on mat-icon "arrow_back_ios_new" at bounding box center [1116, 151] width 16 height 16
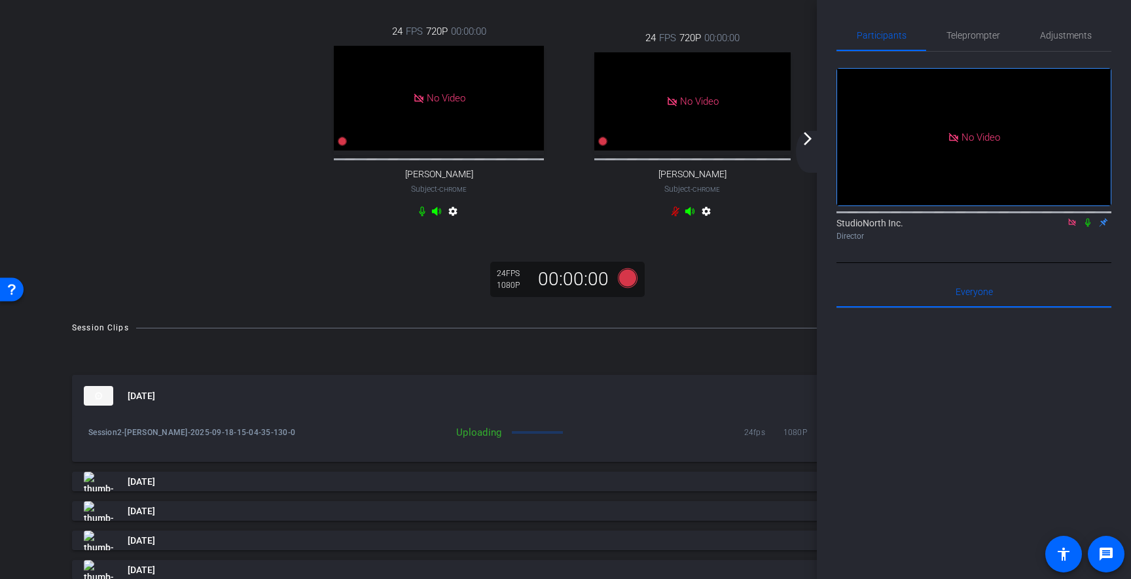
scroll to position [307, 0]
click at [808, 139] on mat-icon "arrow_forward_ios" at bounding box center [808, 139] width 16 height 16
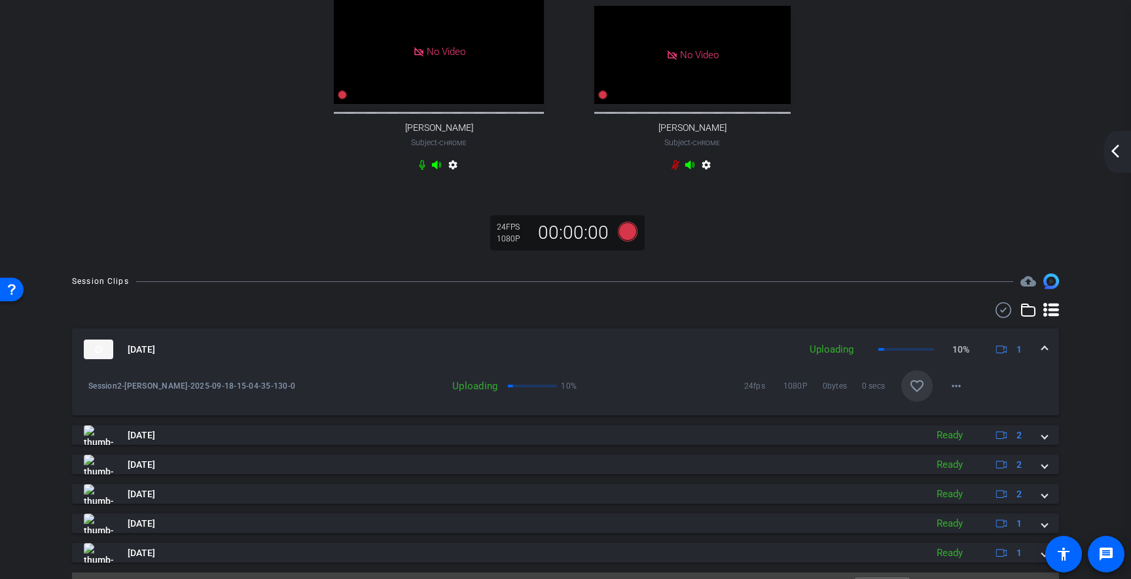
scroll to position [325, 0]
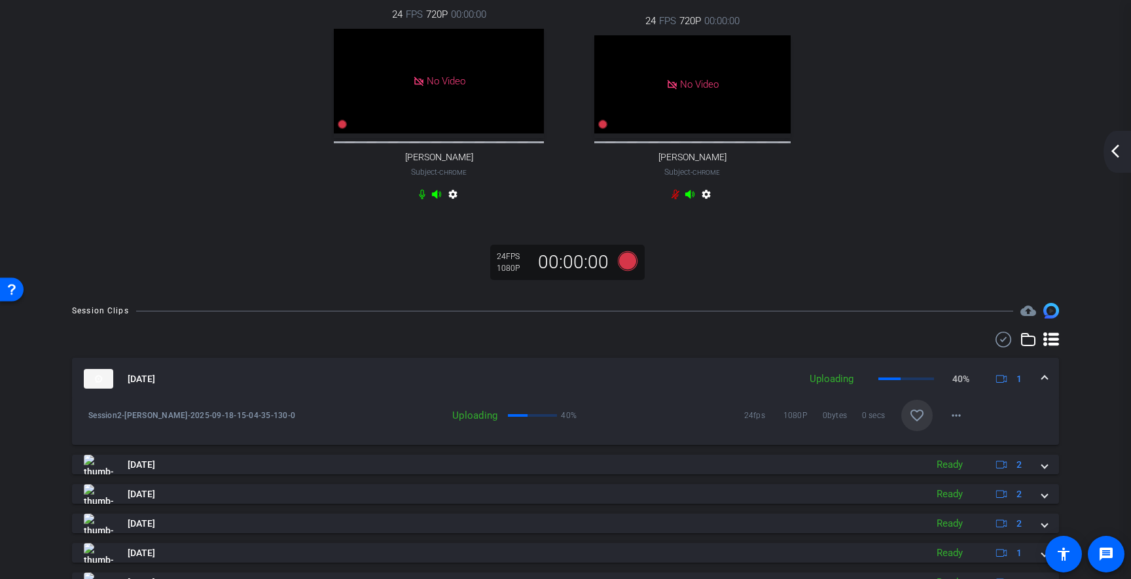
click at [1118, 151] on mat-icon "arrow_back_ios_new" at bounding box center [1116, 151] width 16 height 16
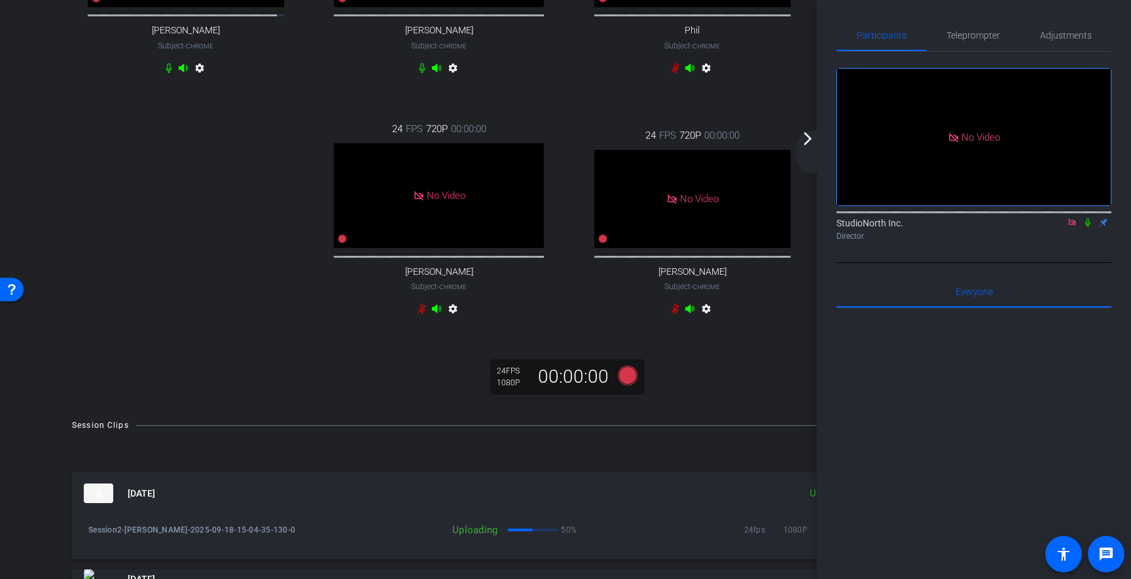
scroll to position [0, 0]
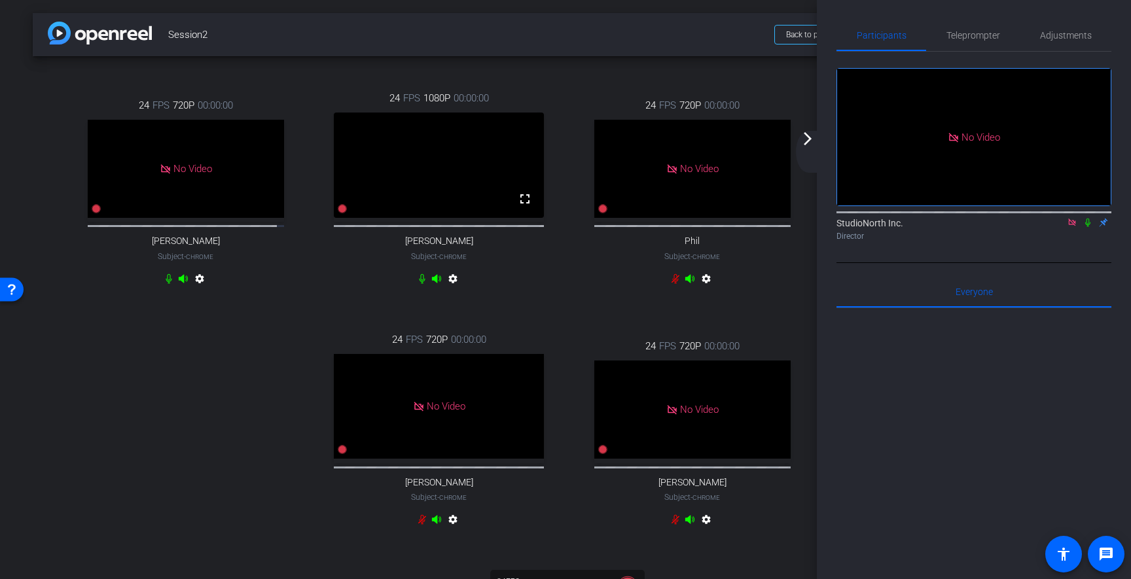
click at [1087, 225] on icon at bounding box center [1088, 223] width 5 height 9
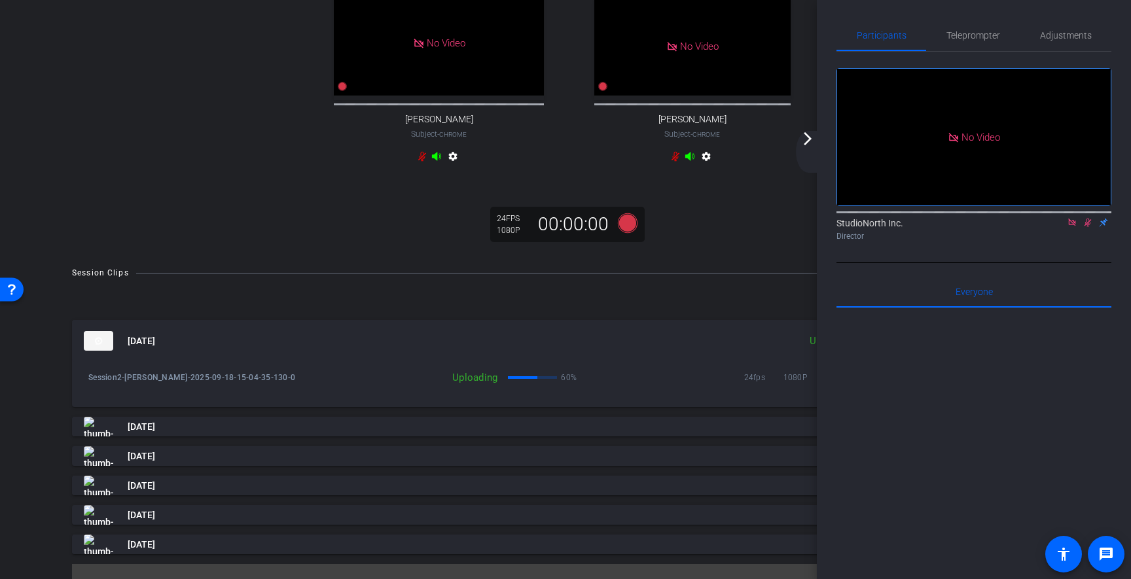
scroll to position [365, 0]
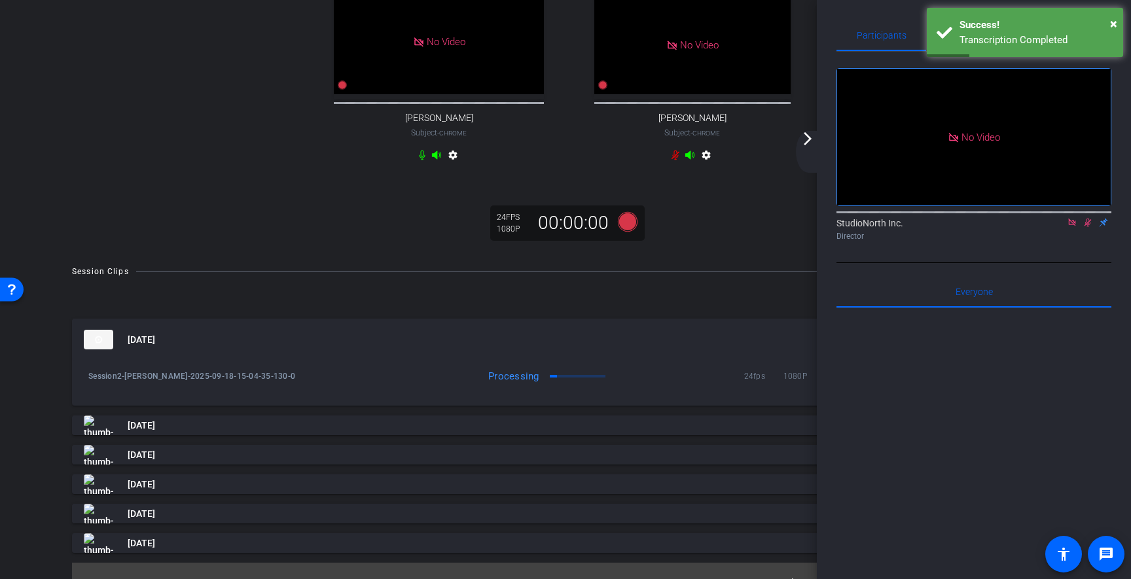
click at [809, 141] on mat-icon "arrow_forward_ios" at bounding box center [808, 139] width 16 height 16
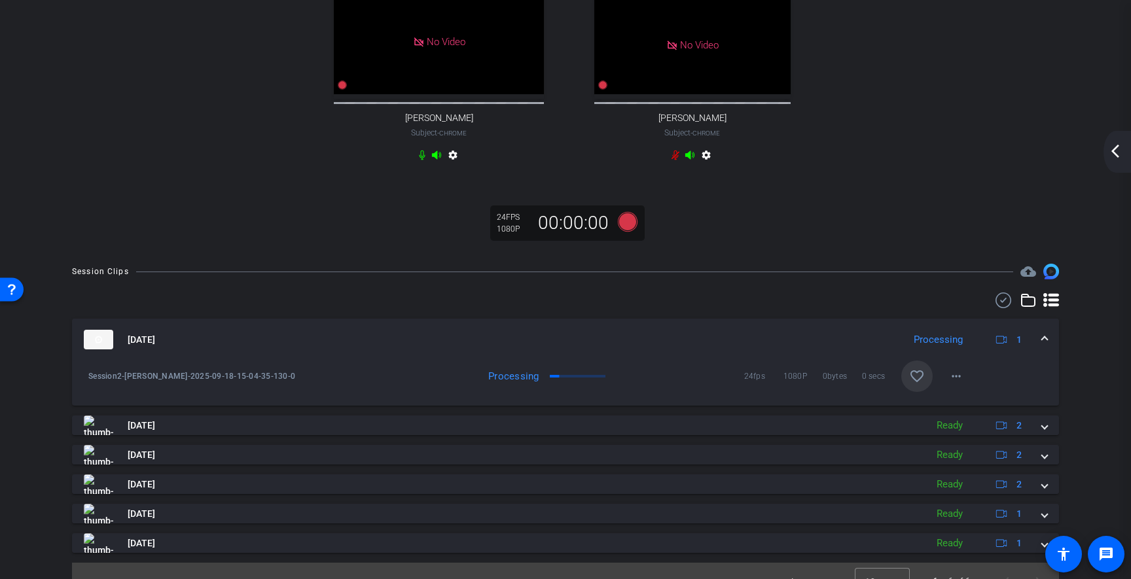
click at [1122, 153] on mat-icon "arrow_back_ios_new" at bounding box center [1116, 151] width 16 height 16
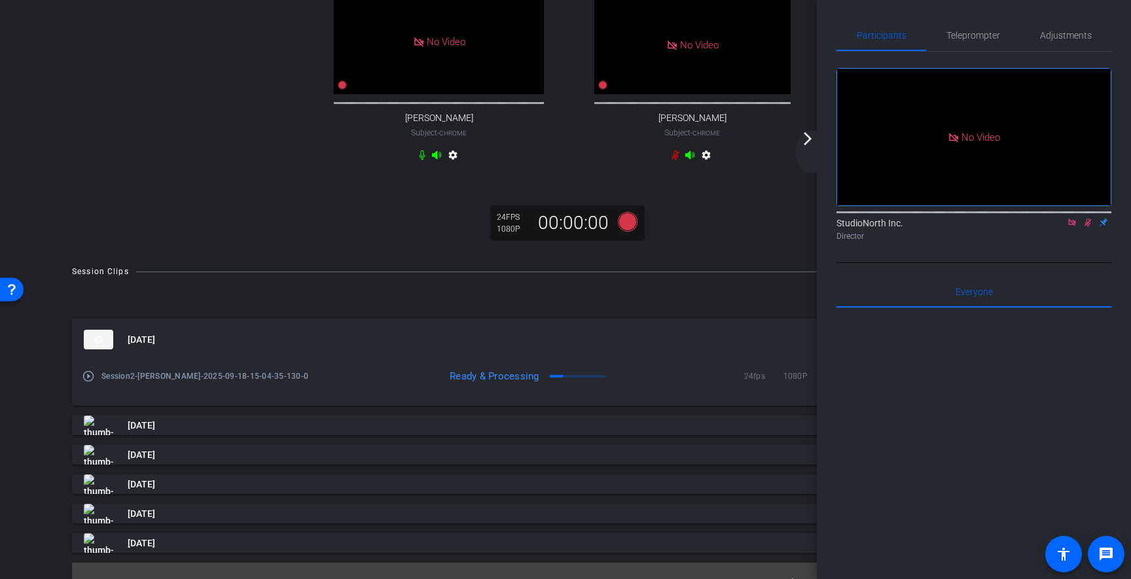
click at [89, 383] on mat-icon "play_circle_outline" at bounding box center [88, 376] width 13 height 13
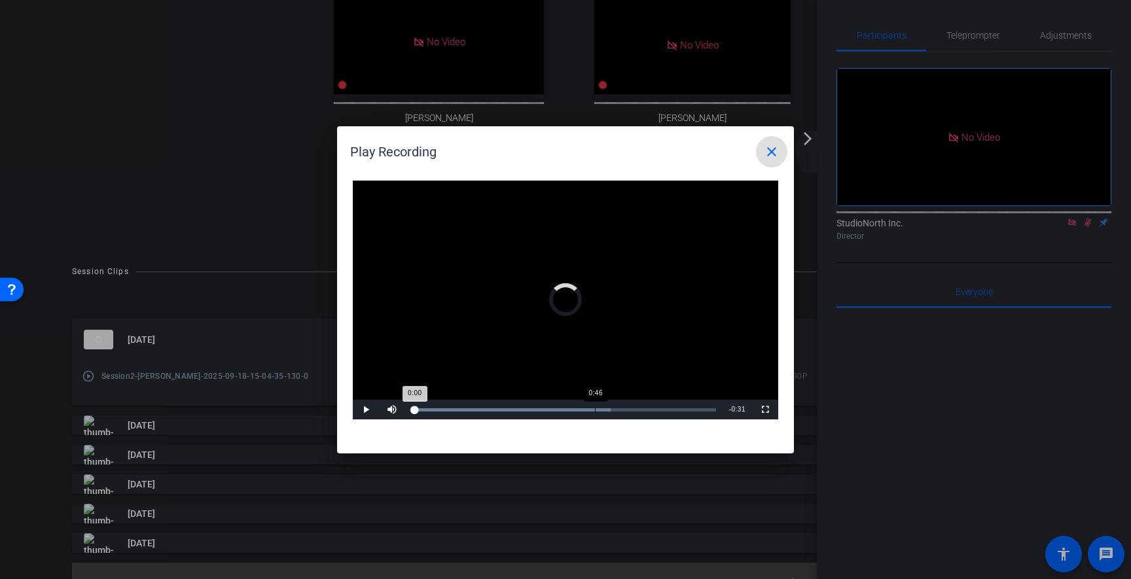
click at [595, 407] on div "Loaded : 65.44% 0:46 0:00" at bounding box center [564, 410] width 318 height 20
click at [540, 409] on div "Loaded : 65.44% 0:32 0:49" at bounding box center [564, 410] width 304 height 3
click at [778, 151] on mat-icon "close" at bounding box center [772, 152] width 16 height 16
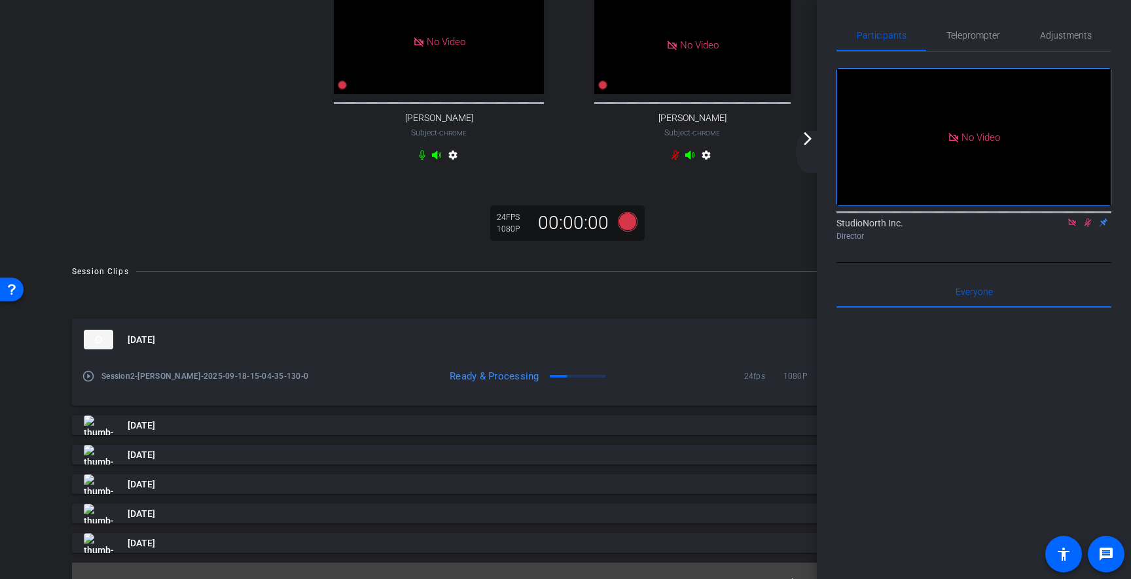
click at [811, 142] on mat-icon "arrow_forward_ios" at bounding box center [808, 139] width 16 height 16
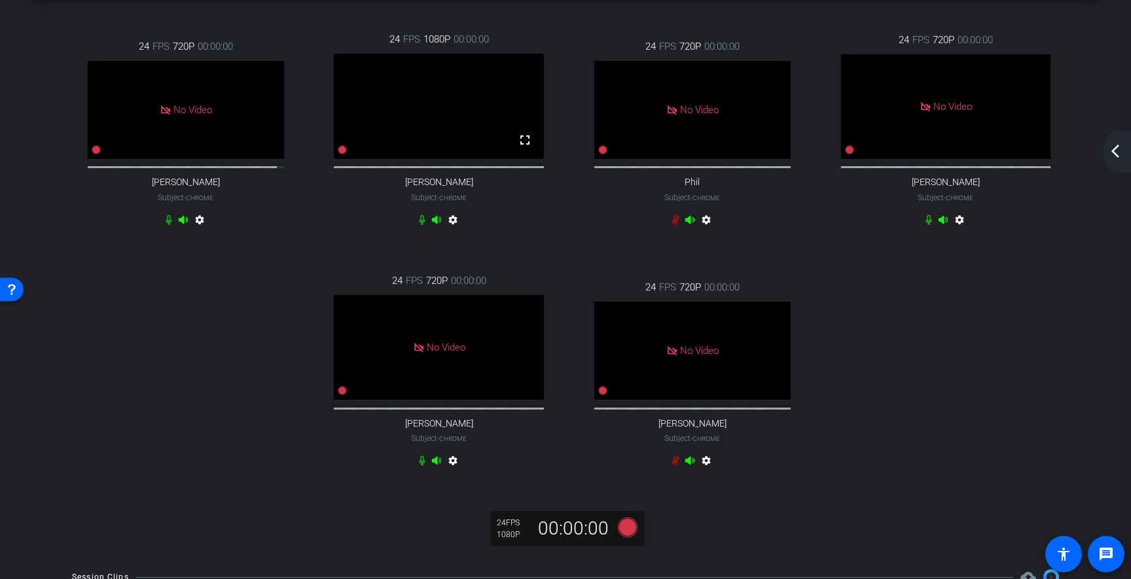
scroll to position [0, 0]
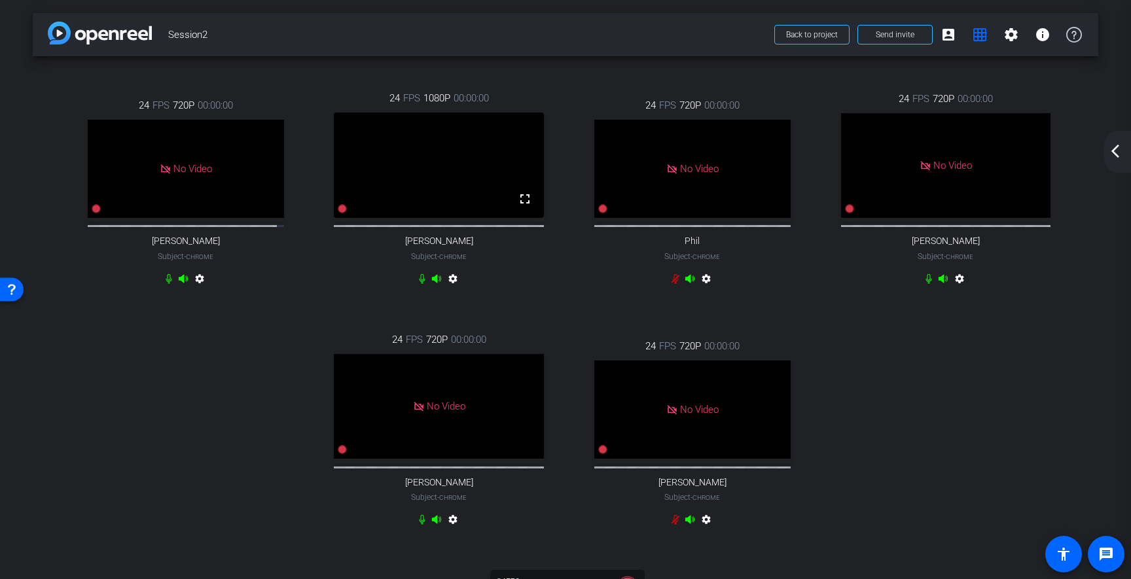
click at [1119, 156] on mat-icon "arrow_back_ios_new" at bounding box center [1116, 151] width 16 height 16
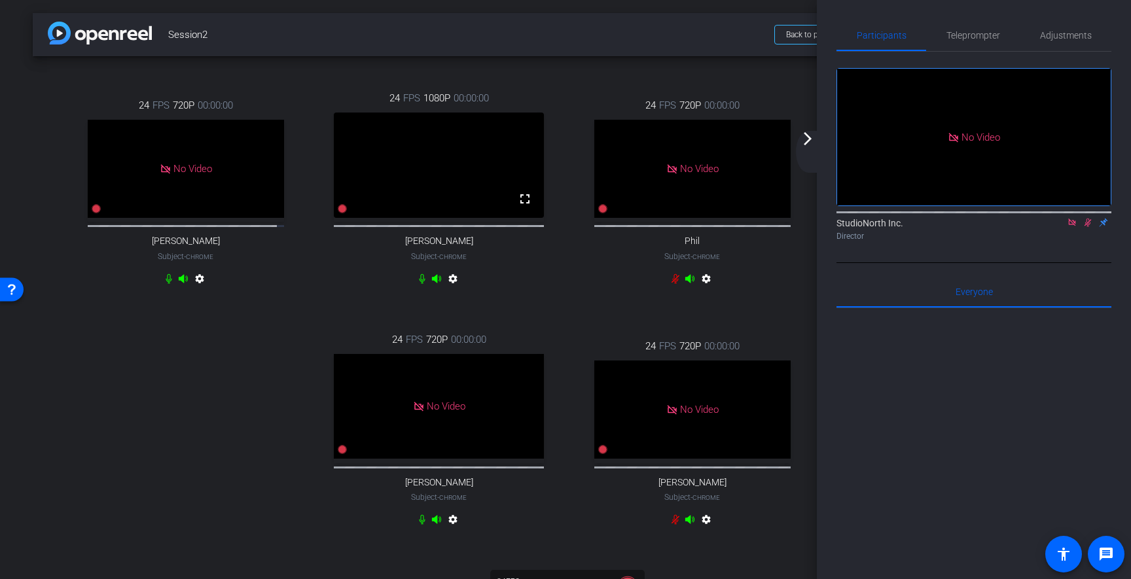
click at [1088, 225] on icon at bounding box center [1088, 222] width 10 height 9
